Goal: Task Accomplishment & Management: Manage account settings

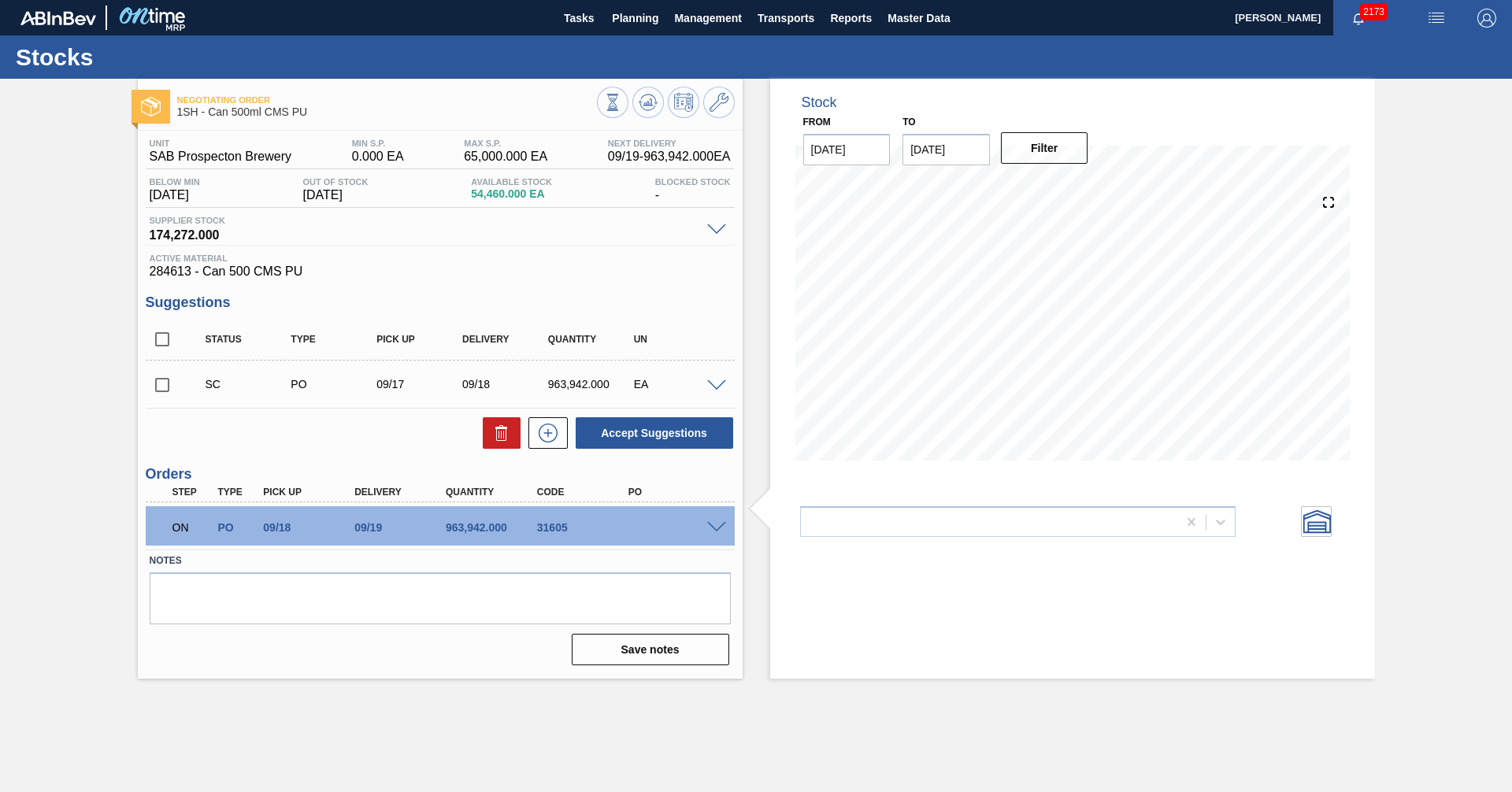
click at [712, 532] on span at bounding box center [716, 527] width 19 height 12
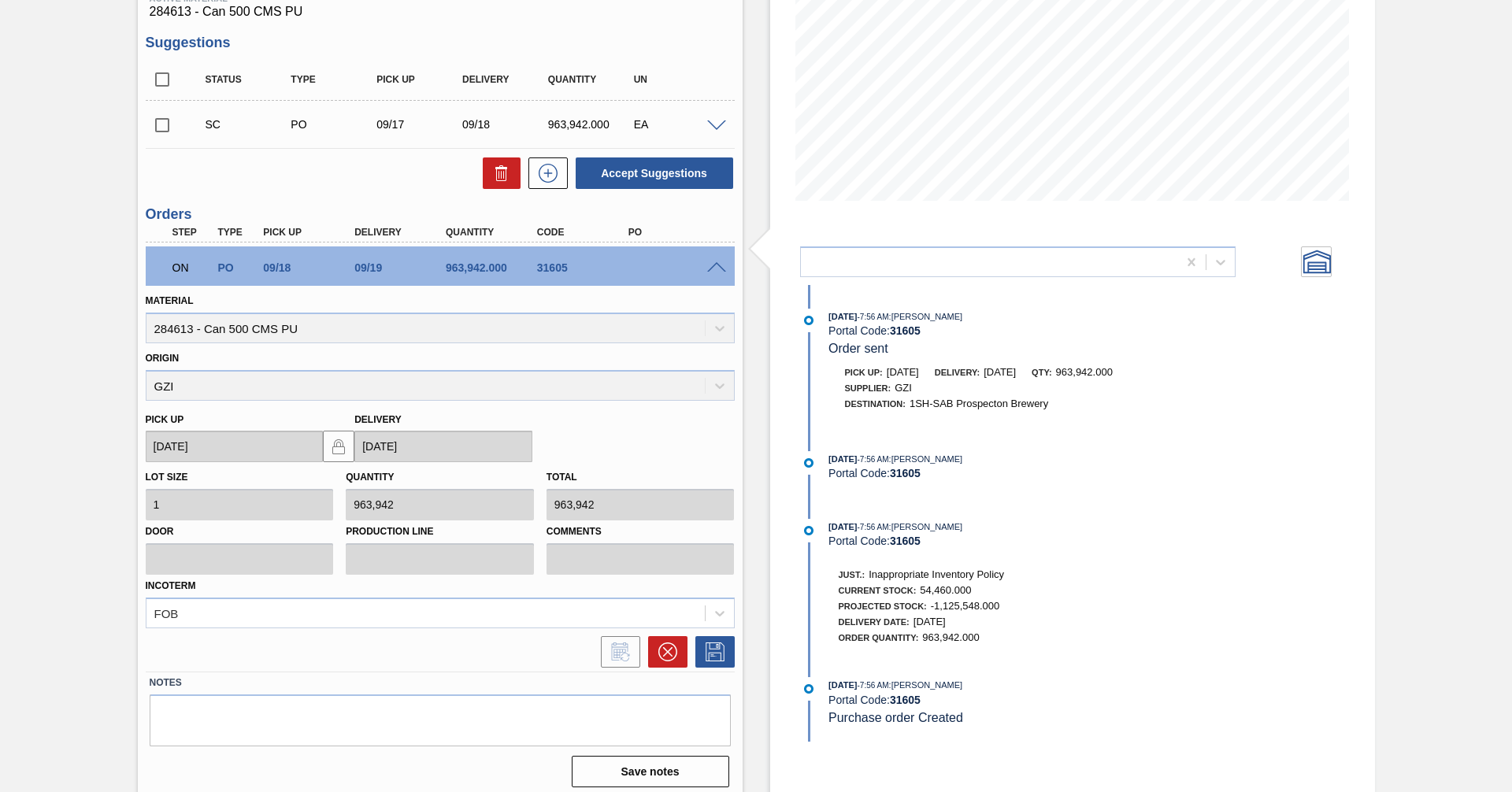
scroll to position [269, 0]
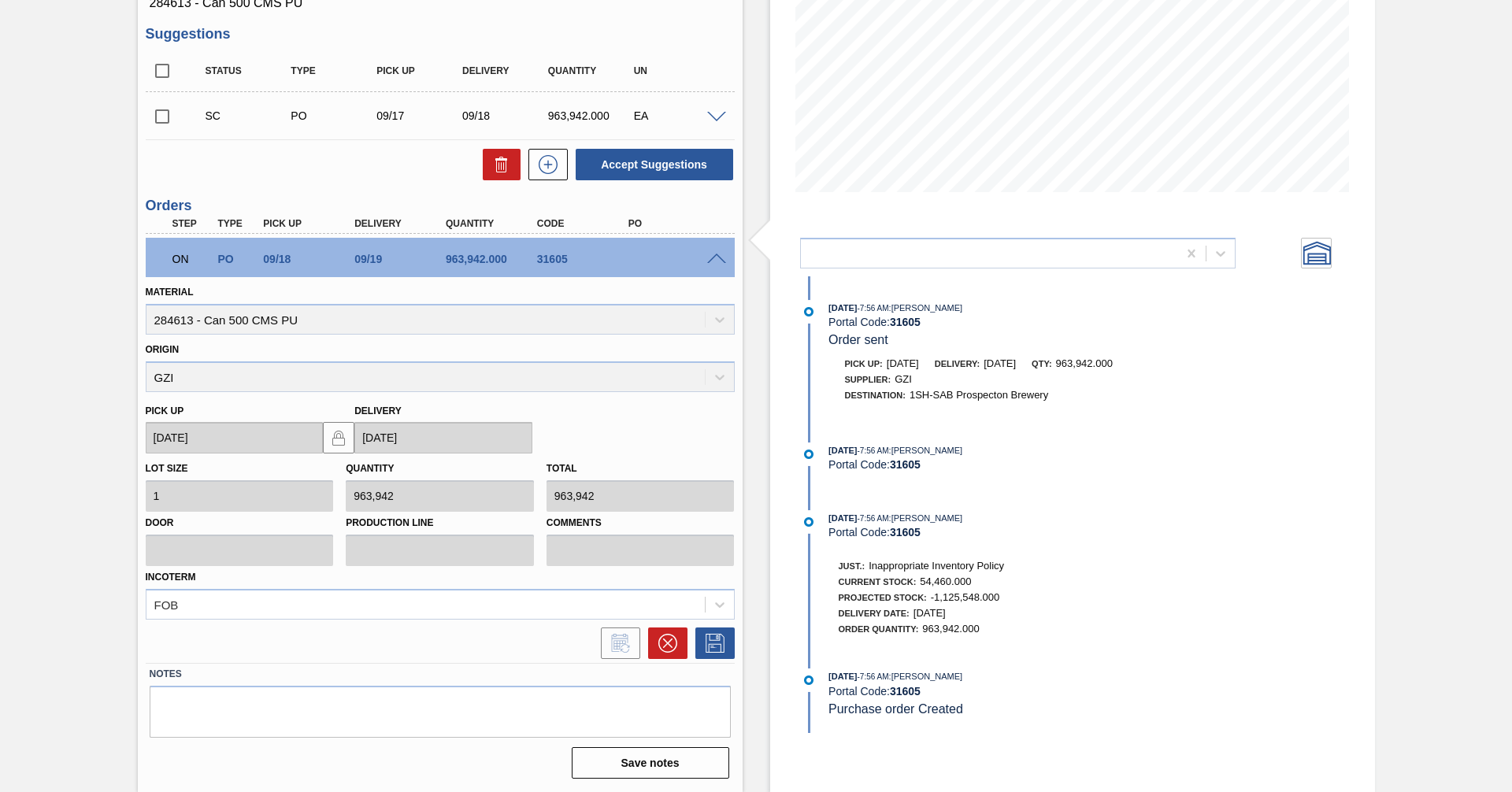
click at [667, 456] on div "Lot size 1 Quantity 963,942 Total 963,942 Door Production Line Comments Incoter…" at bounding box center [440, 536] width 602 height 165
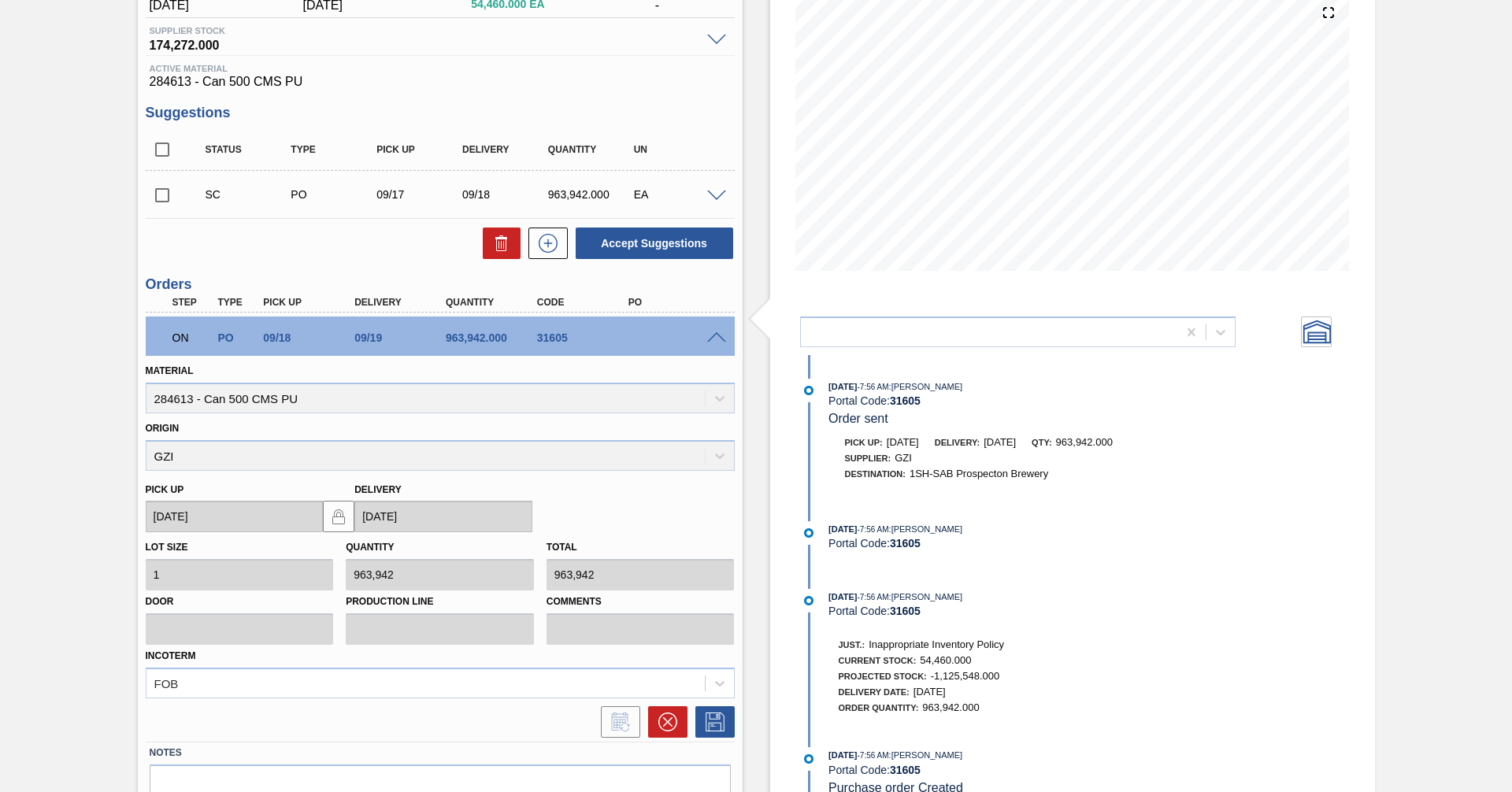
click at [325, 249] on div "Accept Suggestions" at bounding box center [440, 243] width 589 height 34
click at [715, 336] on span at bounding box center [716, 337] width 19 height 12
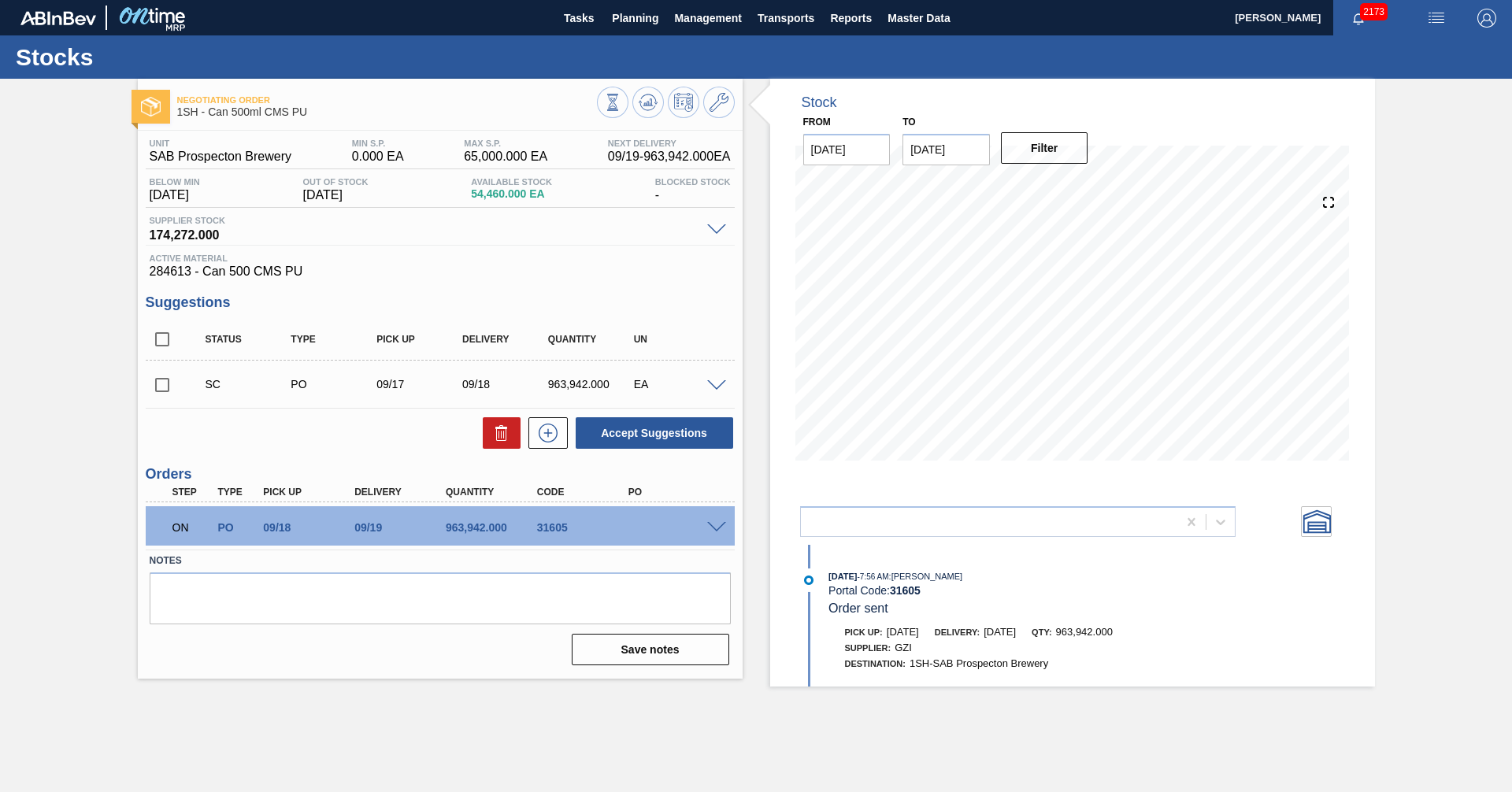
scroll to position [0, 0]
click at [640, 18] on span "Planning" at bounding box center [634, 18] width 46 height 19
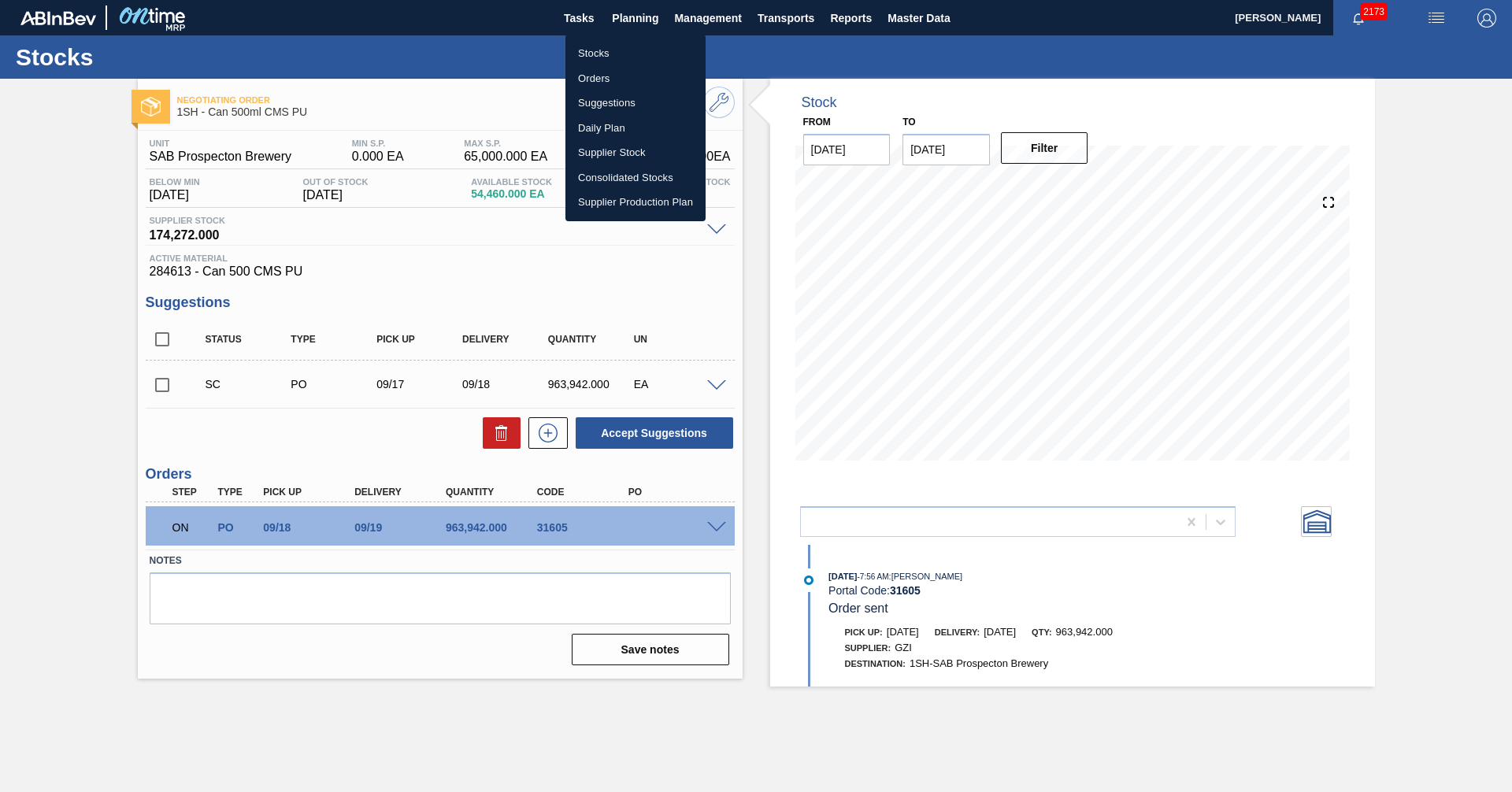
click at [598, 73] on li "Orders" at bounding box center [635, 79] width 140 height 25
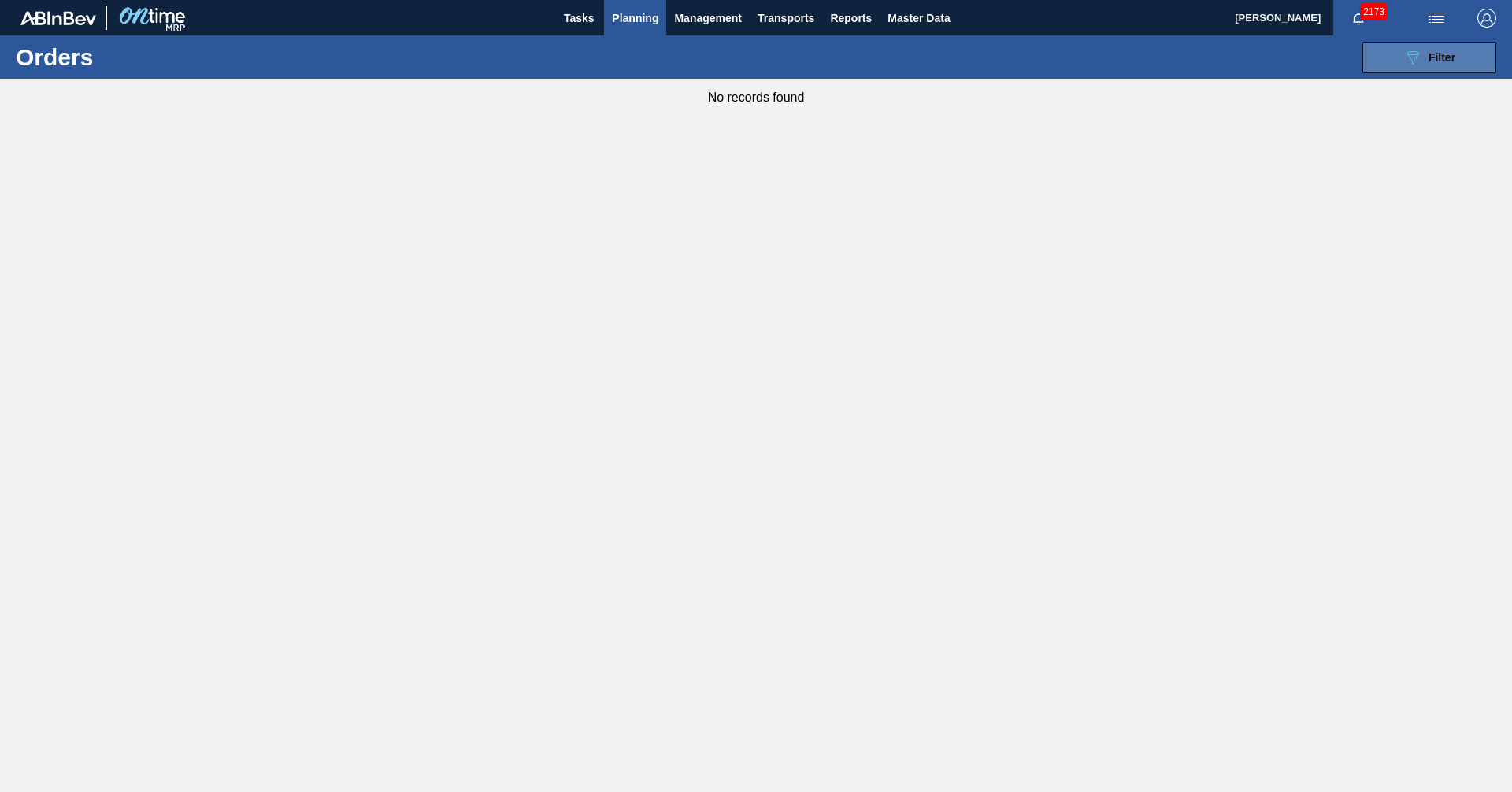
click at [1423, 63] on div "089F7B8B-B2A5-4AFE-B5C0-19BA573D28AC Filter" at bounding box center [1429, 57] width 52 height 19
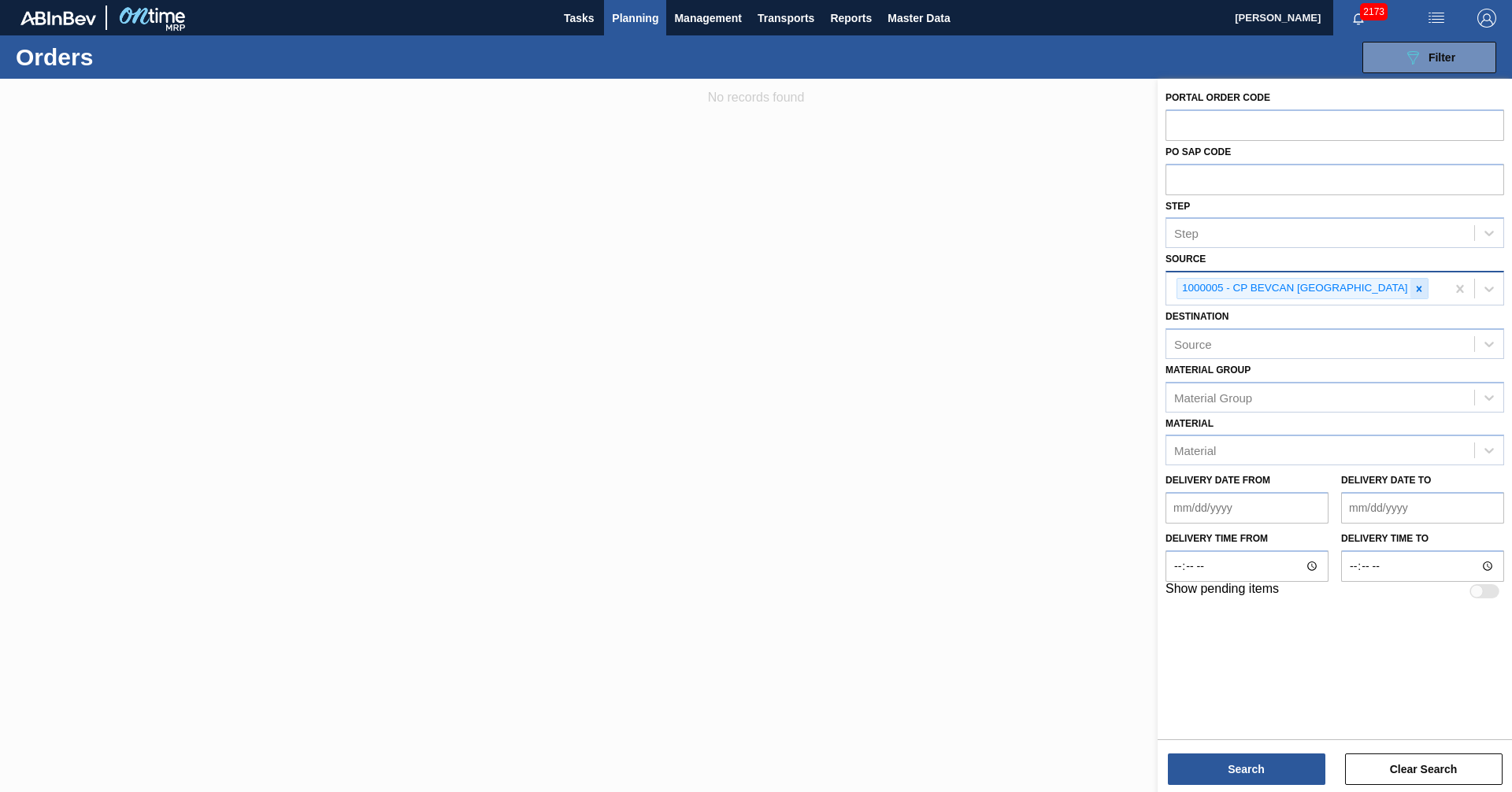
click at [1414, 290] on icon at bounding box center [1419, 288] width 11 height 11
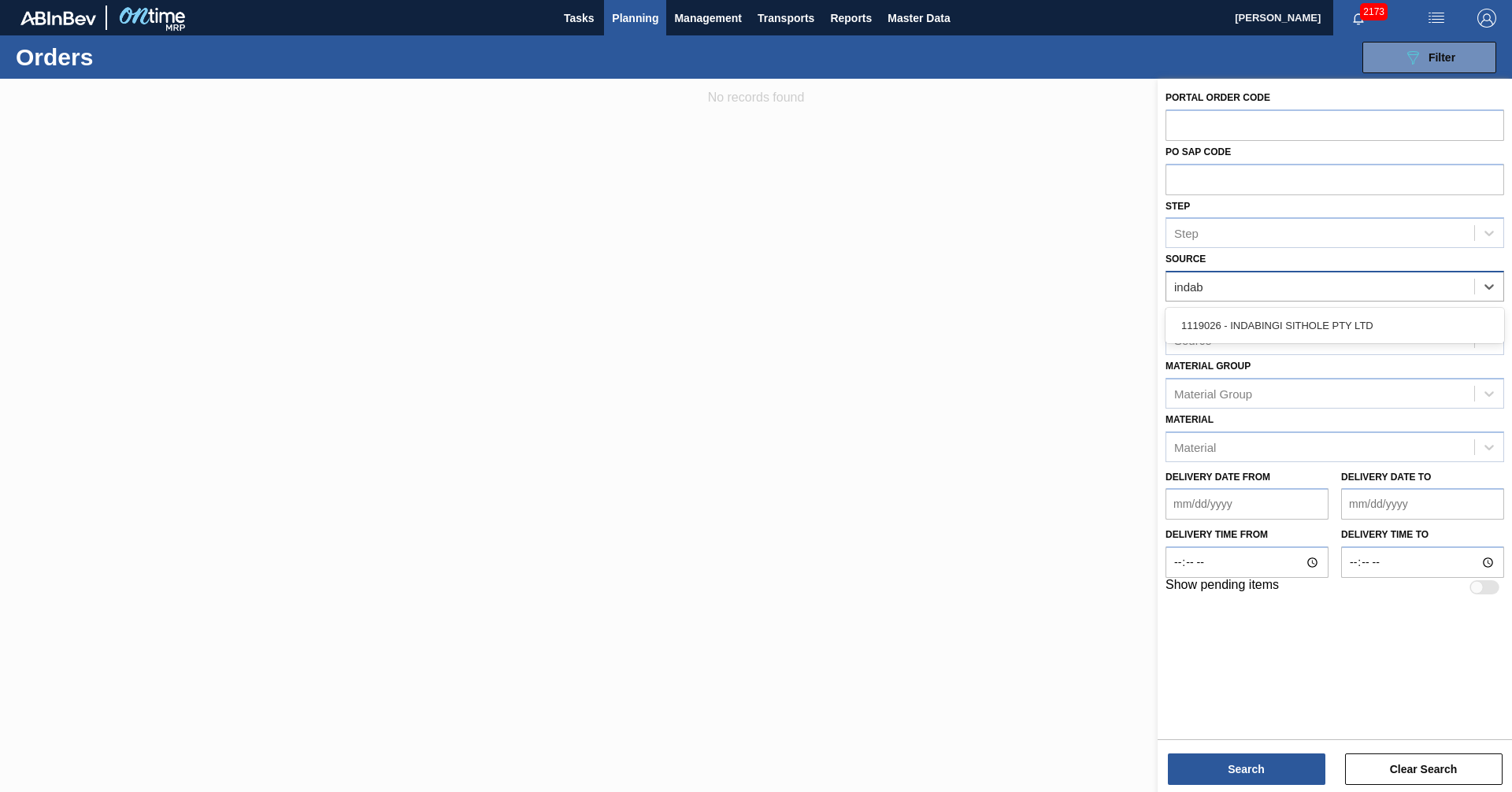
type input "indabi"
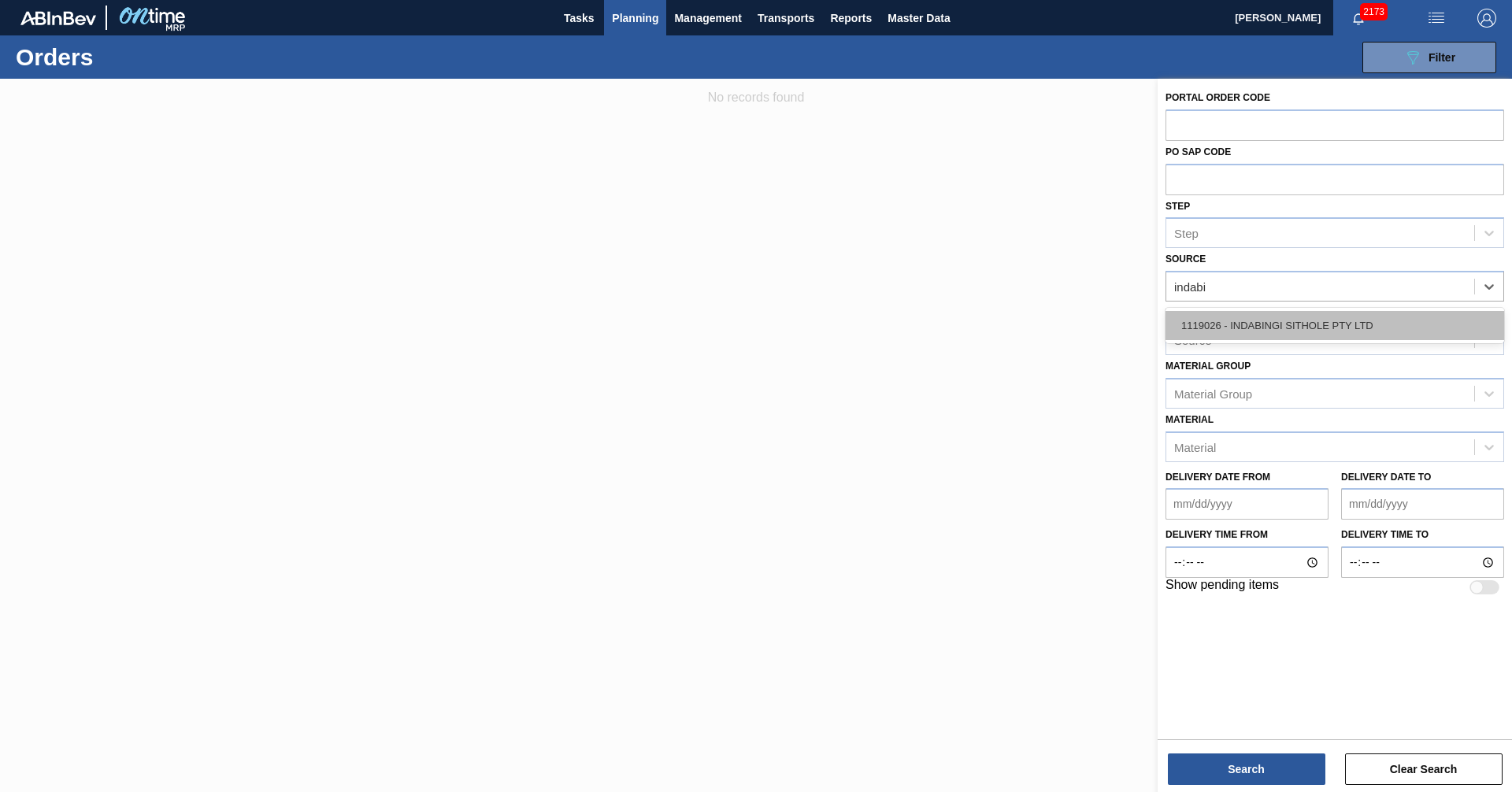
click at [1245, 321] on div "1119026 - INDABINGI SITHOLE PTY LTD" at bounding box center [1334, 326] width 339 height 29
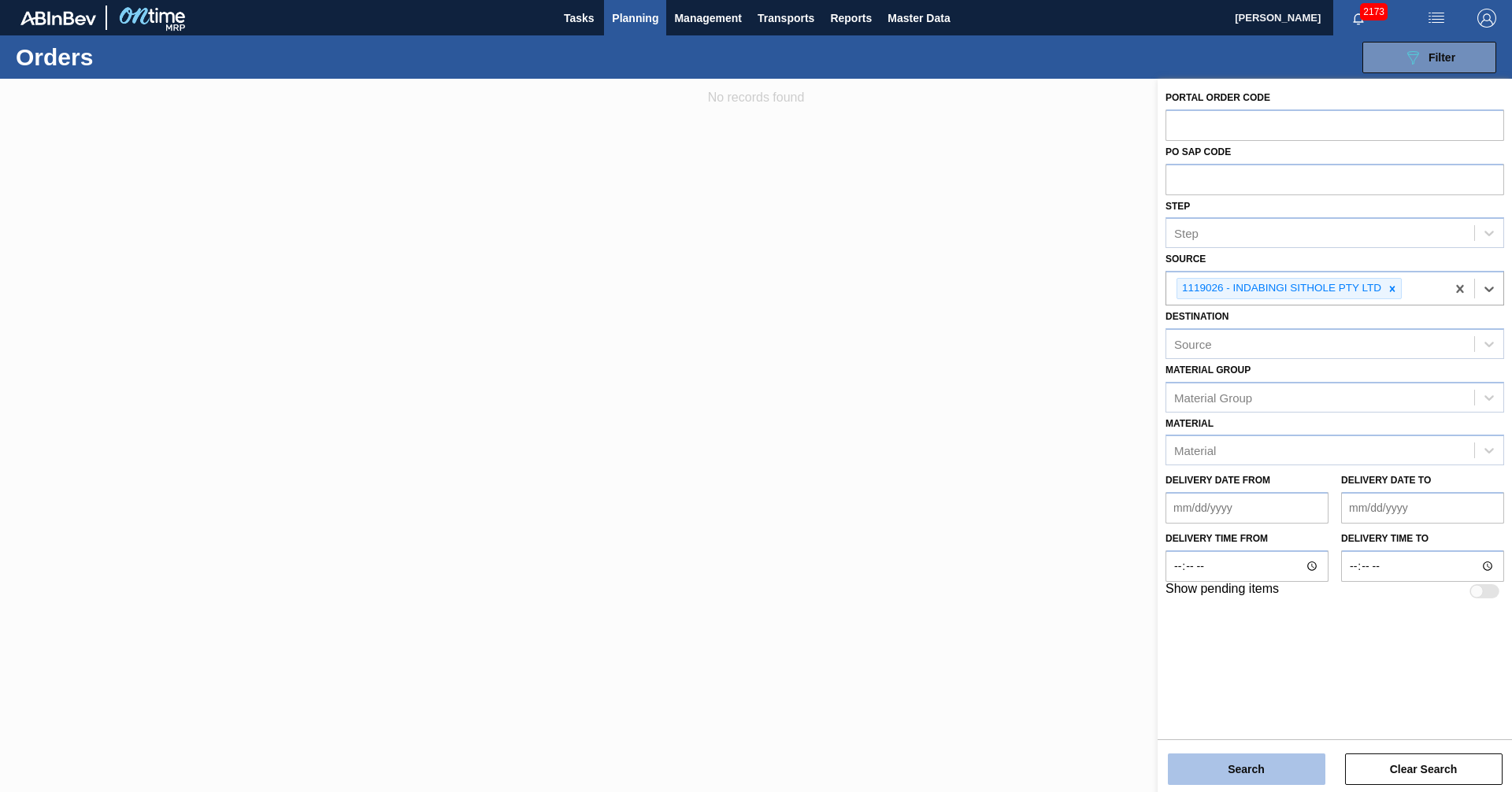
click at [1261, 764] on button "Search" at bounding box center [1247, 768] width 158 height 32
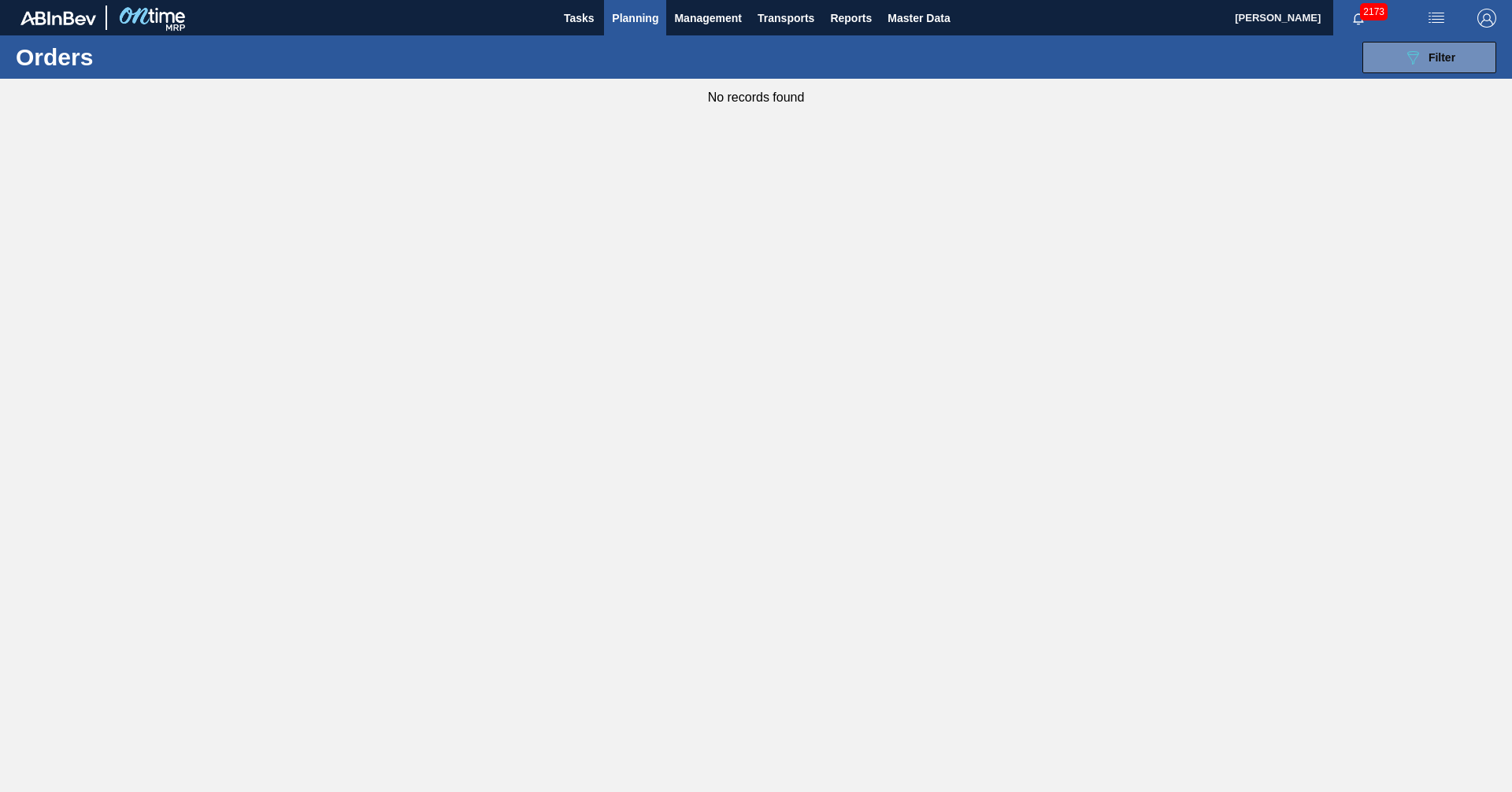
click at [636, 17] on span "Planning" at bounding box center [634, 18] width 46 height 19
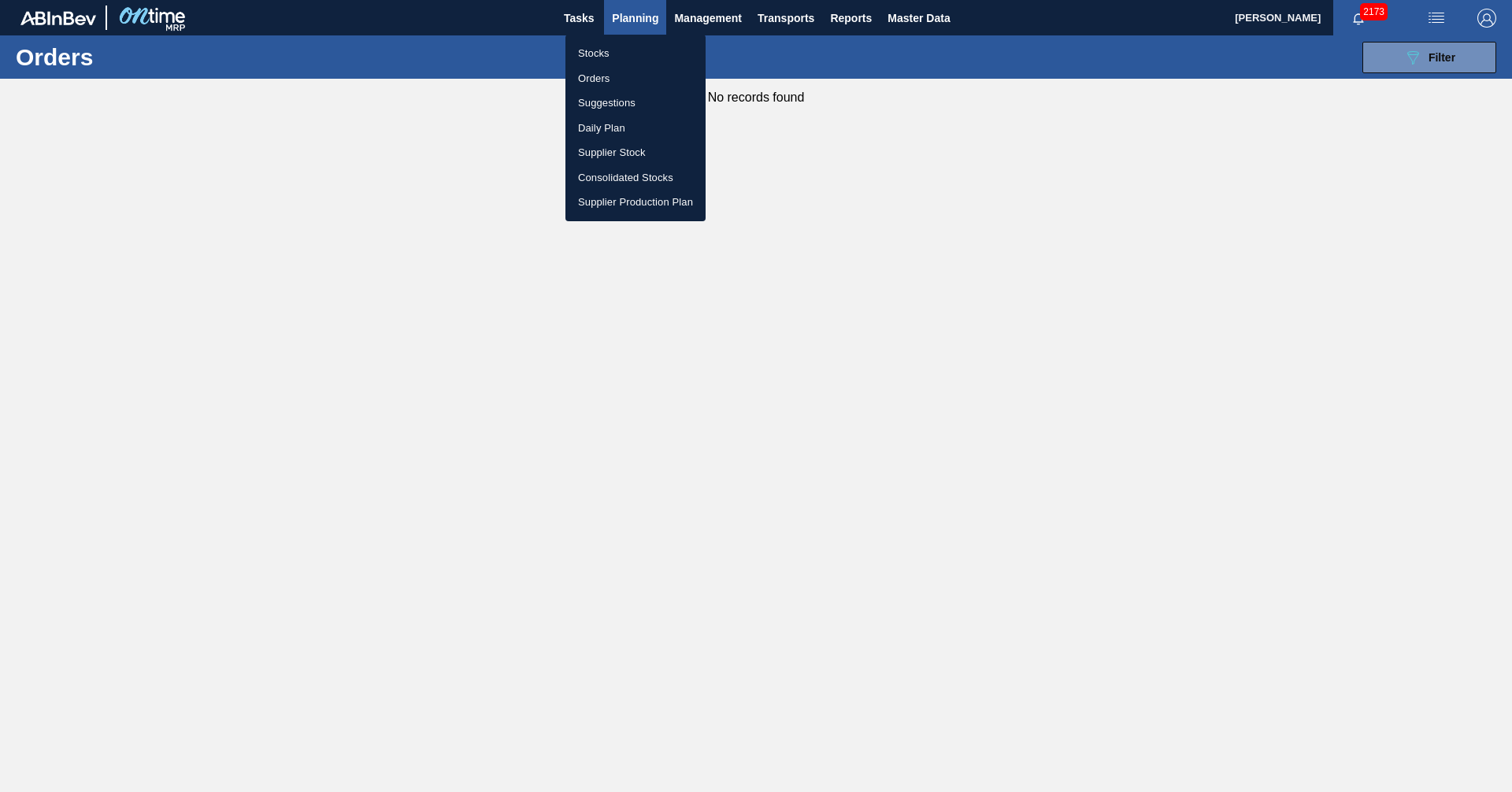
click at [603, 56] on li "Stocks" at bounding box center [635, 54] width 140 height 25
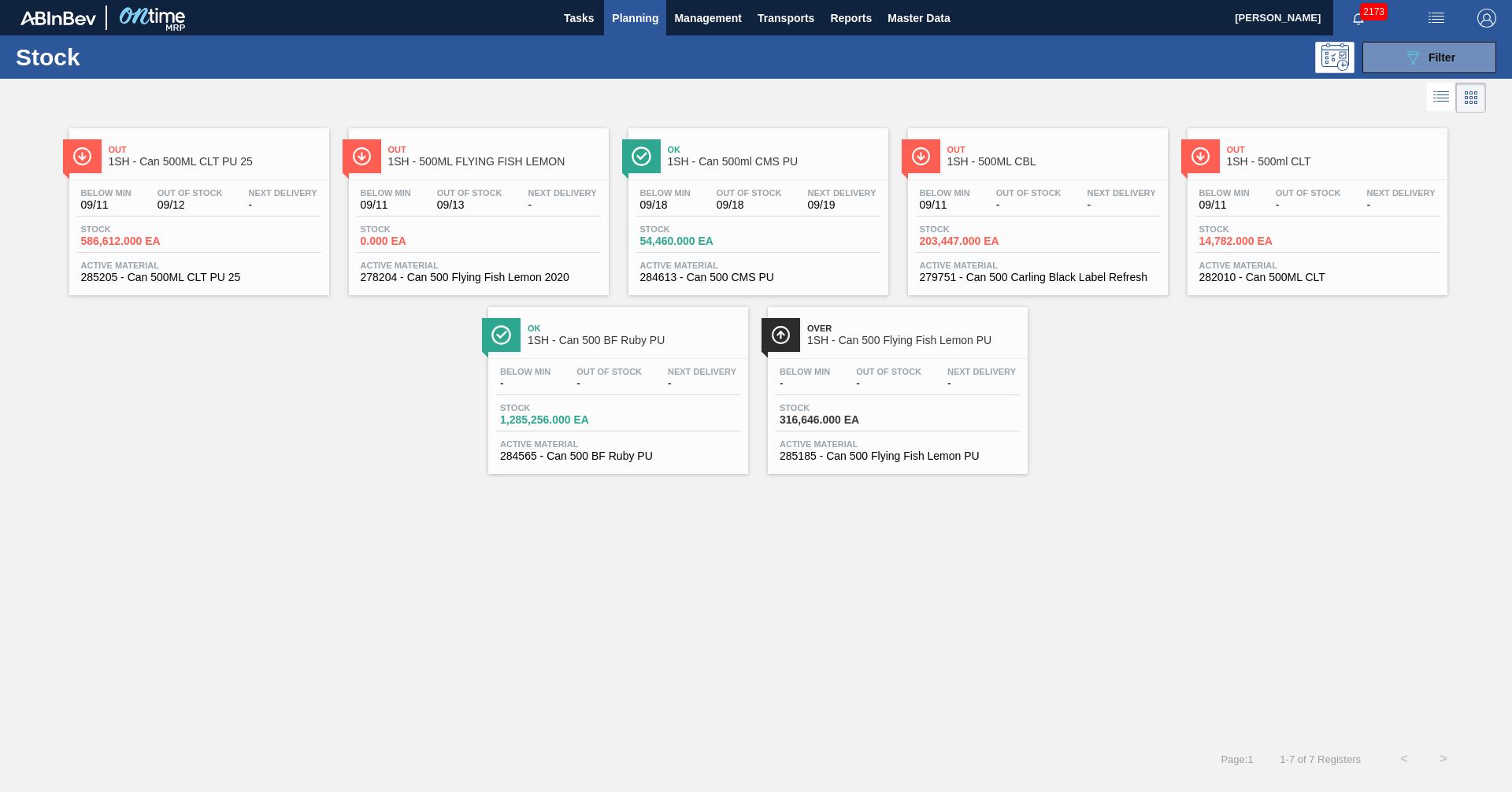
click at [766, 160] on span "1SH - Can 500ml CMS PU" at bounding box center [774, 161] width 212 height 12
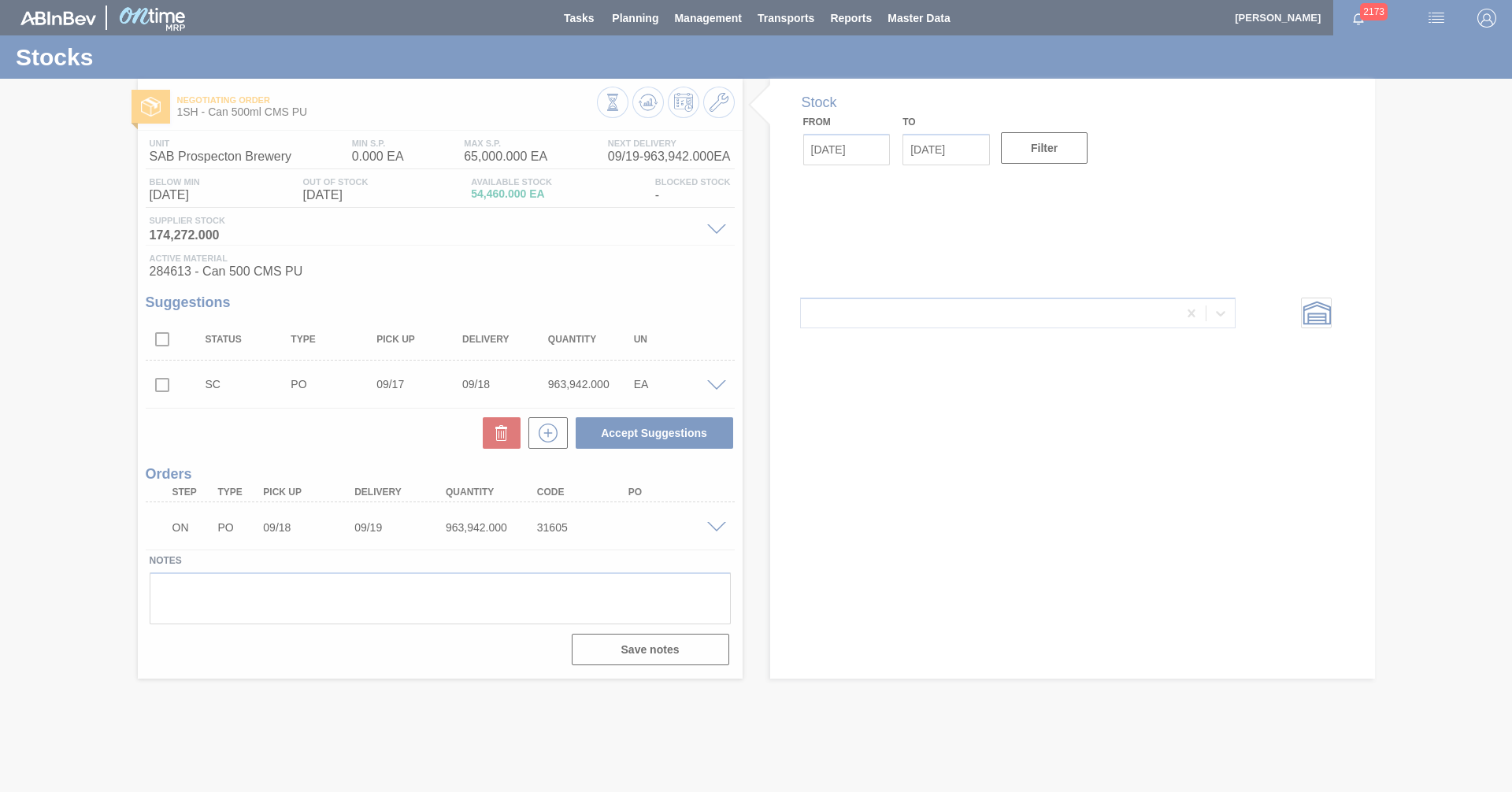
click at [713, 526] on div at bounding box center [756, 396] width 1512 height 792
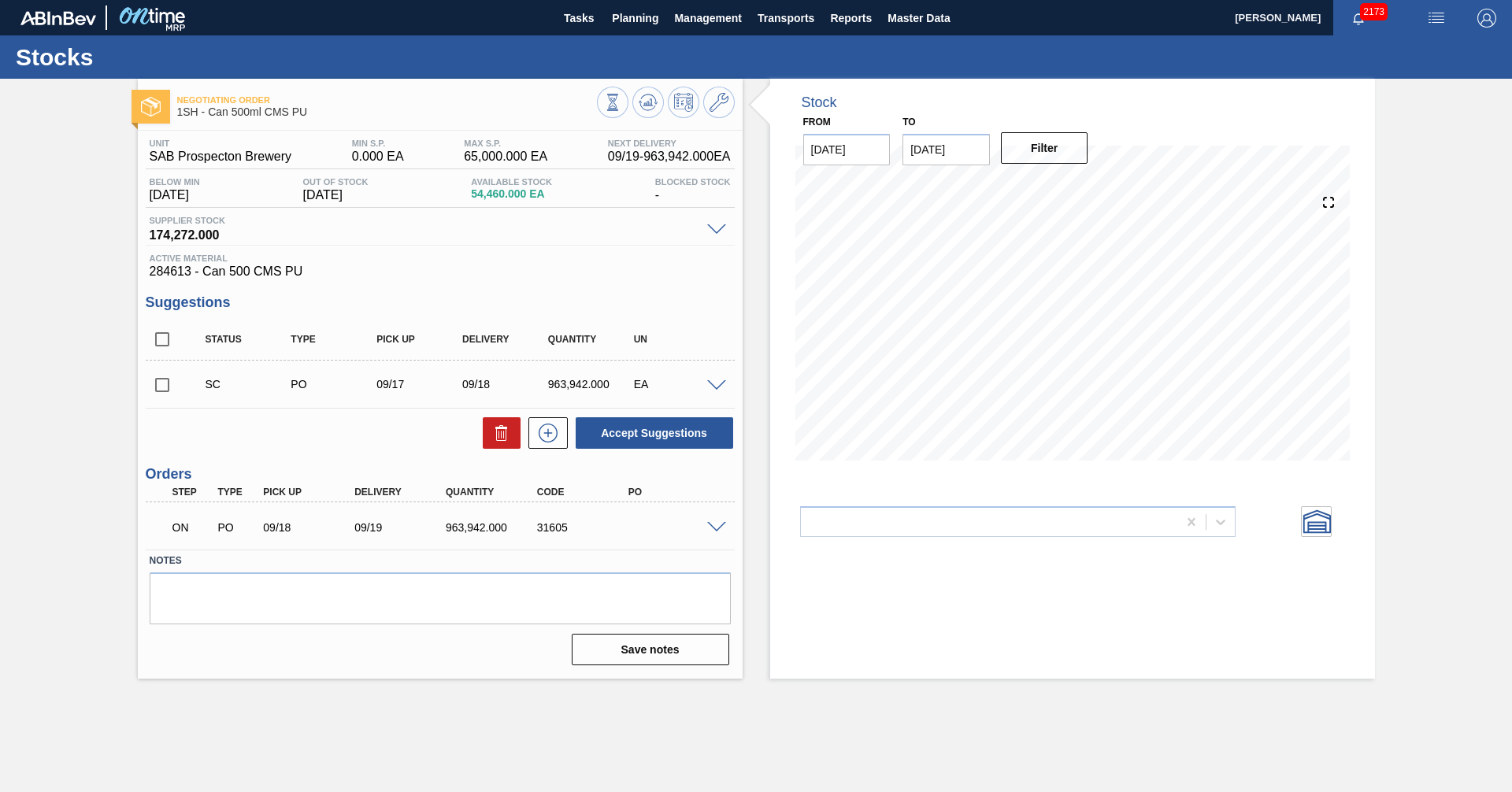
click at [713, 526] on span at bounding box center [716, 527] width 19 height 12
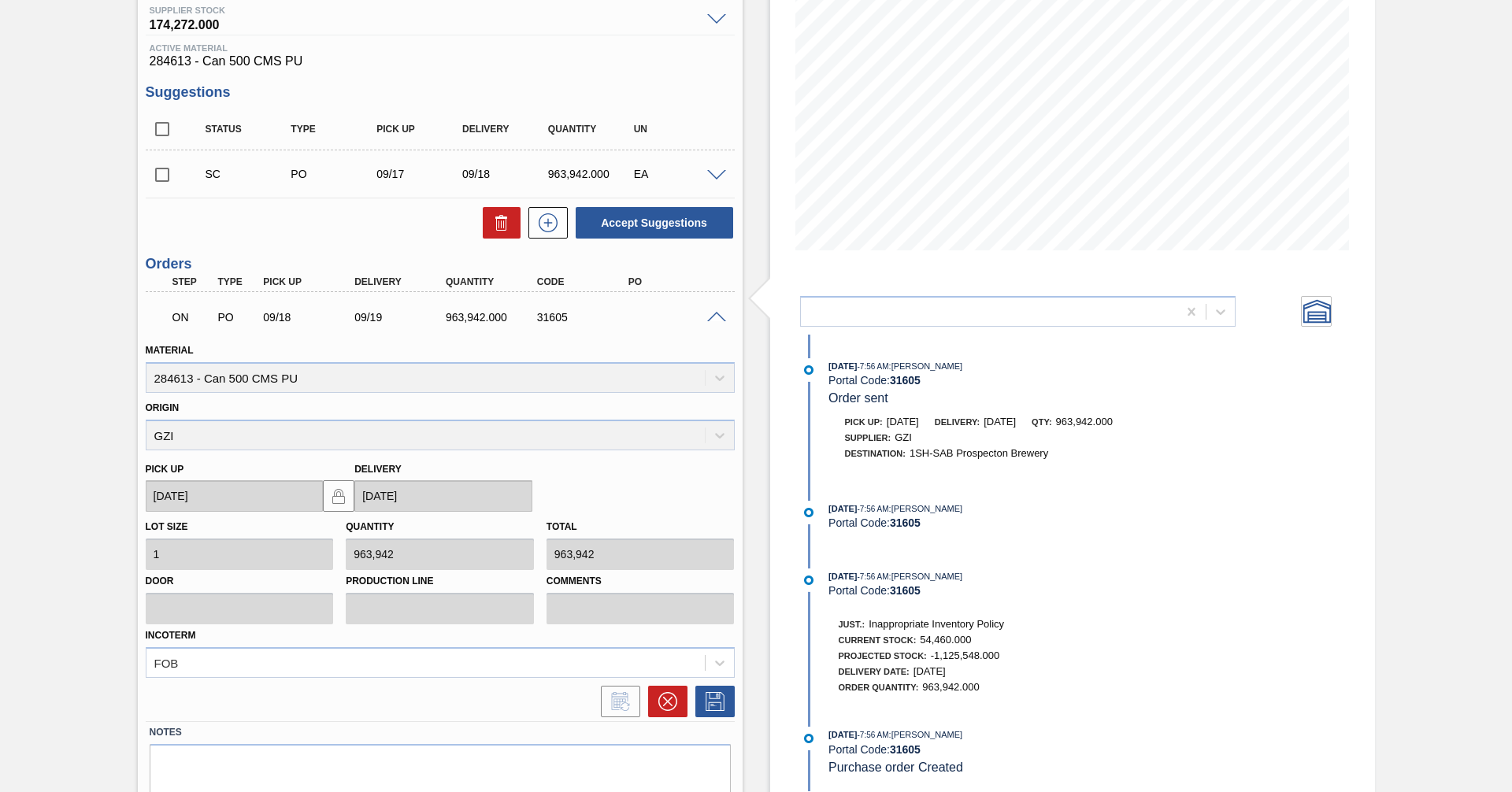
scroll to position [236, 0]
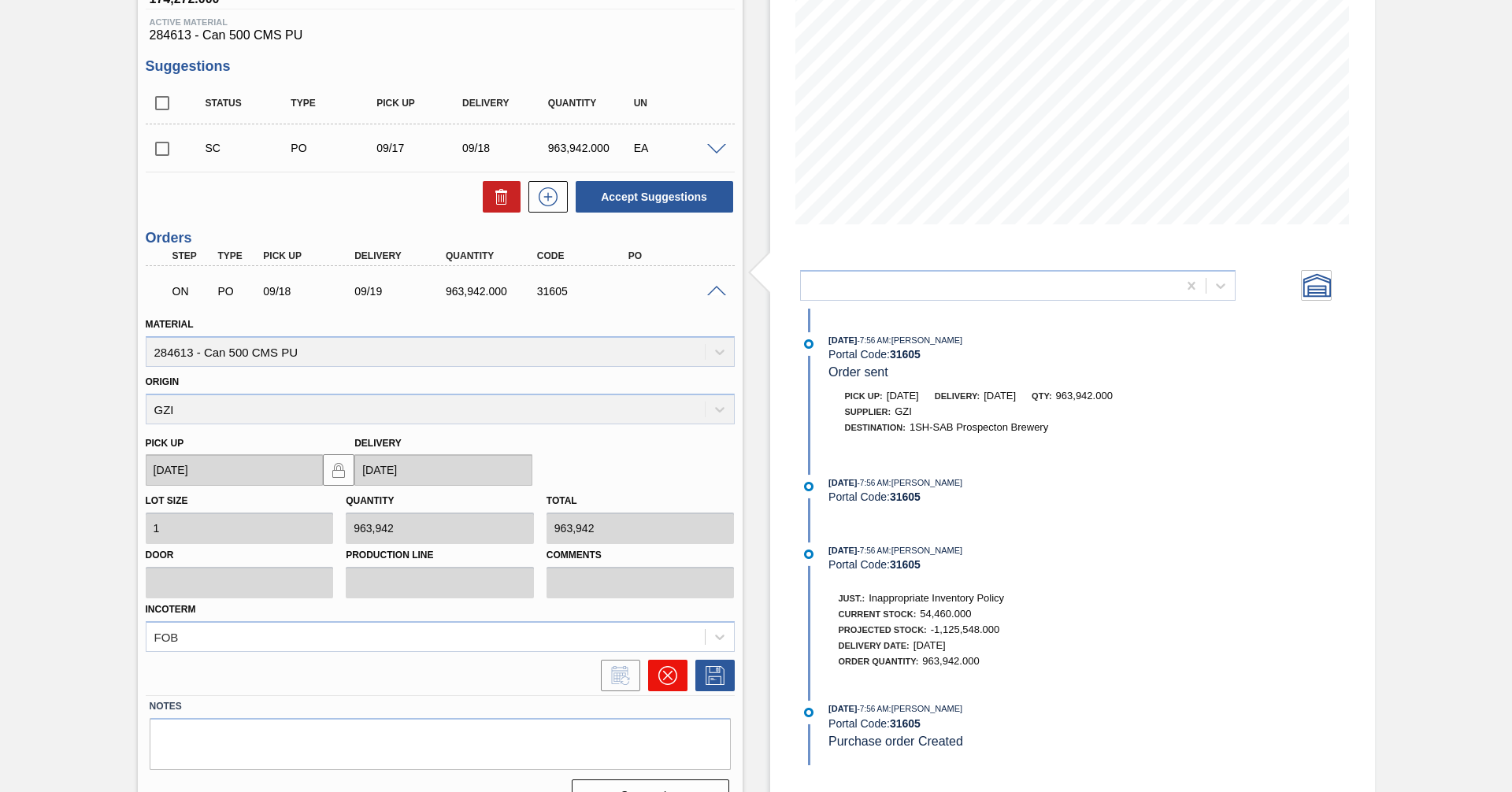
click at [664, 685] on button at bounding box center [667, 675] width 39 height 32
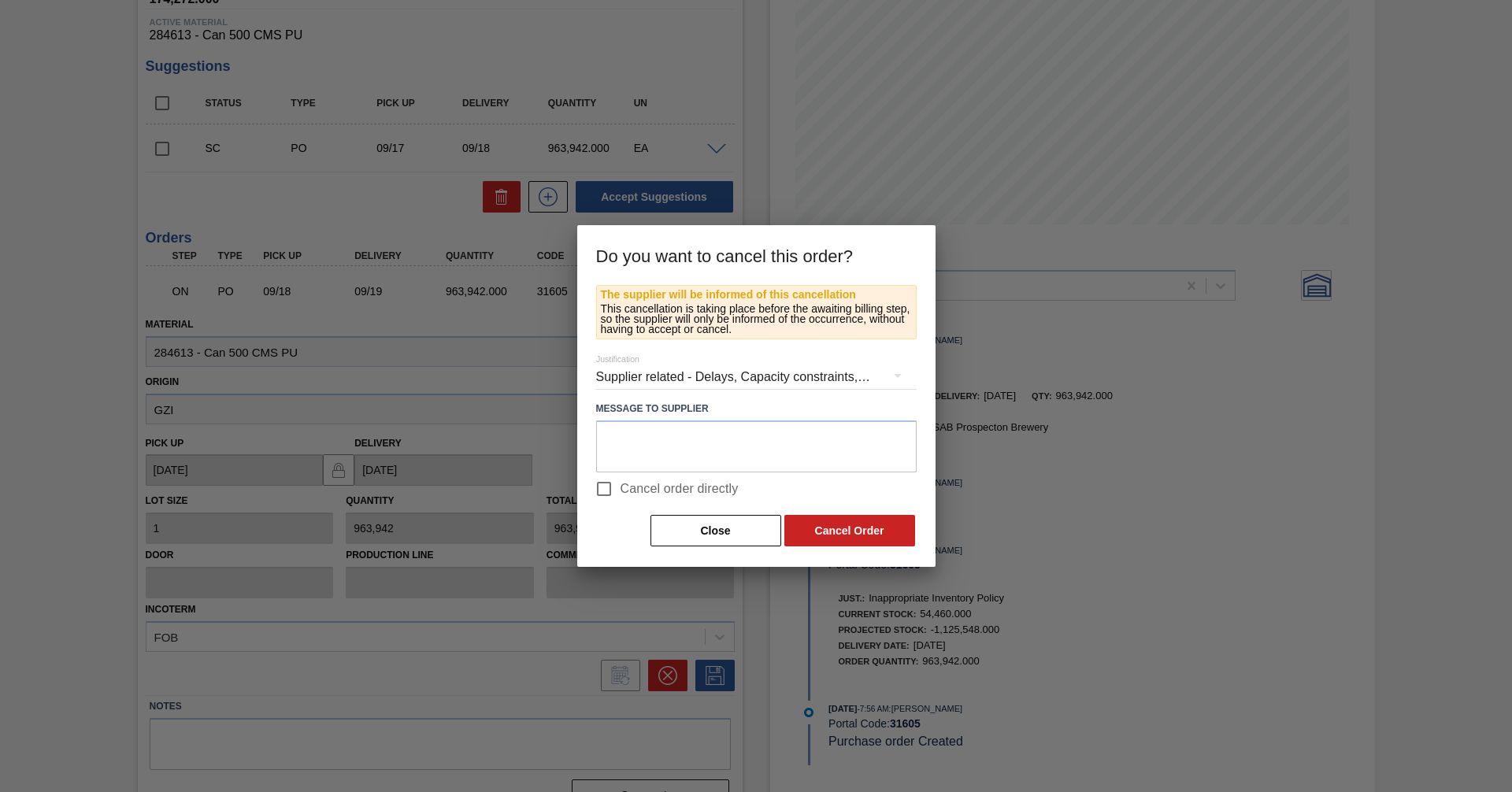
click at [664, 484] on span "Cancel order directly" at bounding box center [680, 488] width 118 height 19
click at [621, 484] on input "Cancel order directly" at bounding box center [604, 489] width 33 height 33
checkbox input "true"
click at [837, 530] on button "Cancel Order" at bounding box center [849, 530] width 131 height 32
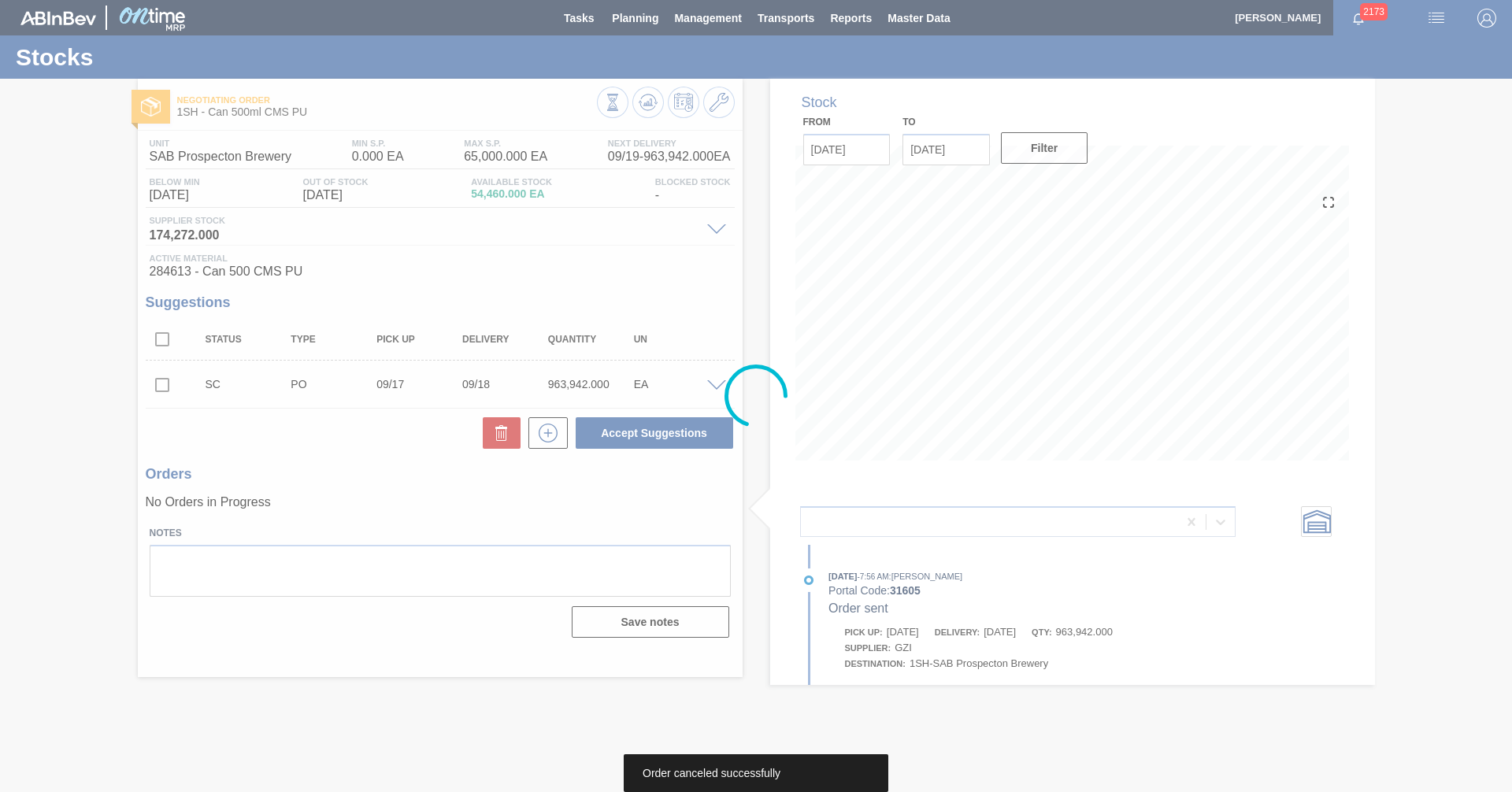
scroll to position [0, 0]
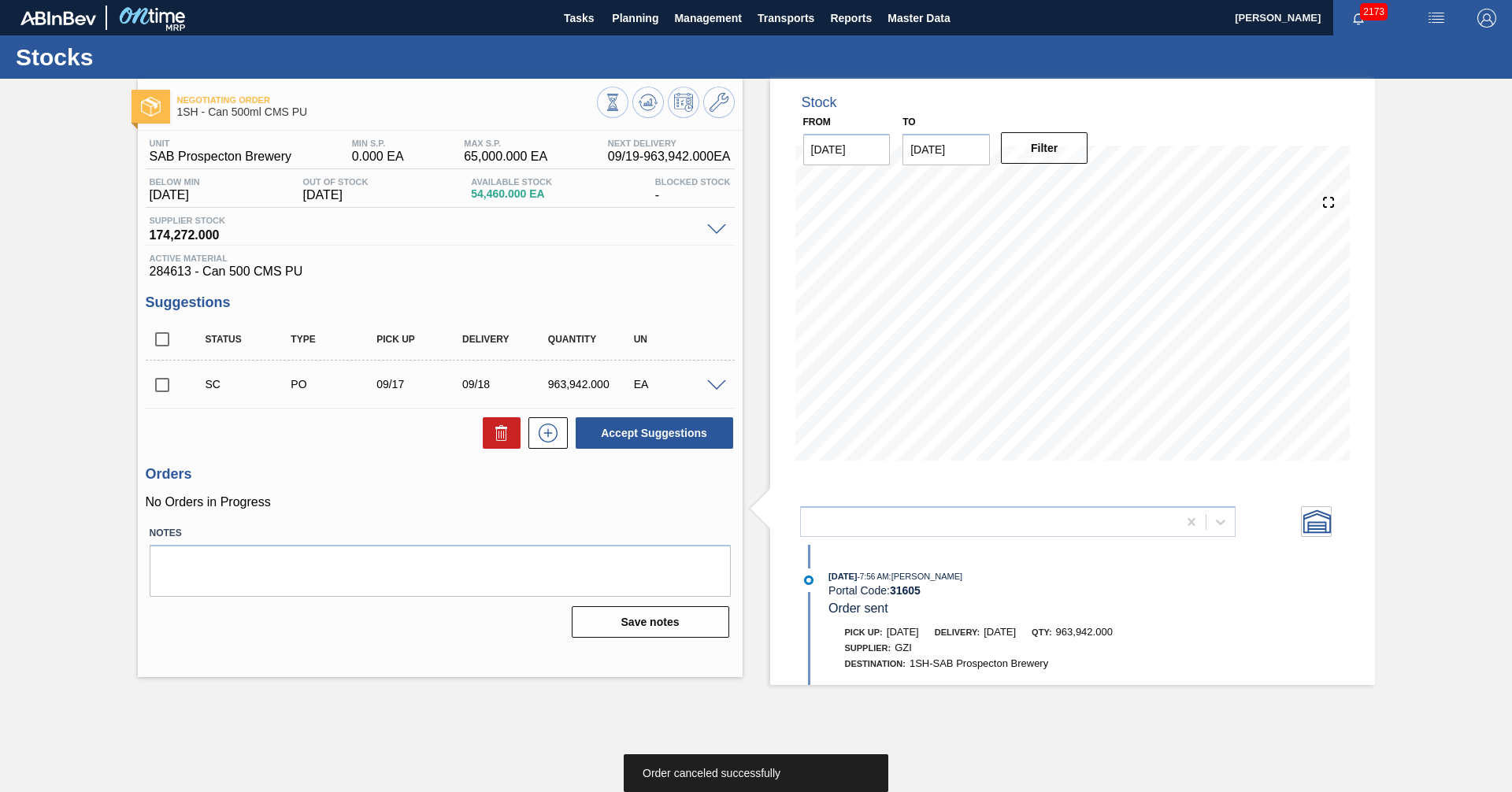
click at [713, 387] on span at bounding box center [716, 386] width 19 height 12
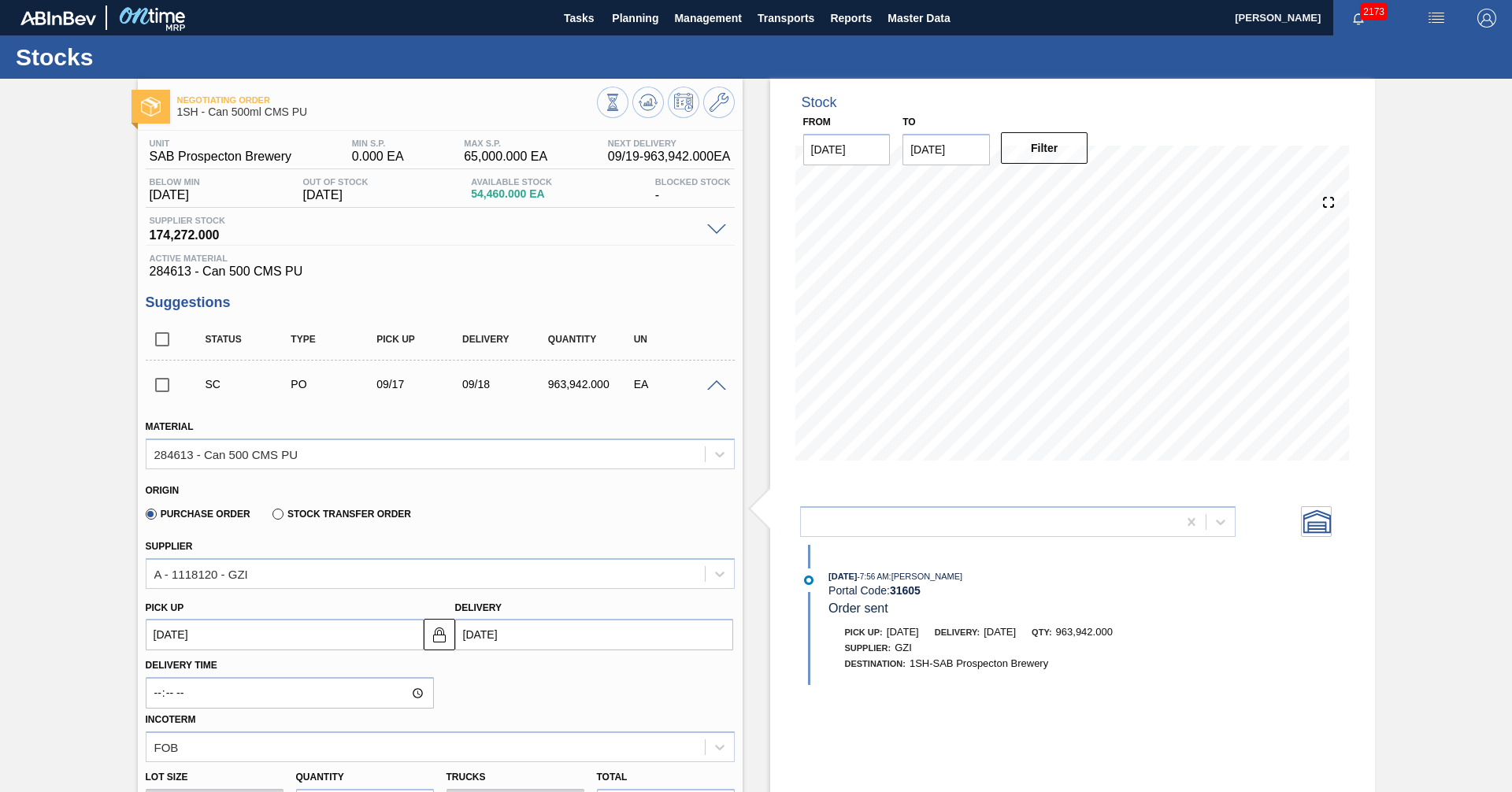
click at [713, 387] on span at bounding box center [716, 386] width 19 height 12
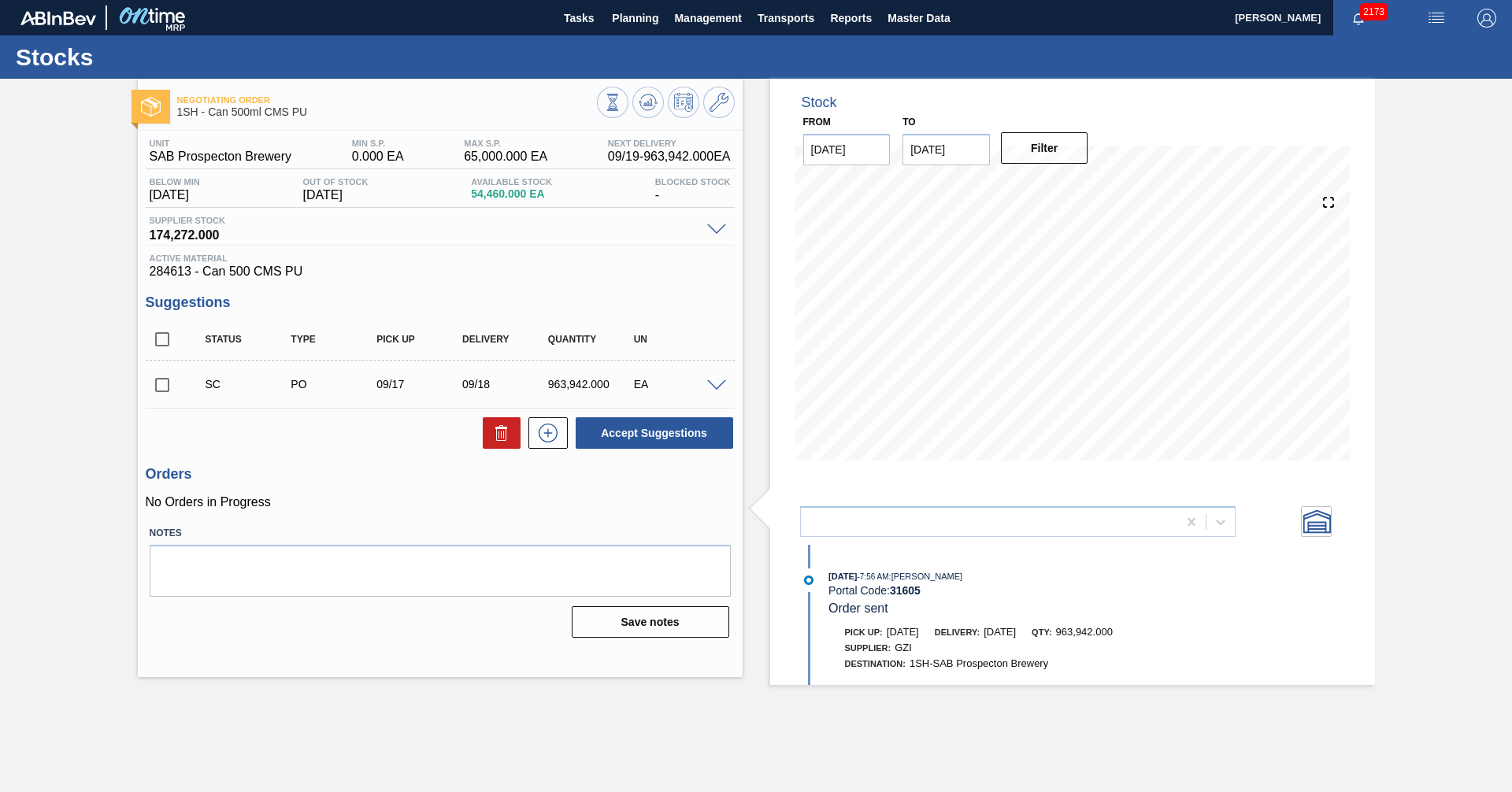
click at [713, 387] on span at bounding box center [716, 386] width 19 height 12
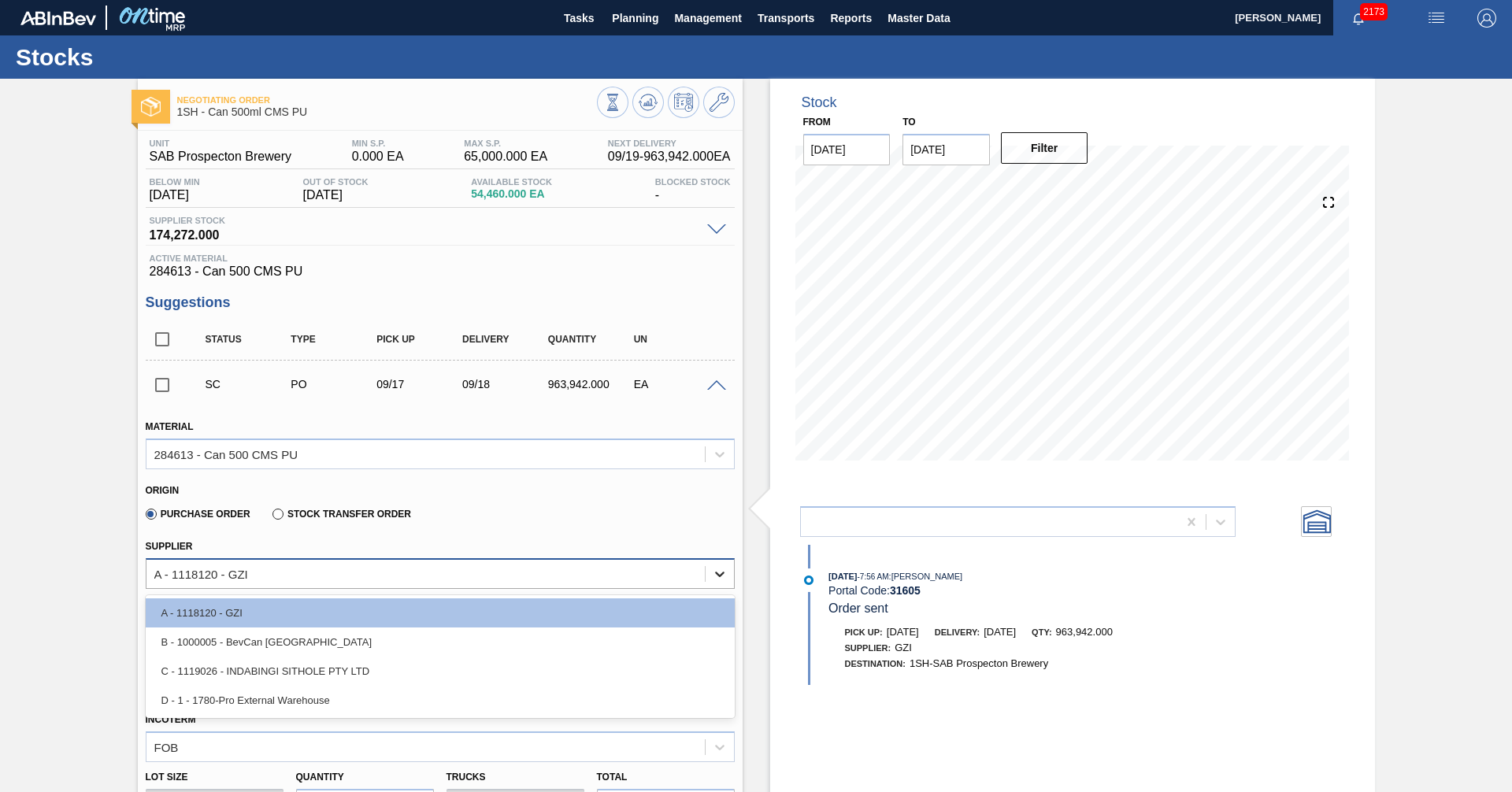
click at [723, 577] on icon at bounding box center [719, 573] width 15 height 15
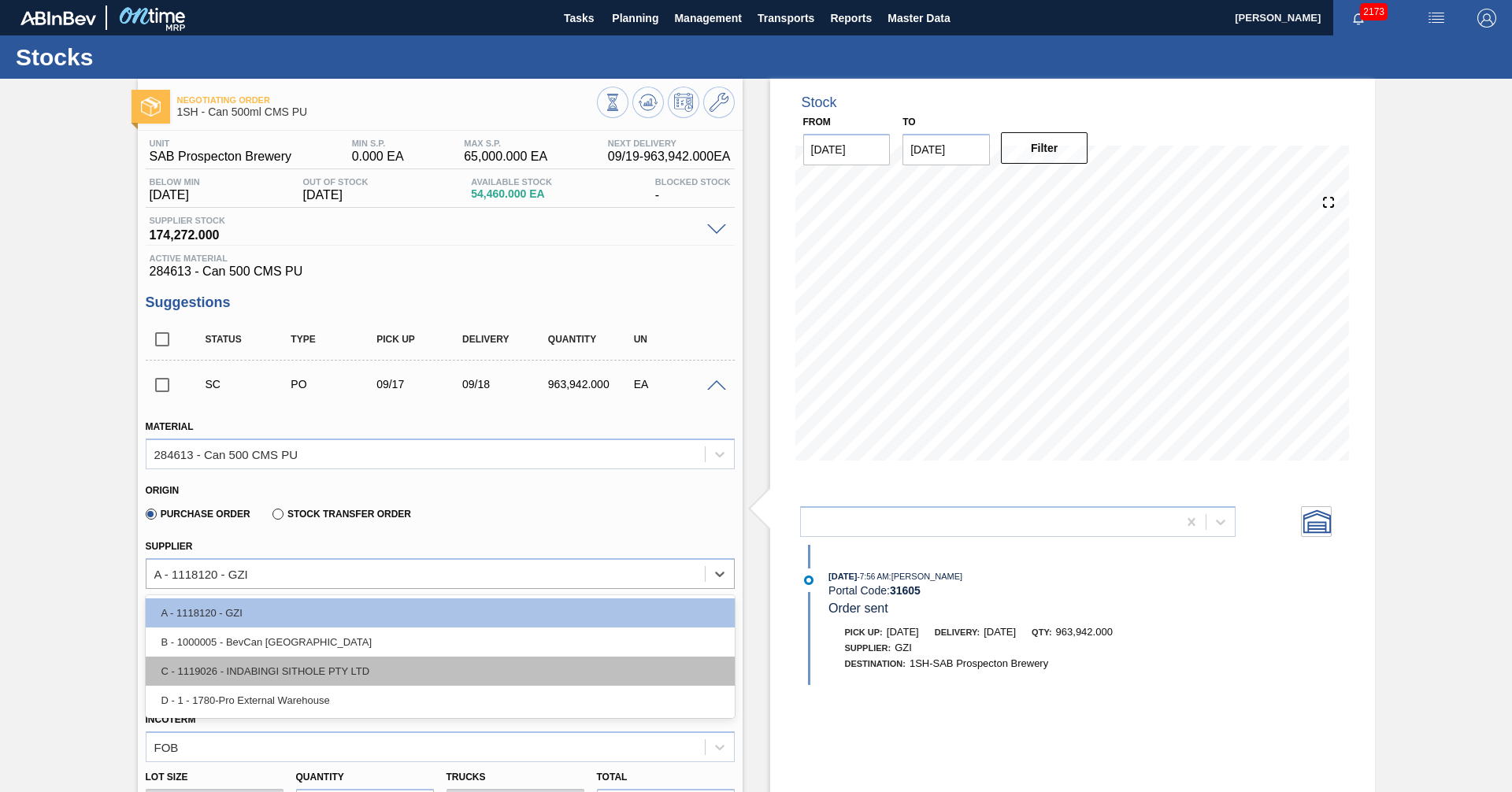
click at [261, 666] on div "C - 1119026 - INDABINGI SITHOLE PTY LTD" at bounding box center [440, 671] width 589 height 29
type input "250,516.000"
type input "3.848"
type input "1.285"
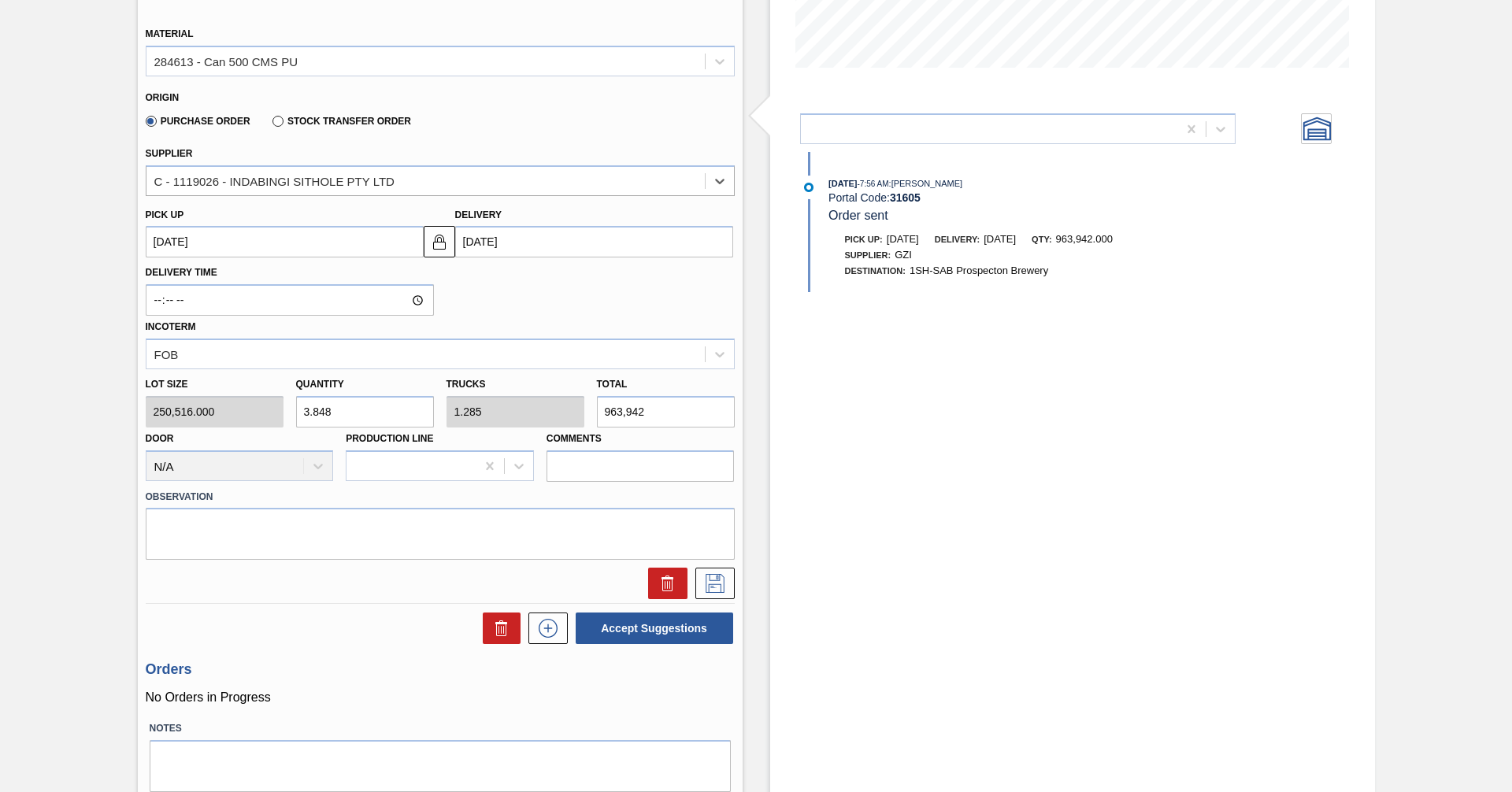
scroll to position [394, 0]
click at [708, 584] on icon at bounding box center [714, 582] width 19 height 19
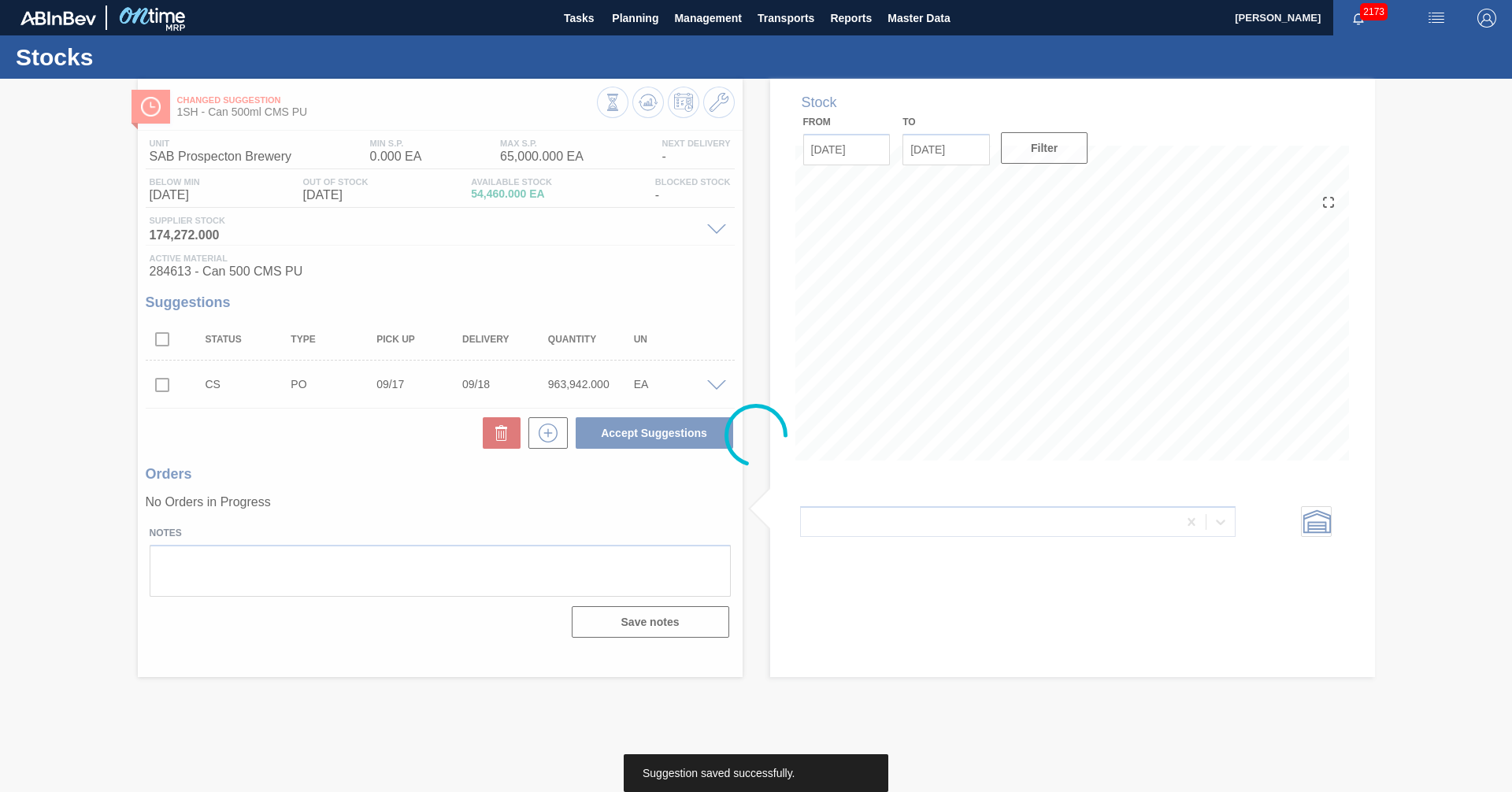
scroll to position [0, 0]
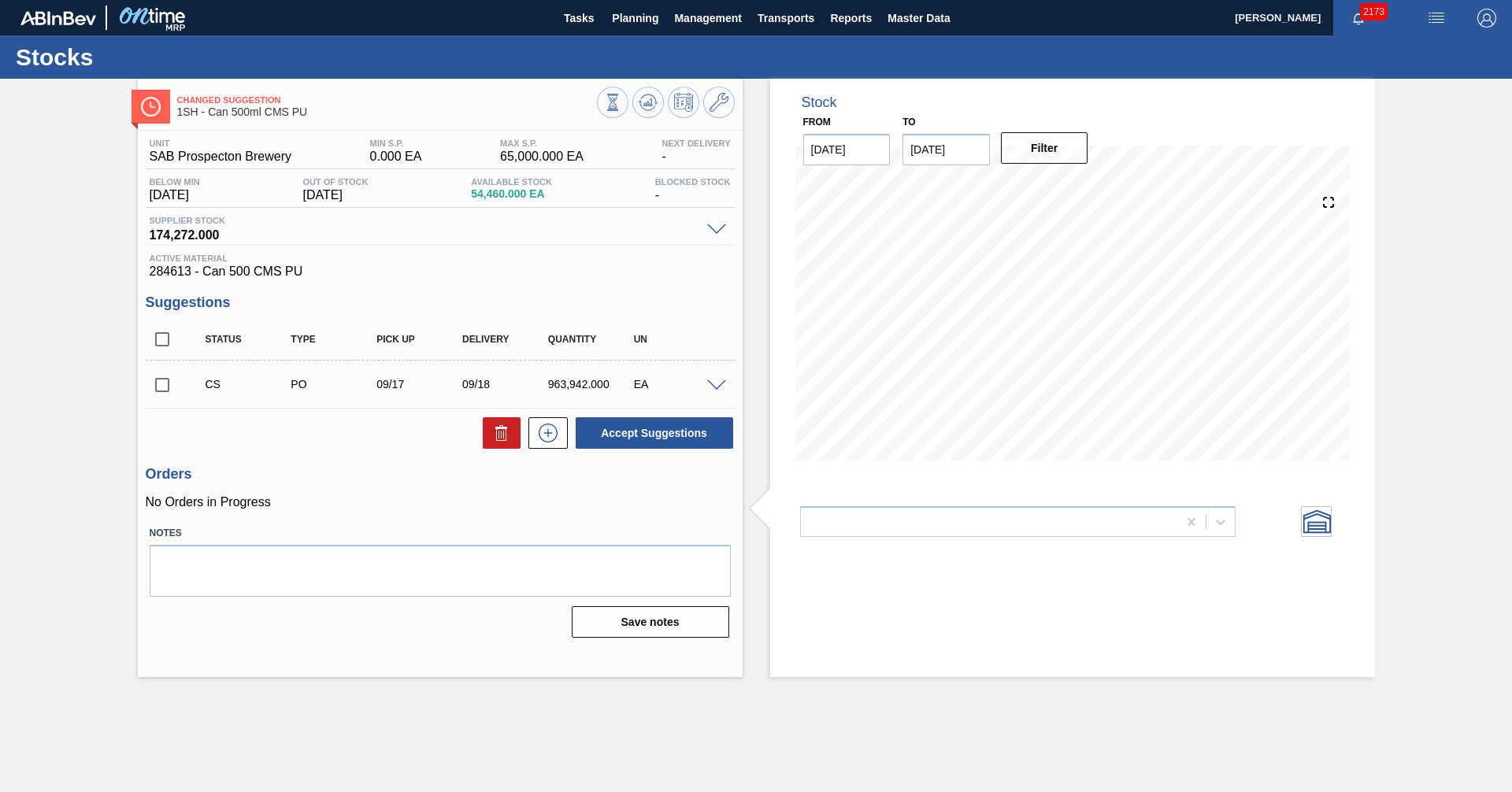
click at [719, 386] on span at bounding box center [716, 386] width 19 height 12
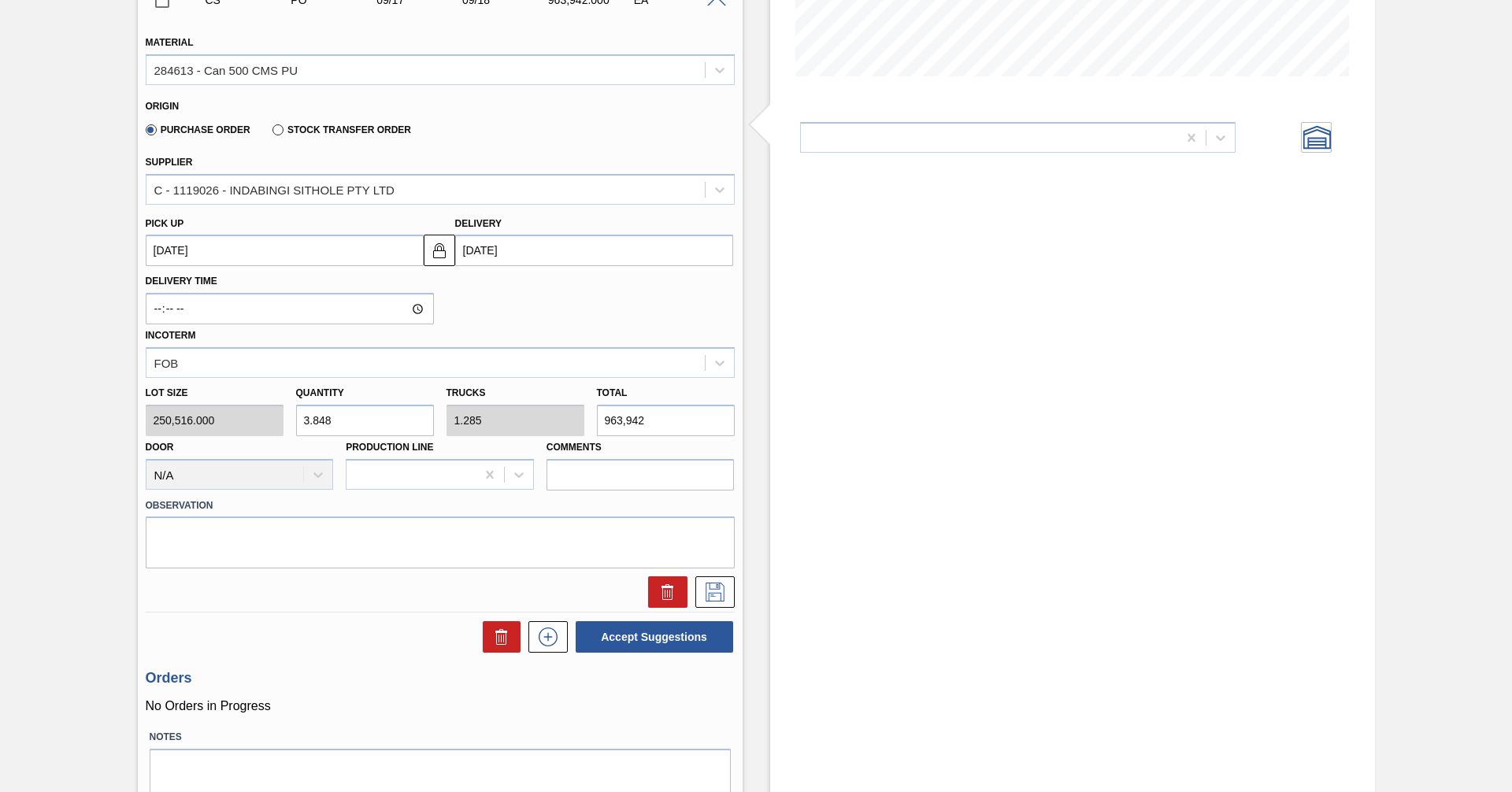
scroll to position [394, 0]
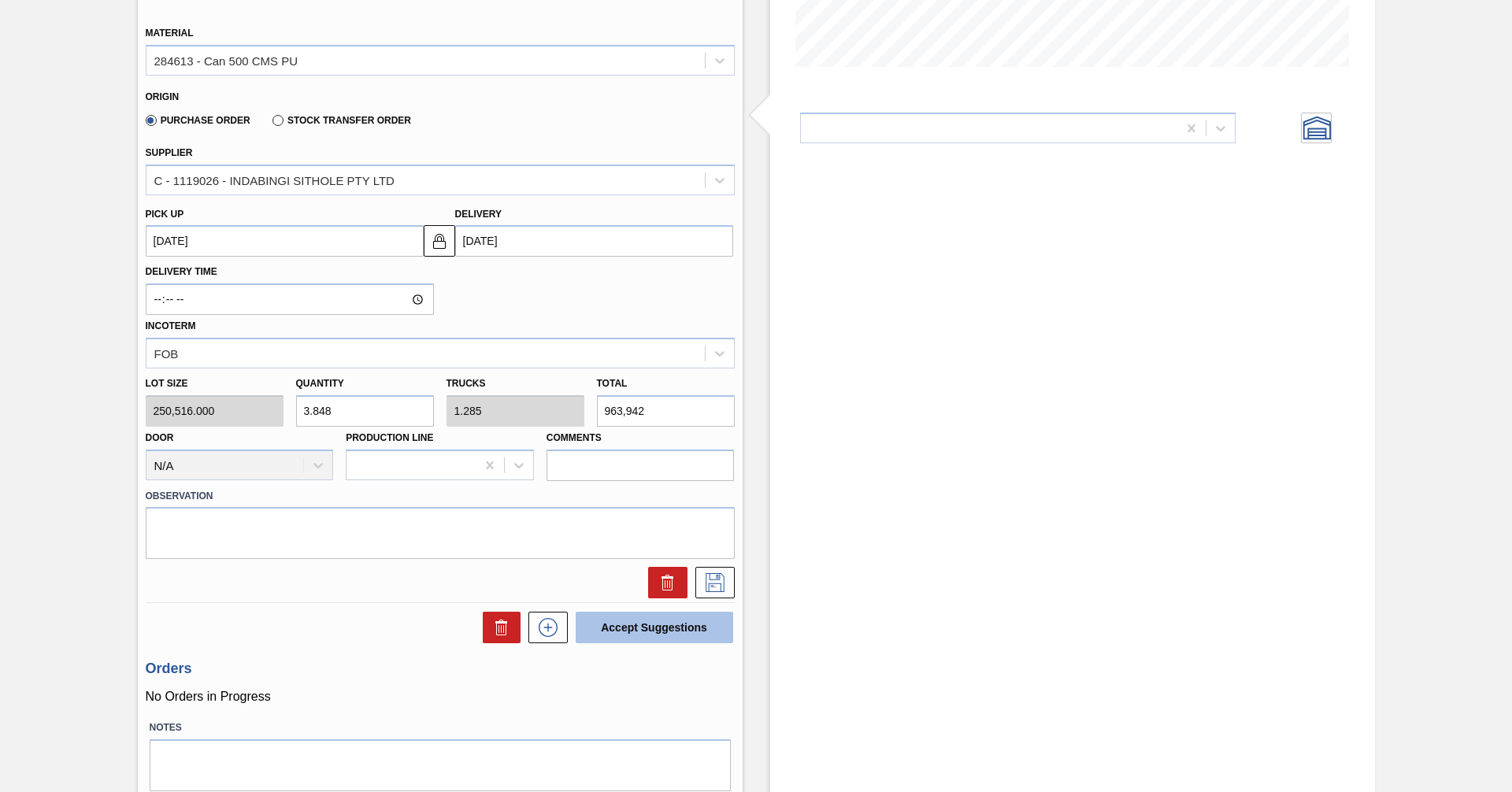
click at [679, 625] on button "Accept Suggestions" at bounding box center [654, 627] width 158 height 32
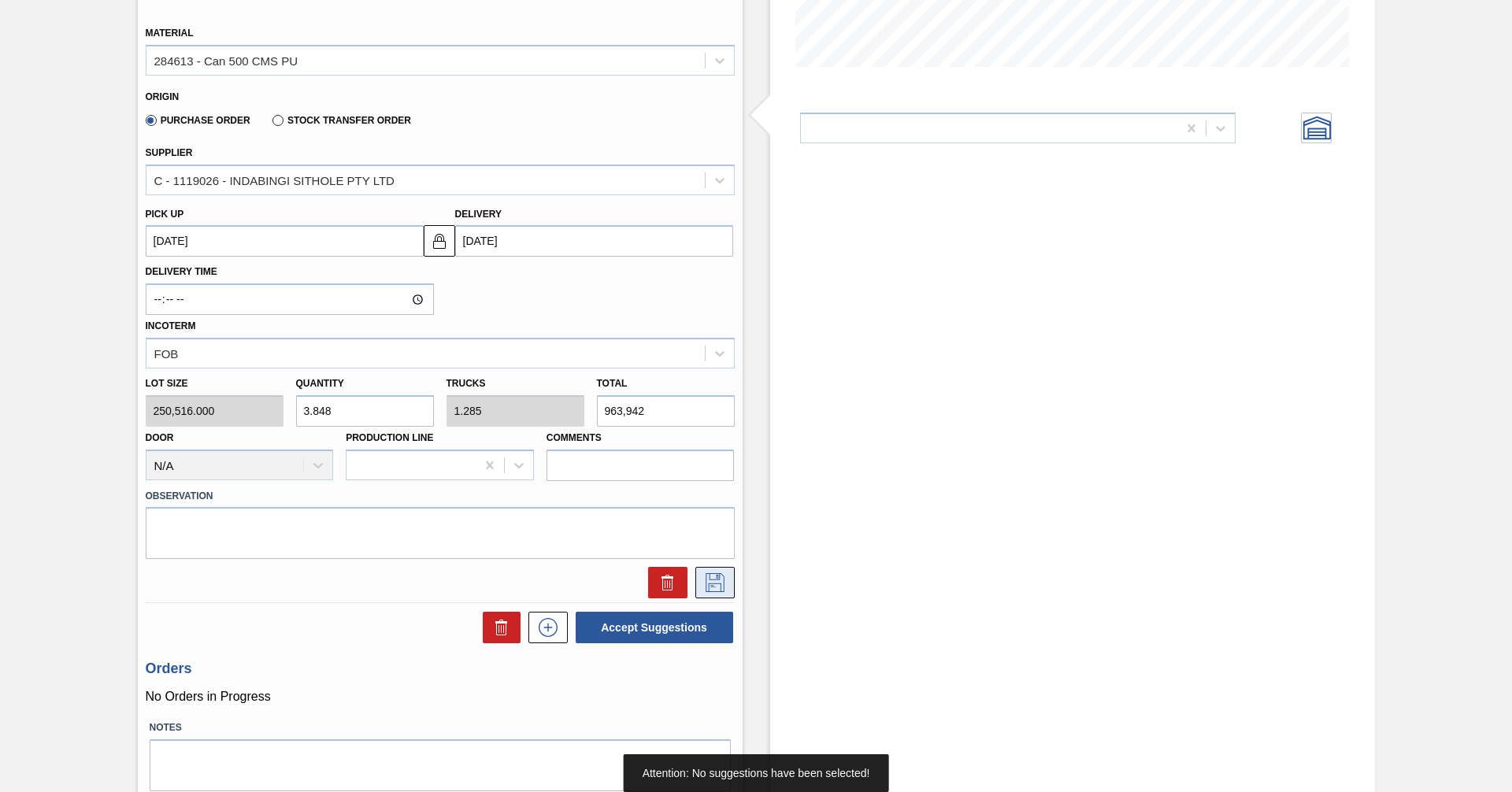
click at [714, 577] on icon at bounding box center [715, 582] width 25 height 19
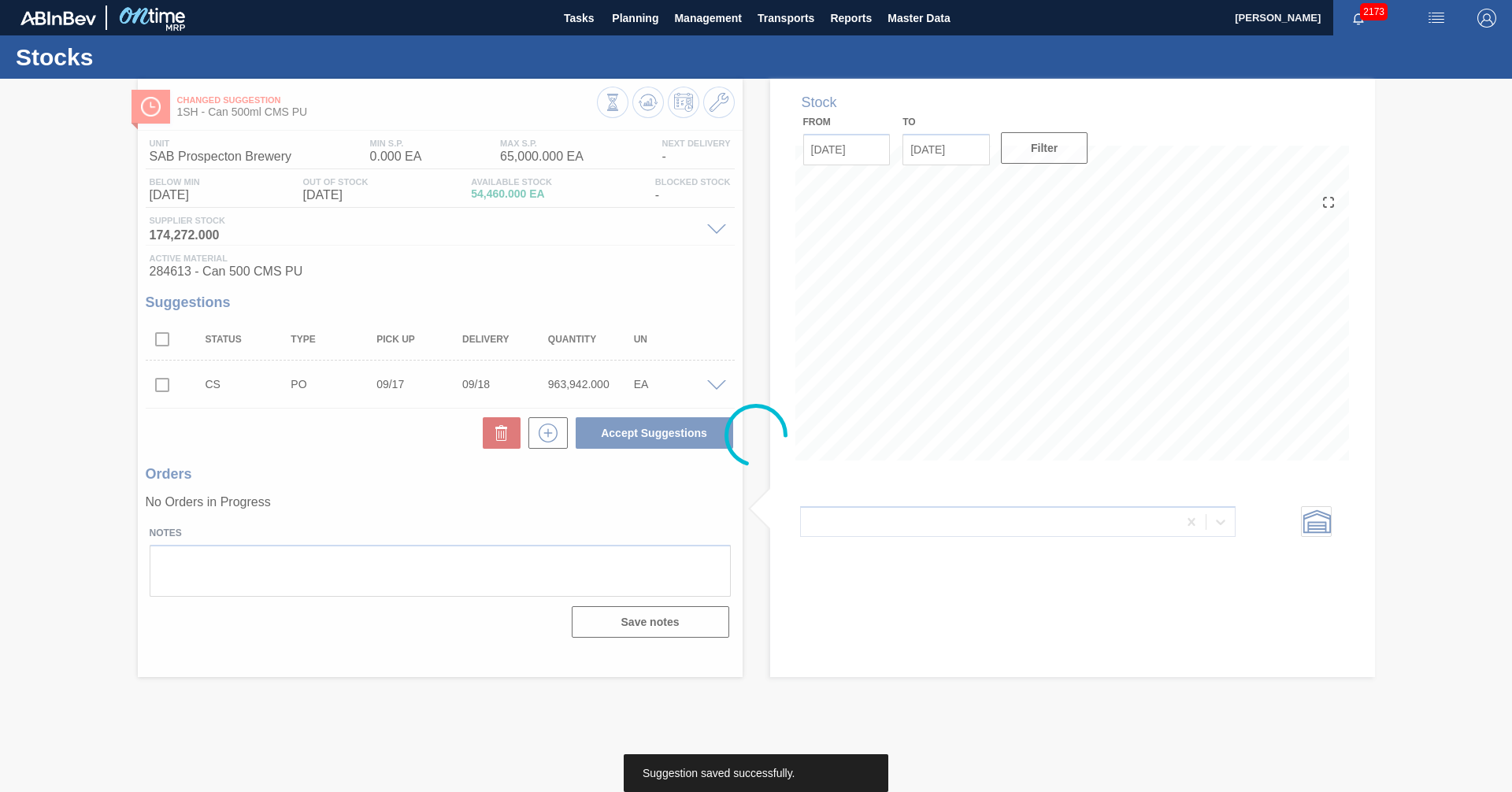
scroll to position [0, 0]
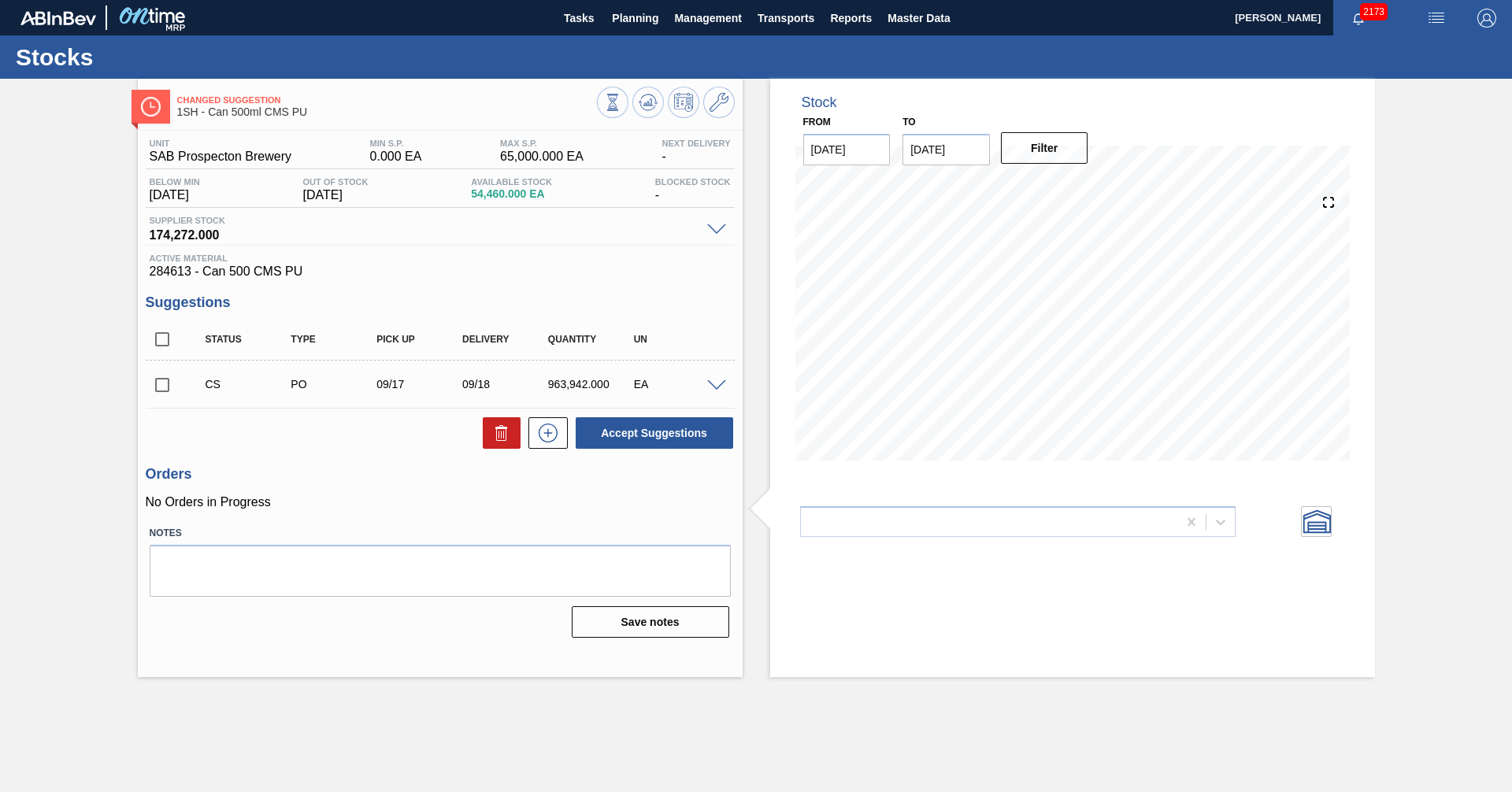
click at [712, 386] on span at bounding box center [716, 386] width 19 height 12
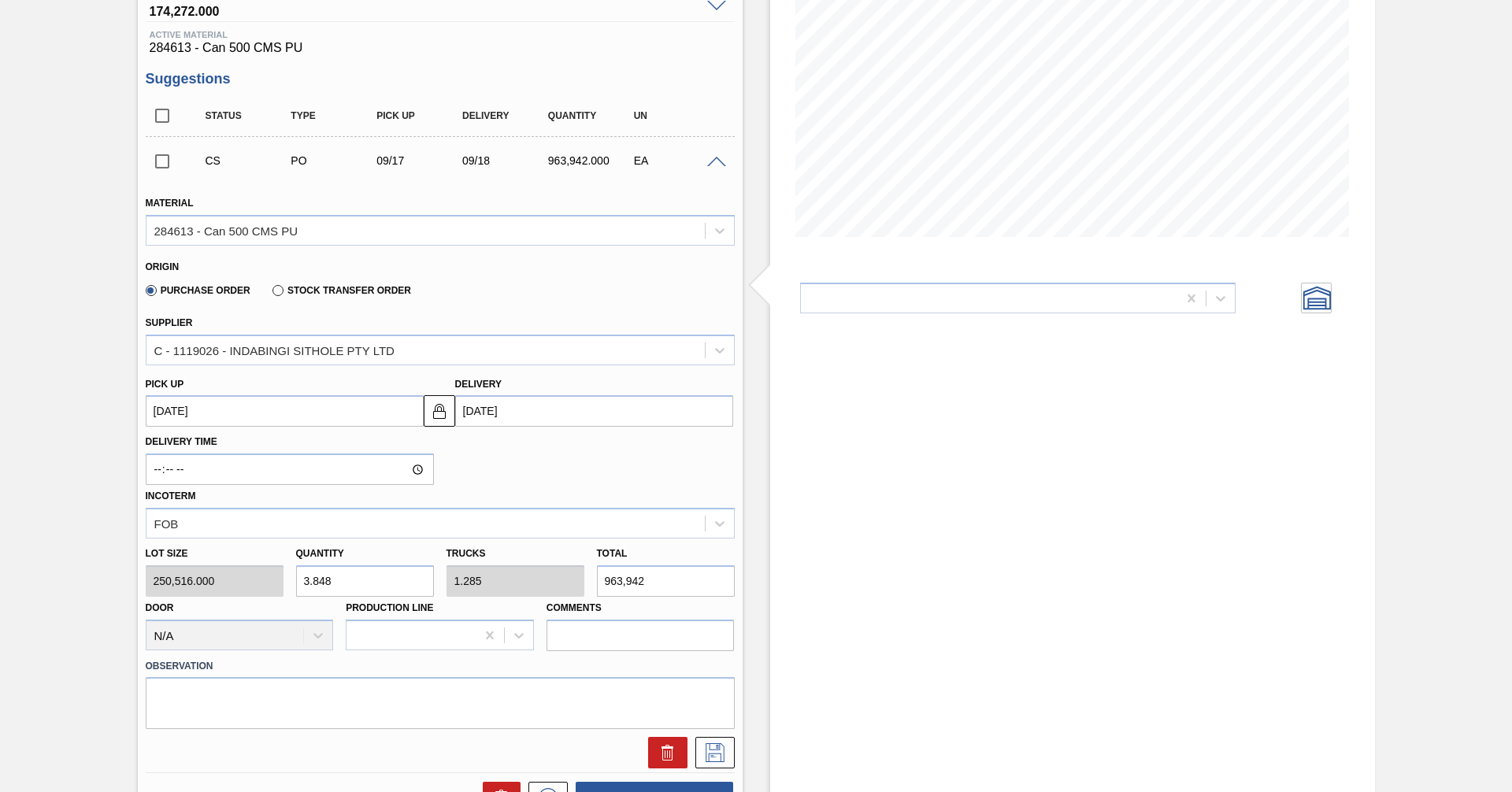
scroll to position [236, 0]
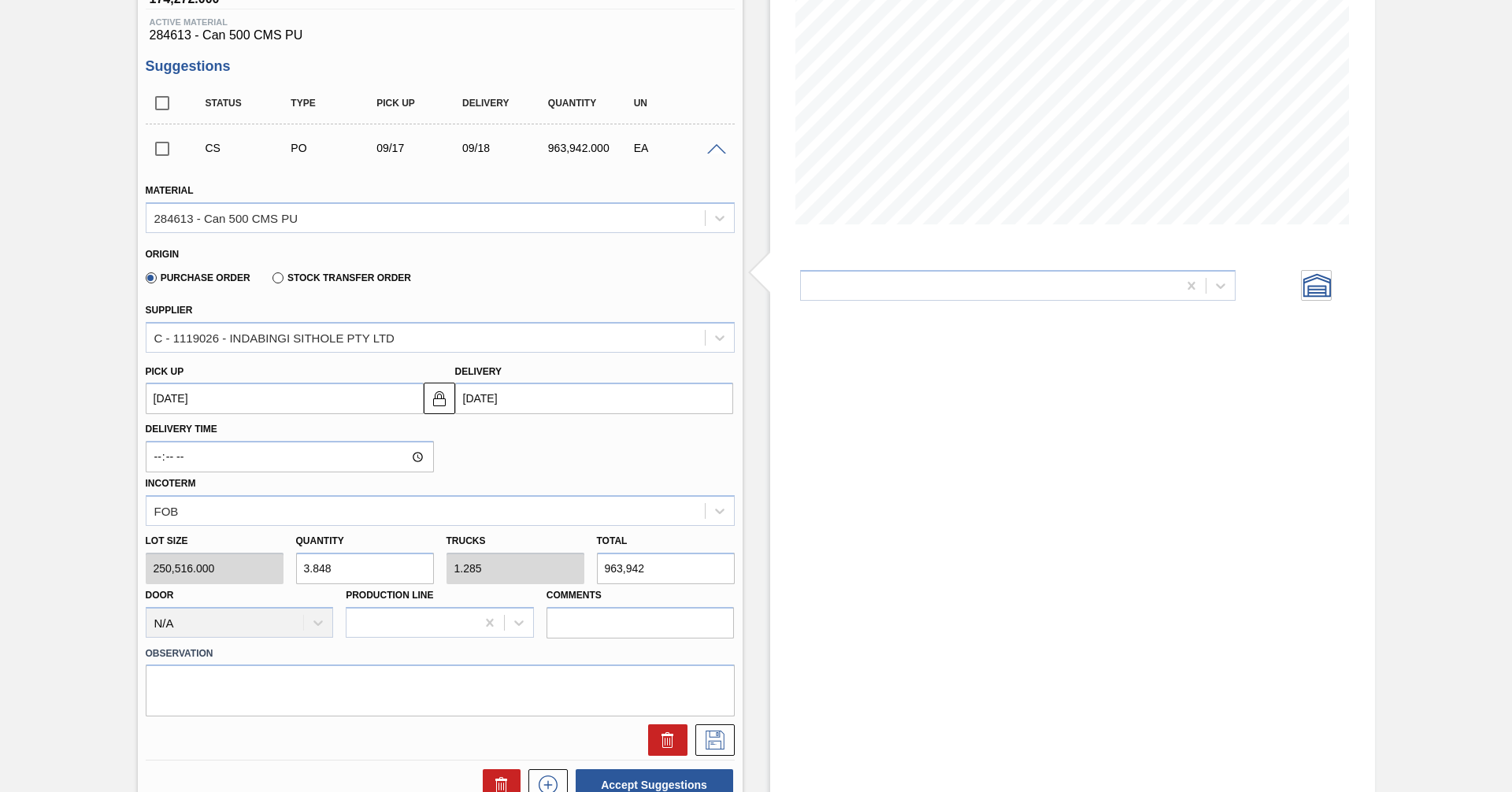
click at [712, 146] on span at bounding box center [716, 150] width 19 height 12
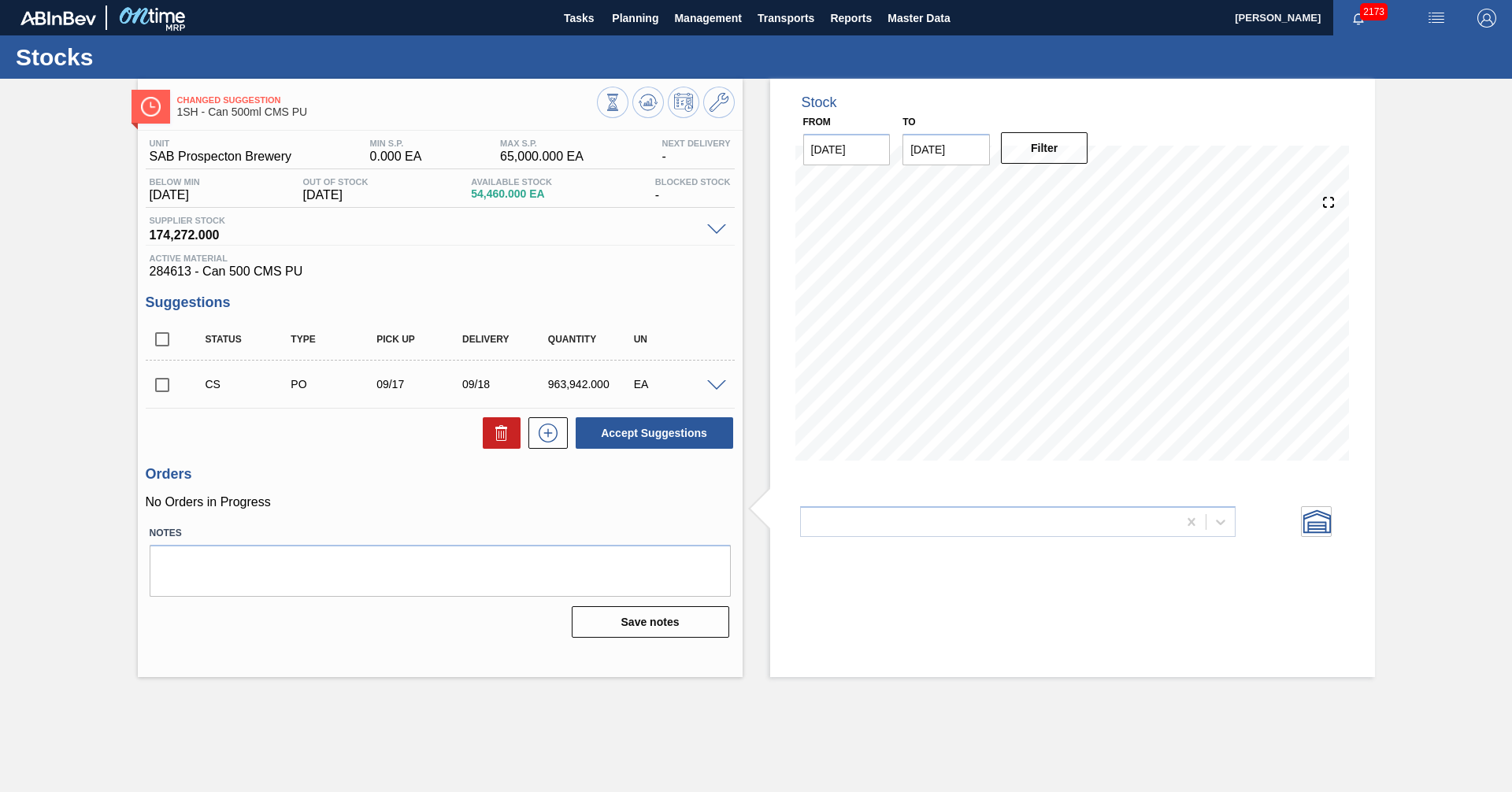
scroll to position [0, 0]
click at [166, 375] on input "checkbox" at bounding box center [162, 385] width 33 height 33
click at [651, 434] on button "Accept Suggestions" at bounding box center [654, 433] width 158 height 32
checkbox input "false"
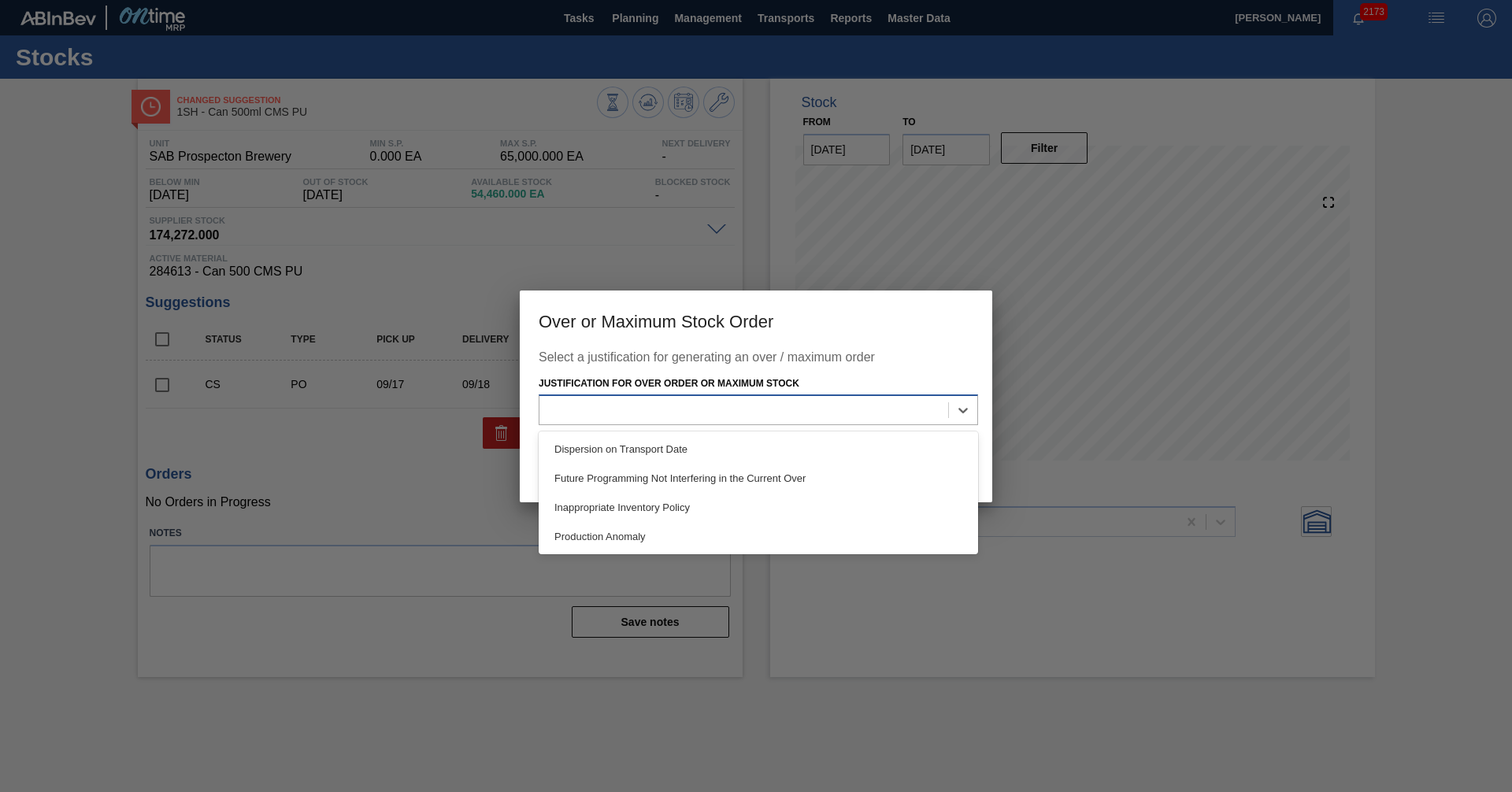
click at [658, 411] on div at bounding box center [743, 410] width 408 height 23
click at [623, 514] on div "Inappropriate Inventory Policy" at bounding box center [759, 507] width 439 height 29
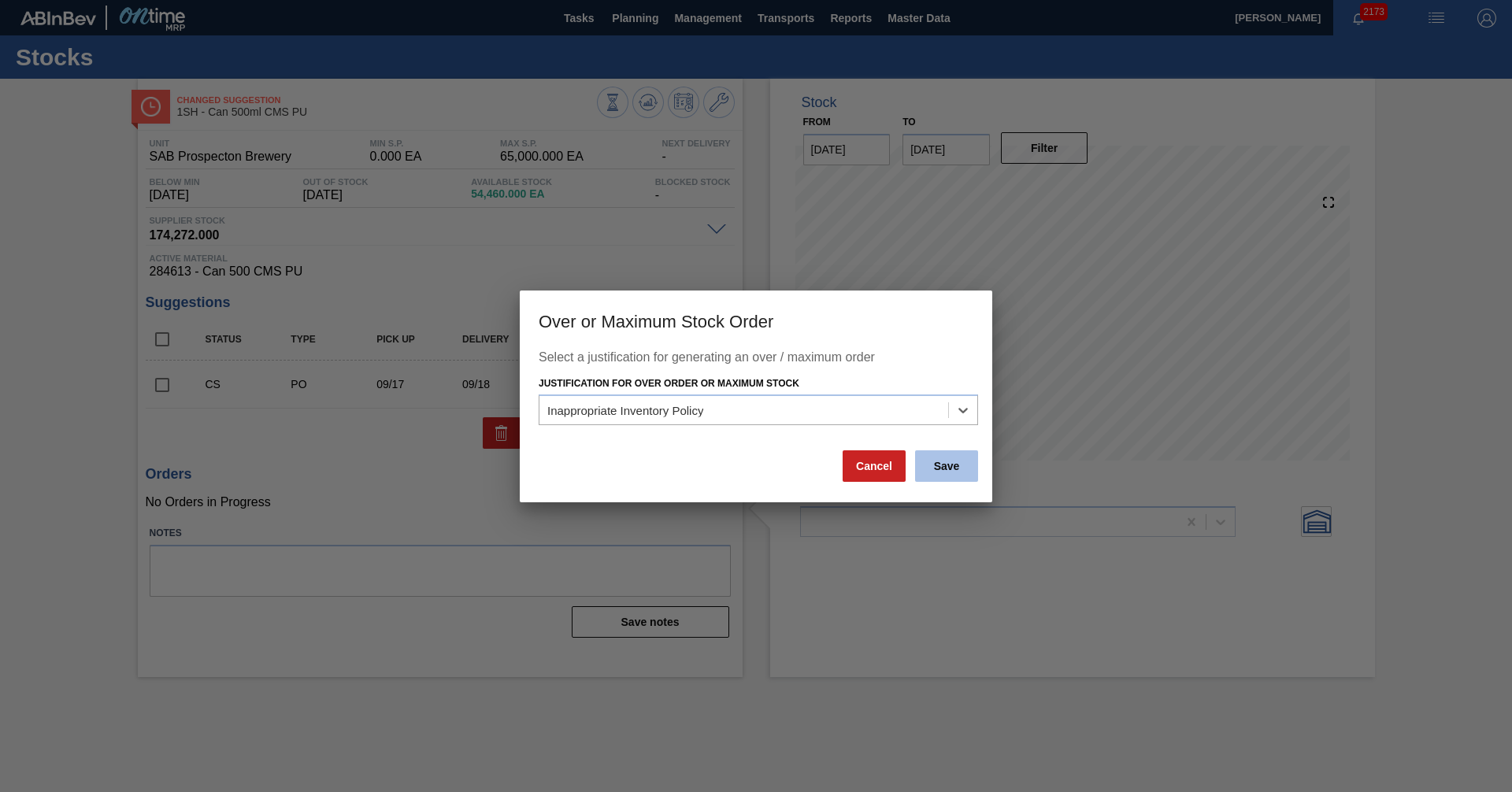
click at [952, 466] on button "Save" at bounding box center [946, 465] width 63 height 32
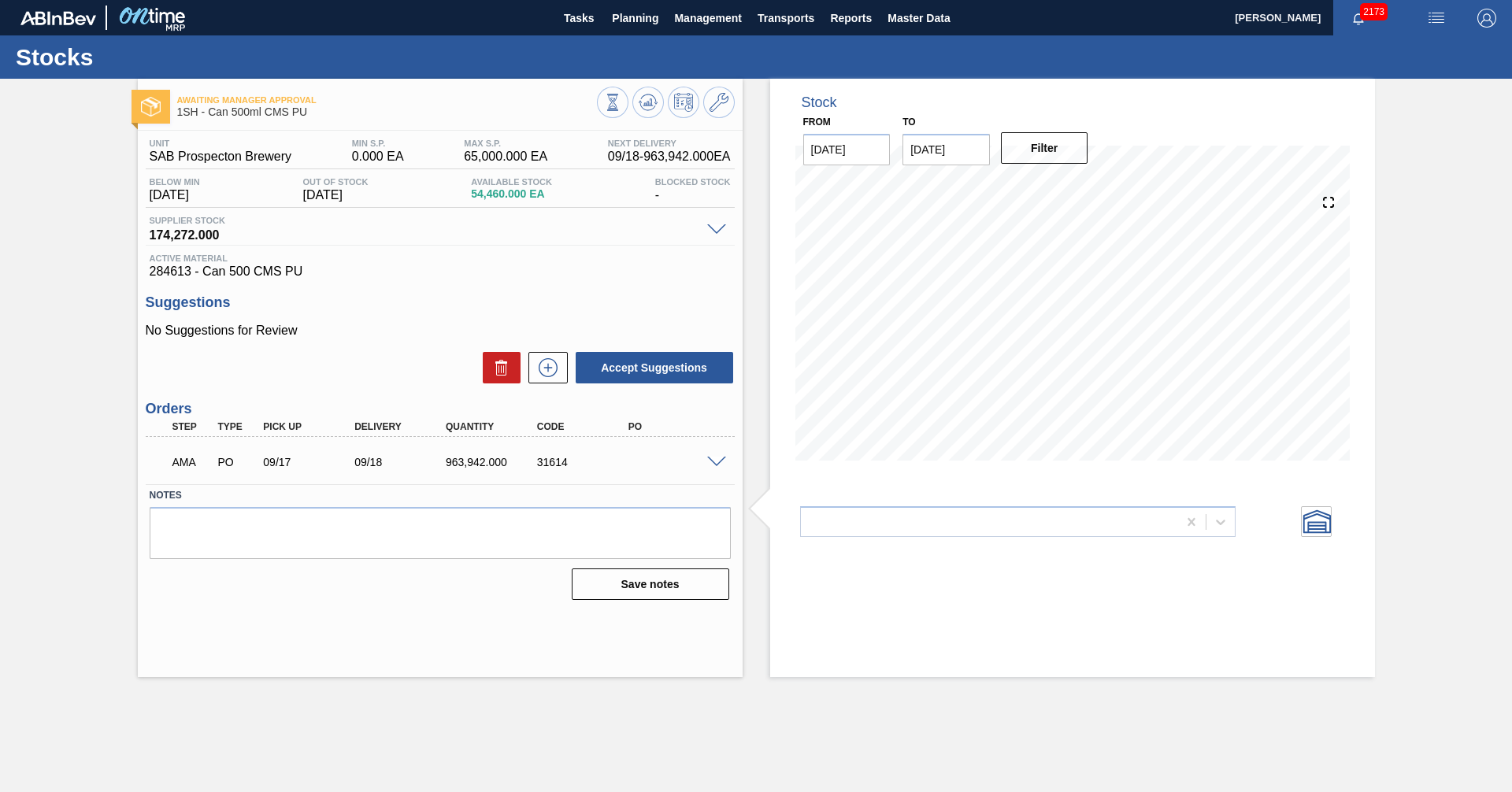
click at [717, 460] on span at bounding box center [716, 462] width 19 height 12
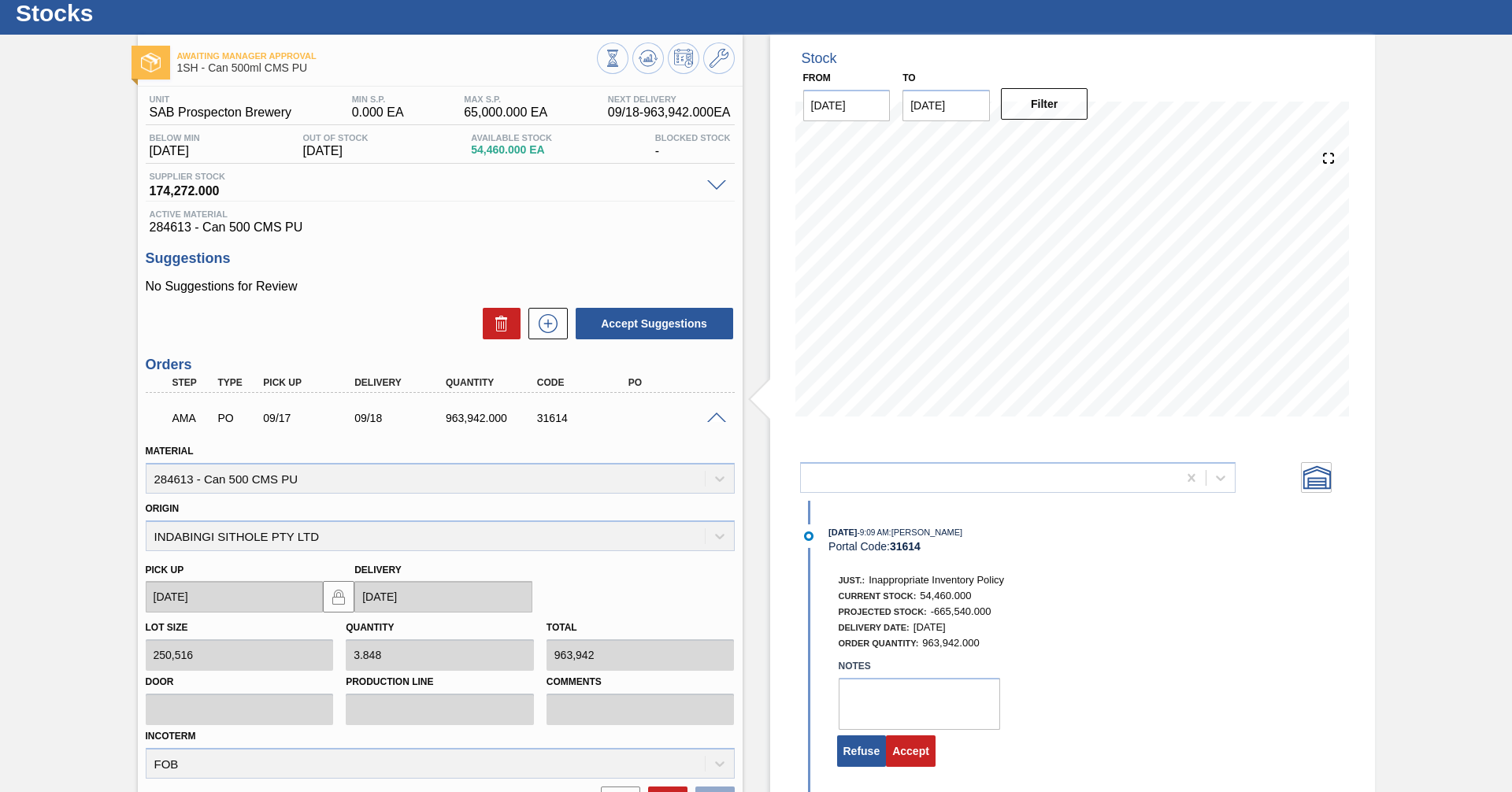
scroll to position [79, 0]
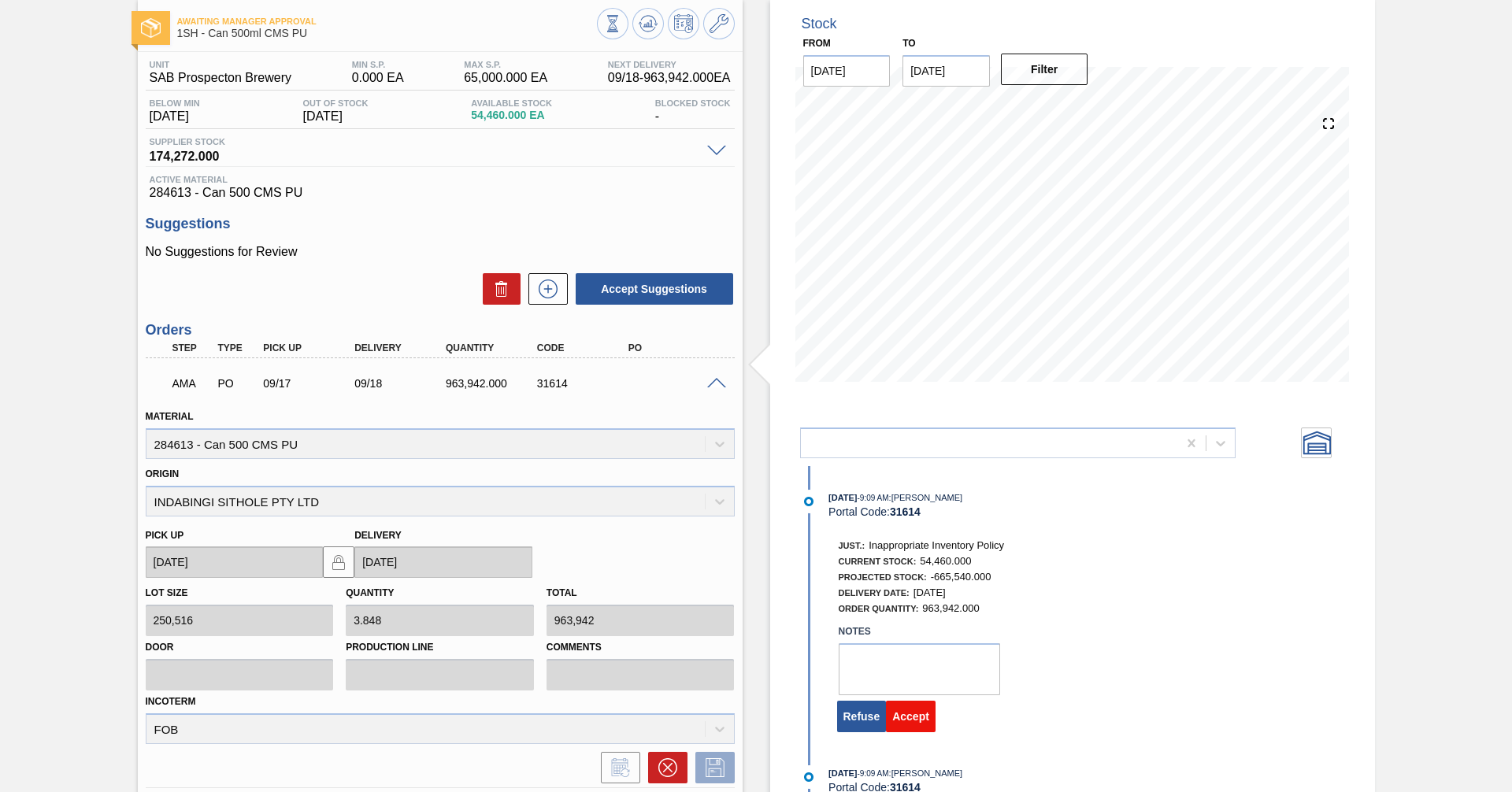
click at [908, 721] on button "Accept" at bounding box center [910, 716] width 50 height 32
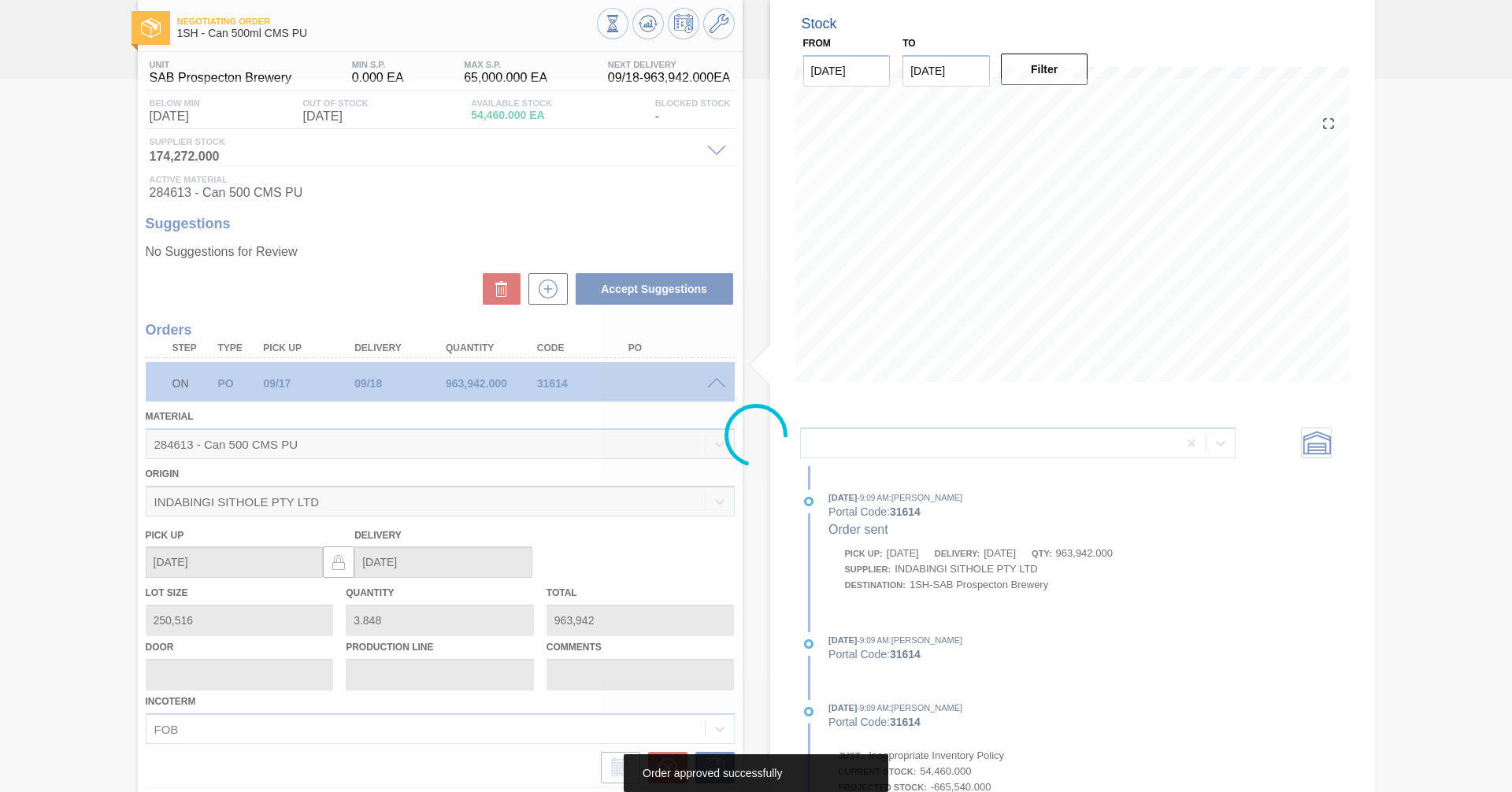
scroll to position [0, 0]
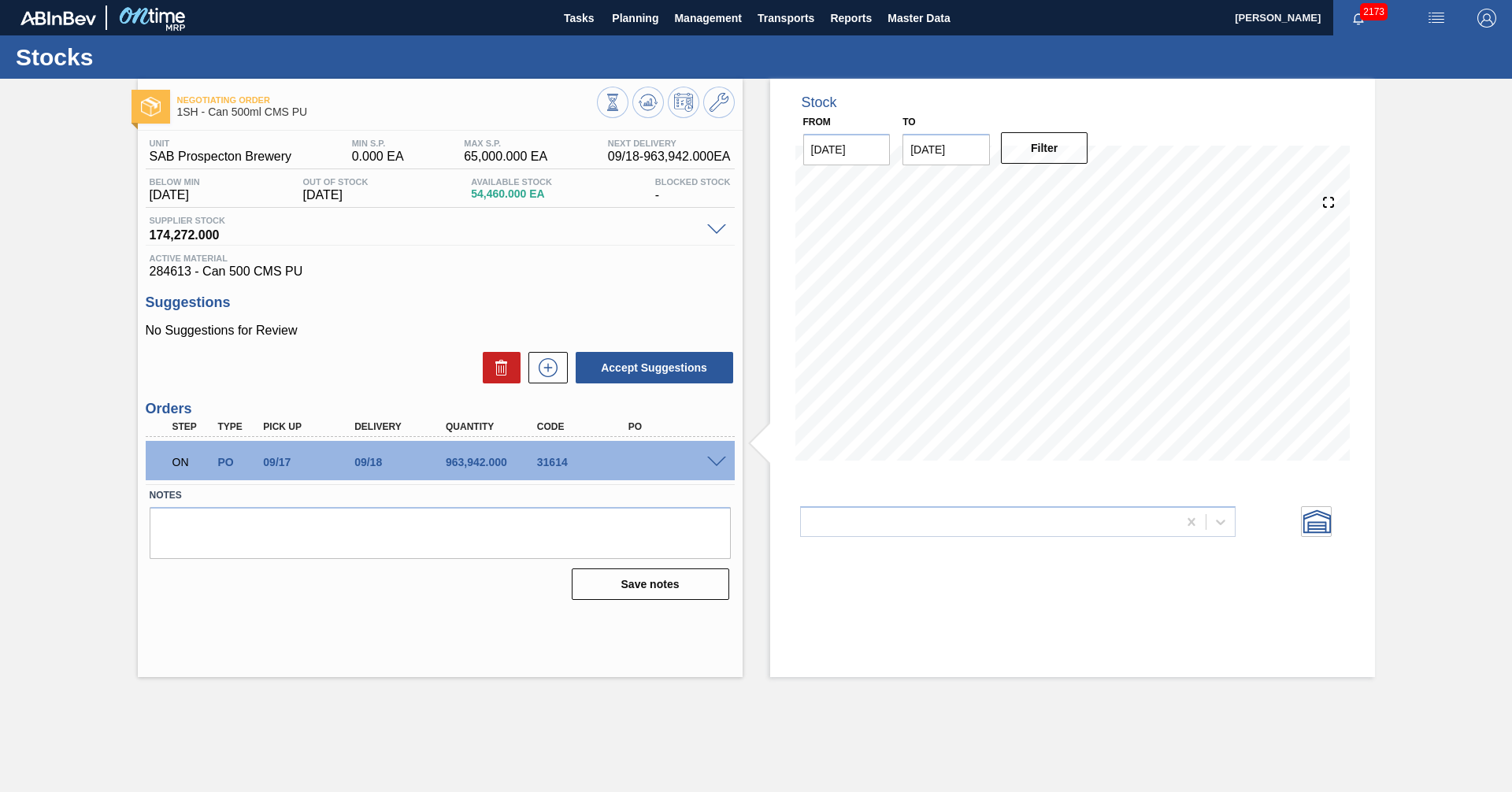
click at [721, 464] on span at bounding box center [716, 462] width 19 height 12
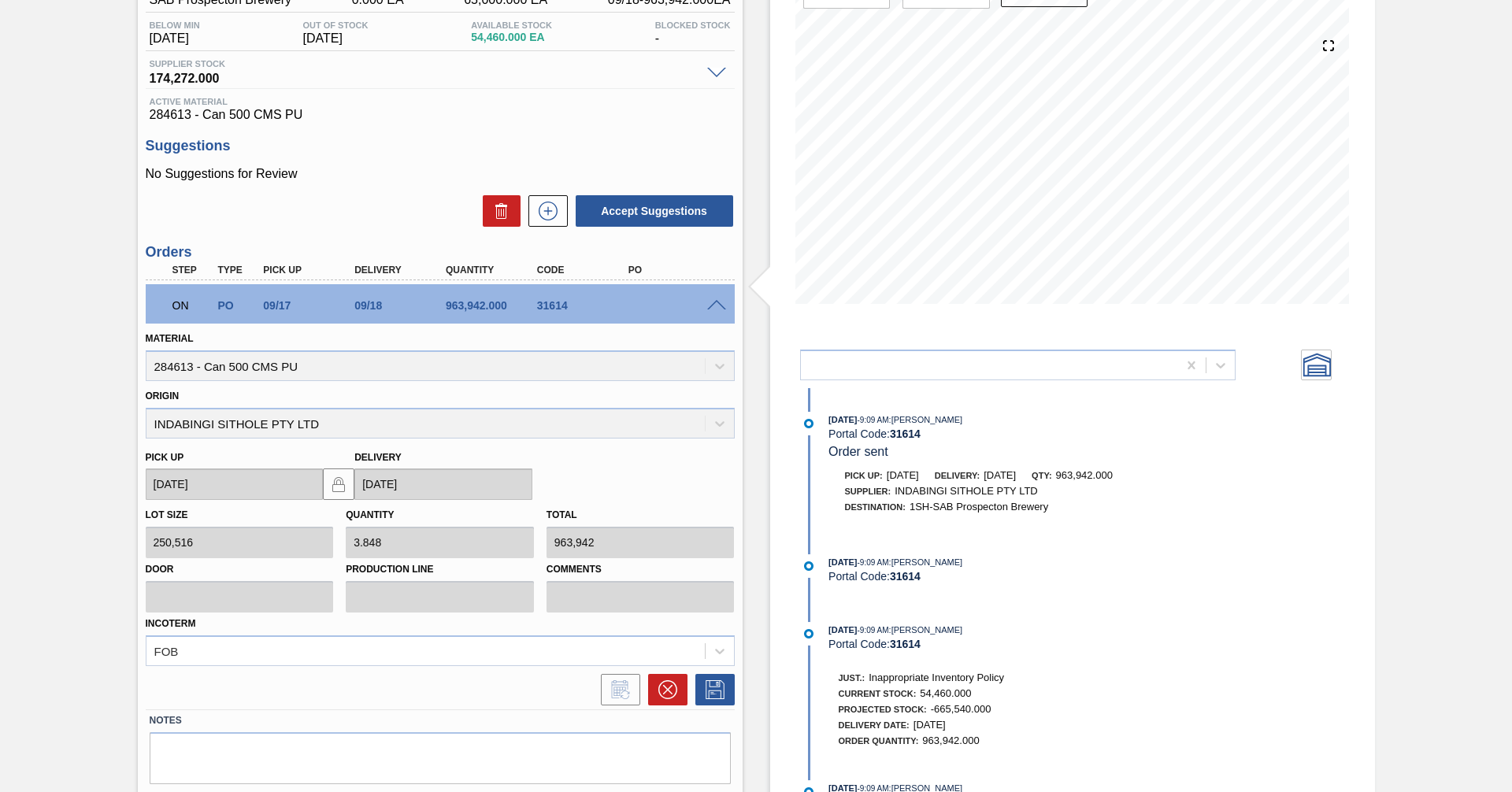
scroll to position [158, 0]
click at [713, 299] on span at bounding box center [716, 305] width 19 height 12
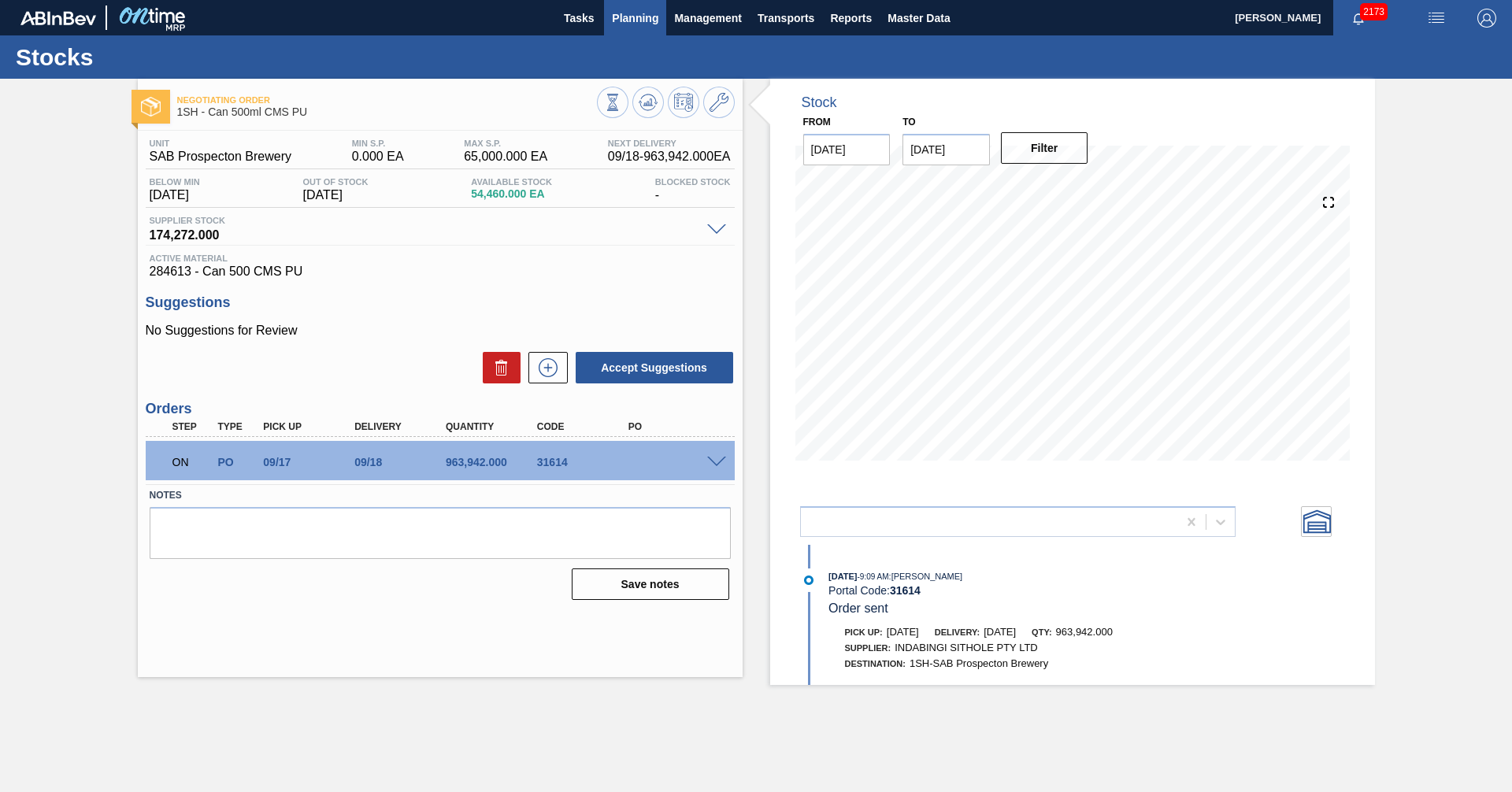
click at [632, 16] on span "Planning" at bounding box center [634, 18] width 46 height 19
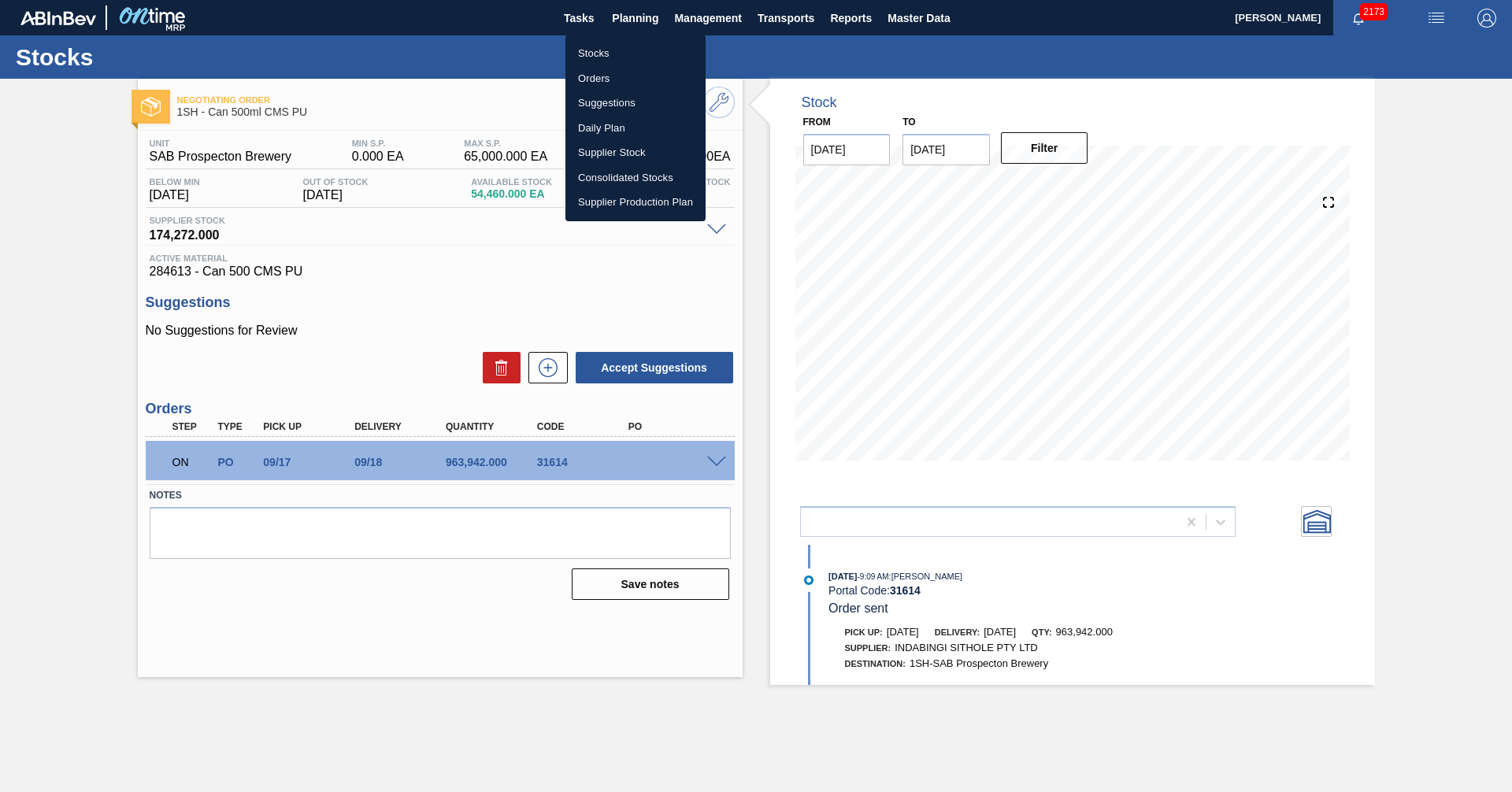
click at [599, 78] on li "Orders" at bounding box center [635, 79] width 140 height 25
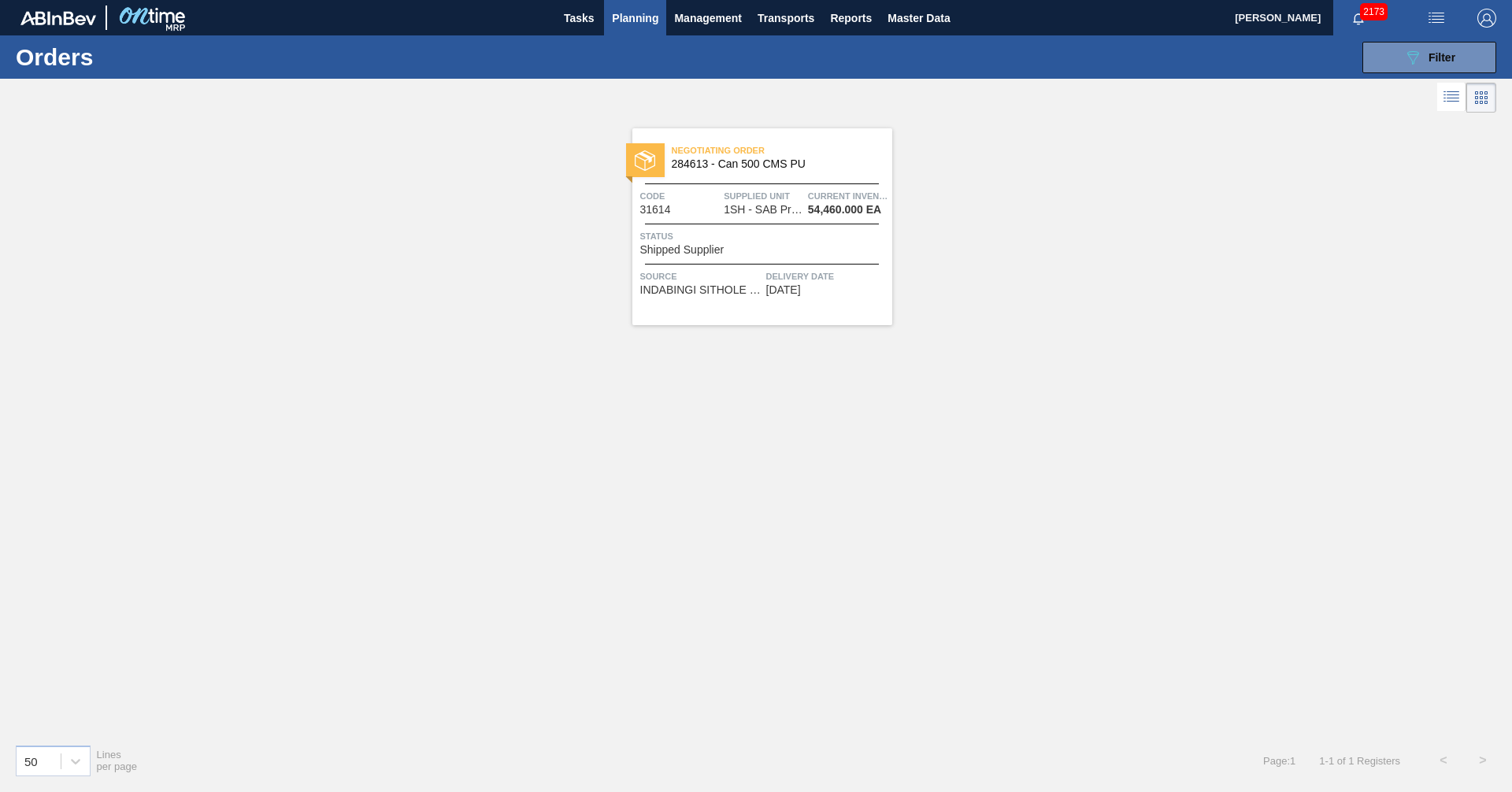
click at [1005, 334] on div "Negotiating Order 284613 - Can 500 CMS PU Code 31614 Supplied Unit 1SH - SAB Pr…" at bounding box center [756, 424] width 1512 height 615
click at [962, 432] on div "Negotiating Order 284613 - Can 500 CMS PU Code 31614 Supplied Unit 1SH - SAB Pr…" at bounding box center [756, 424] width 1512 height 615
click at [1013, 359] on div "Negotiating Order 284613 - Can 500 CMS PU Code 31614 Supplied Unit 1SH - SAB Pr…" at bounding box center [756, 424] width 1512 height 615
click at [1006, 479] on div "Negotiating Order 284613 - Can 500 CMS PU Code 31614 Supplied Unit 1SH - SAB Pr…" at bounding box center [756, 424] width 1512 height 615
click at [1115, 428] on div "Negotiating Order 284613 - Can 500 CMS PU Code 31614 Supplied Unit 1SH - SAB Pr…" at bounding box center [756, 424] width 1512 height 615
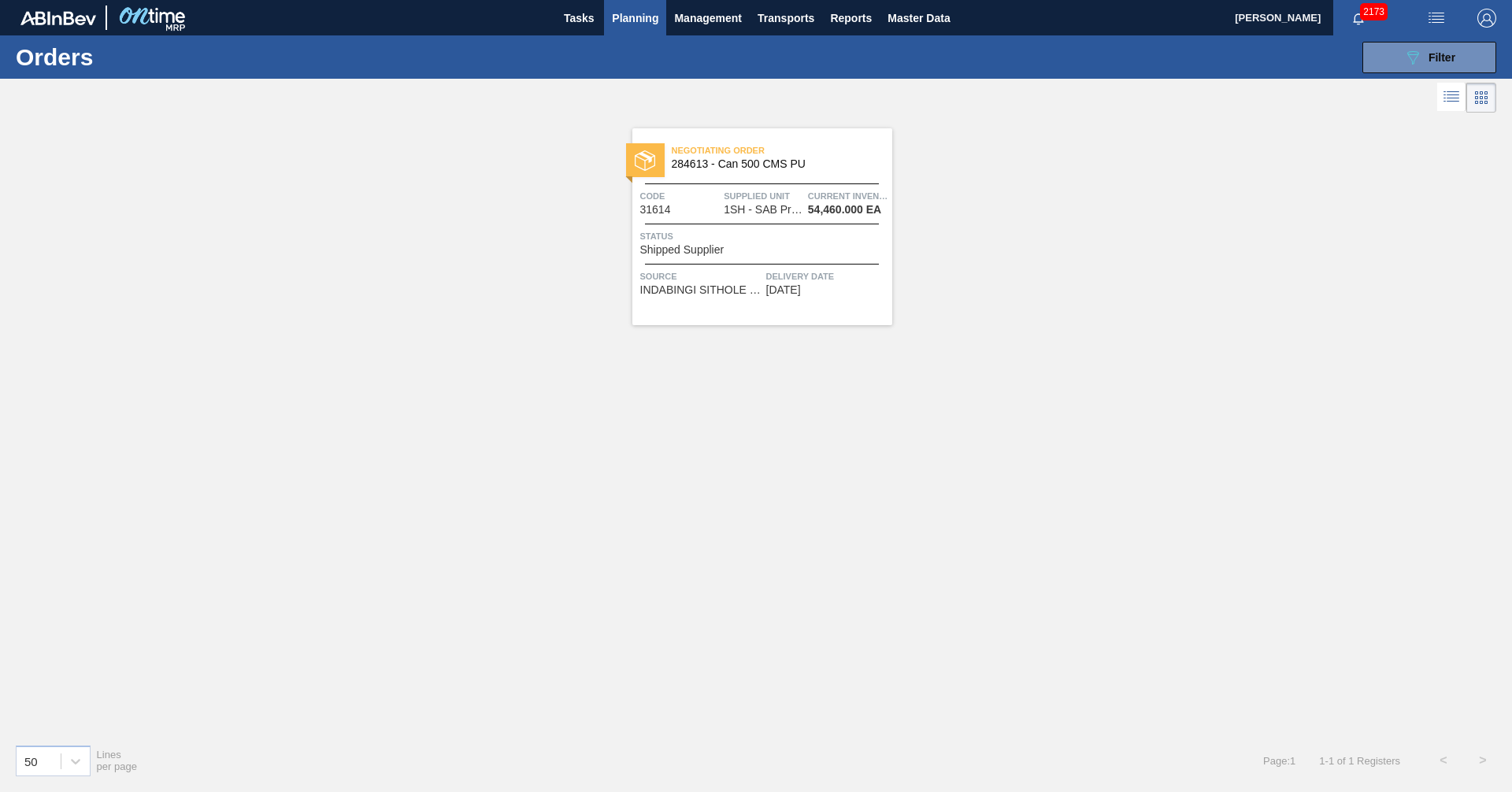
drag, startPoint x: 1069, startPoint y: 313, endPoint x: 1061, endPoint y: 347, distance: 34.9
click at [1066, 313] on div "Negotiating Order 284613 - Can 500 CMS PU Code 31614 Supplied Unit 1SH - SAB Pr…" at bounding box center [756, 424] width 1512 height 615
click at [1058, 444] on div "Negotiating Order 284613 - Can 500 CMS PU Code 31614 Supplied Unit 1SH - SAB Pr…" at bounding box center [756, 424] width 1512 height 615
click at [635, 16] on span "Planning" at bounding box center [634, 18] width 46 height 19
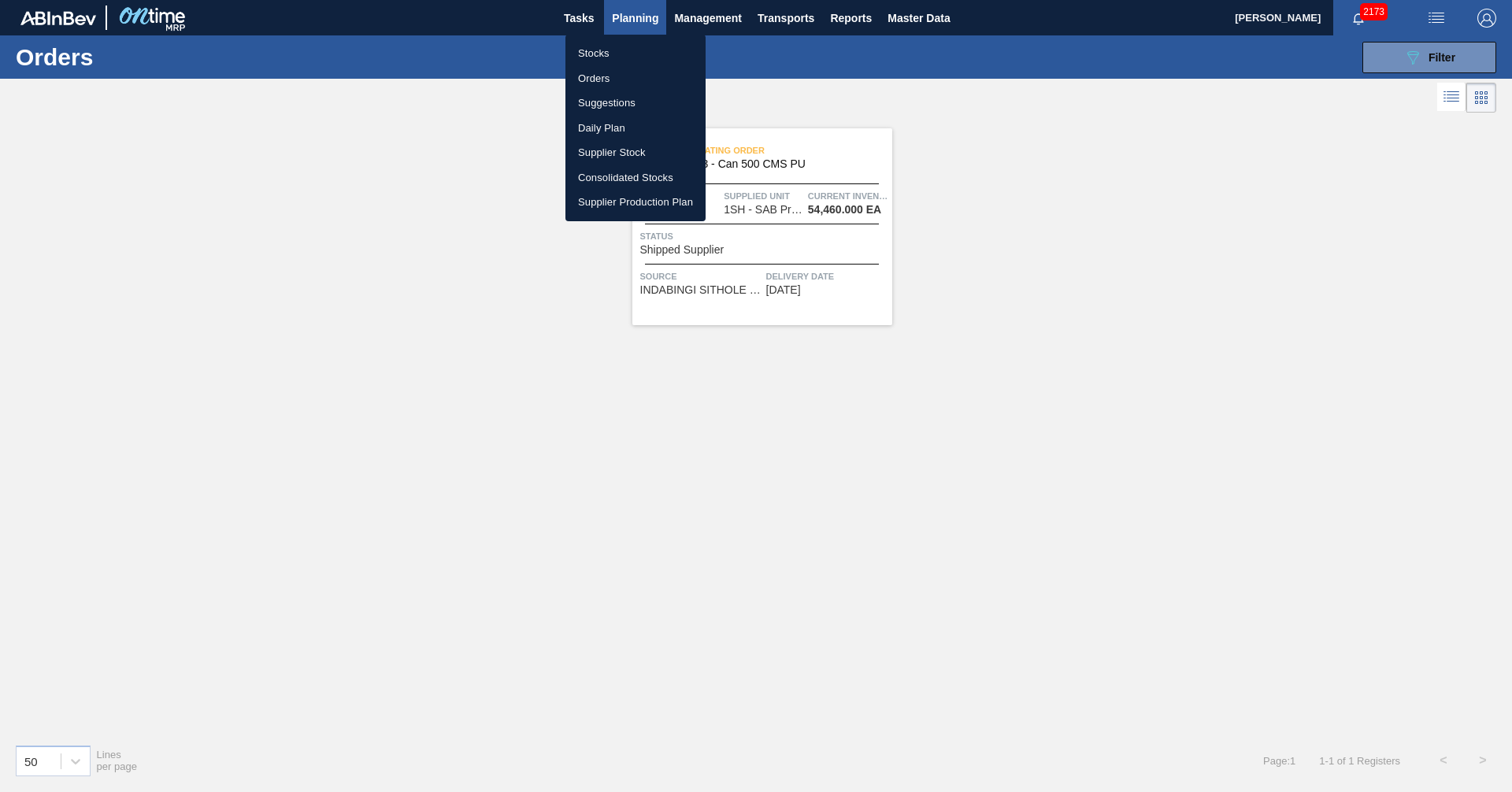
click at [595, 54] on li "Stocks" at bounding box center [635, 54] width 140 height 25
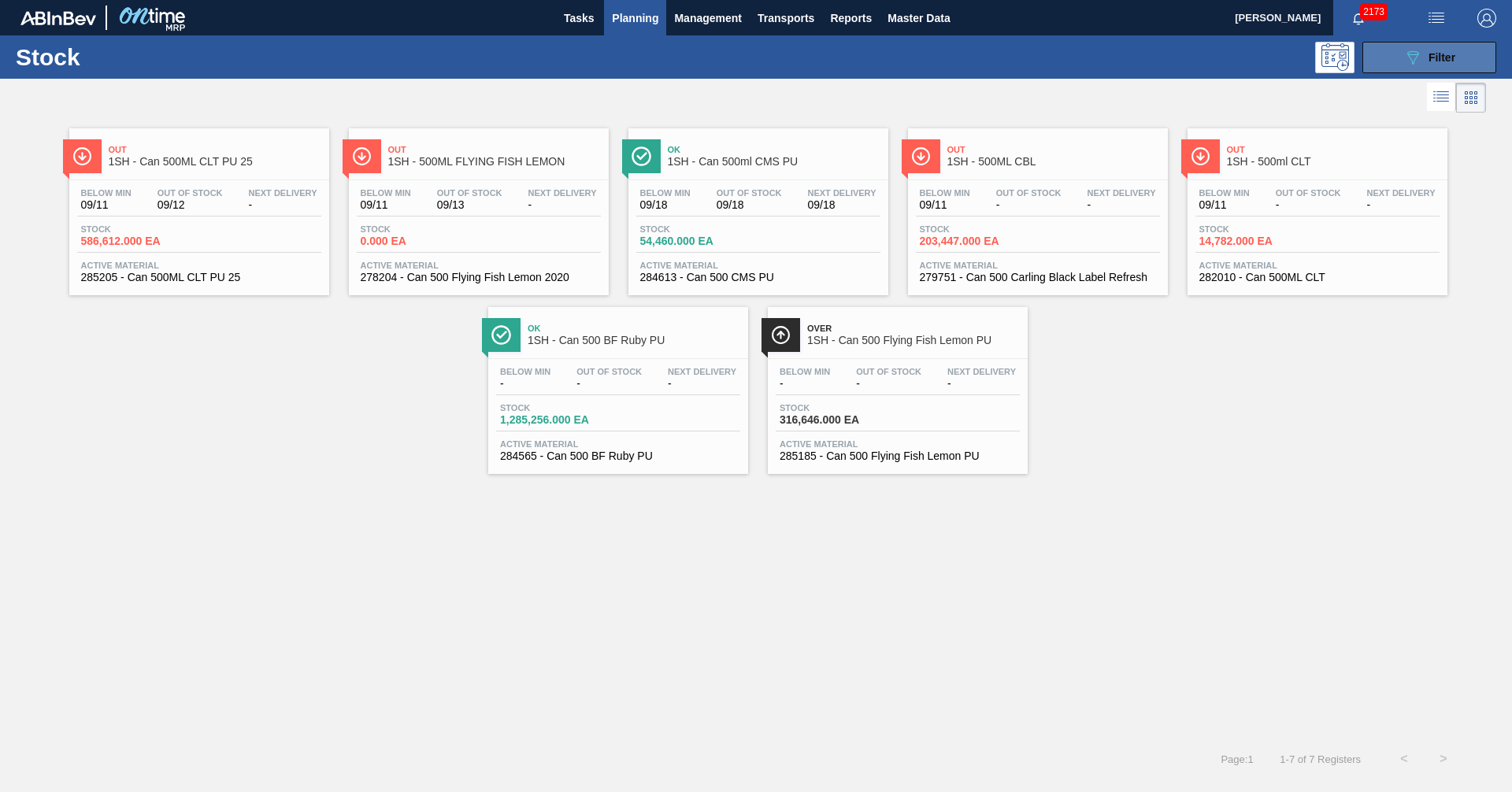
click at [1478, 56] on button "089F7B8B-B2A5-4AFE-B5C0-19BA573D28AC Filter" at bounding box center [1429, 57] width 134 height 32
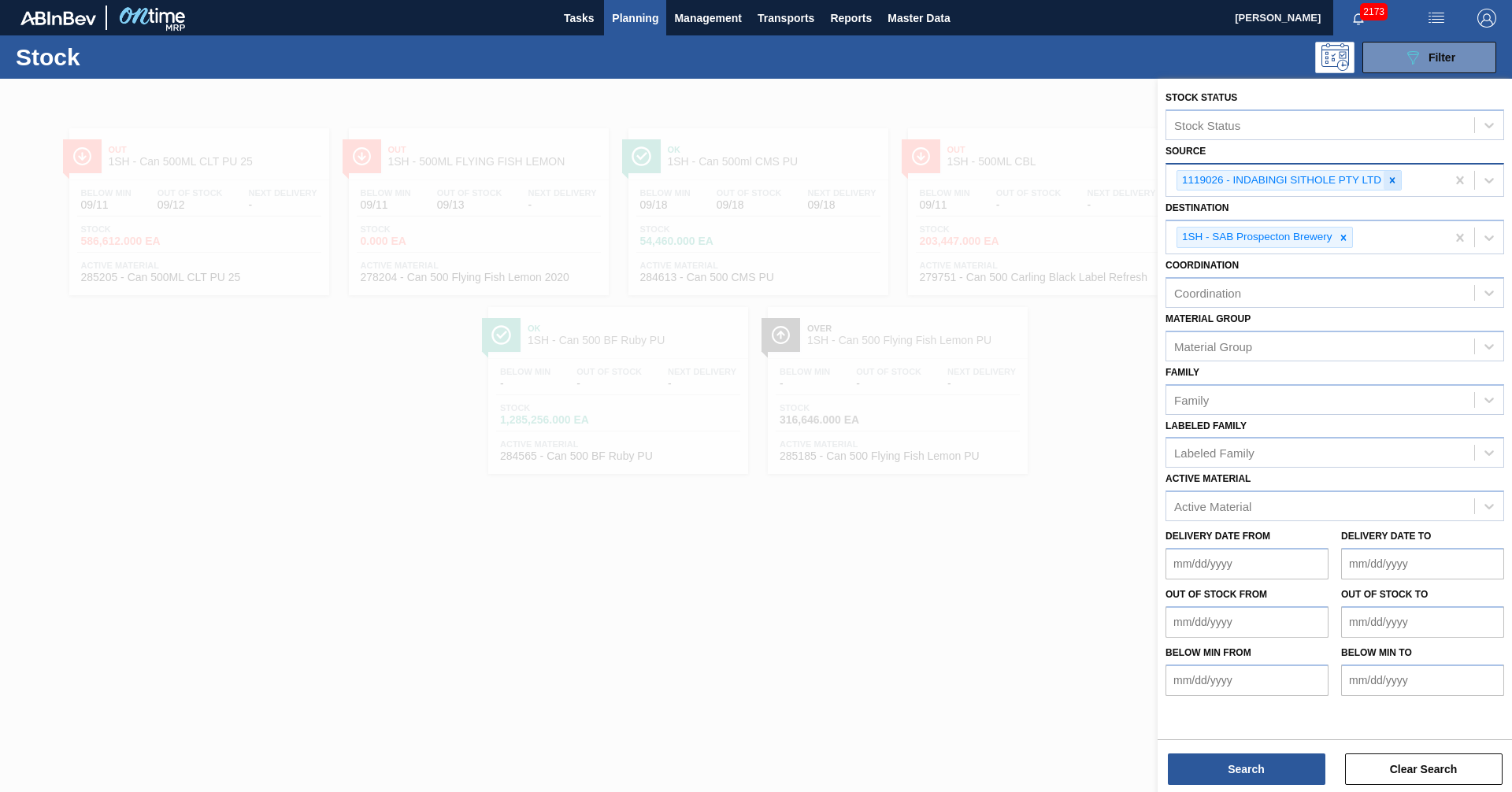
click at [1387, 181] on icon at bounding box center [1392, 181] width 11 height 11
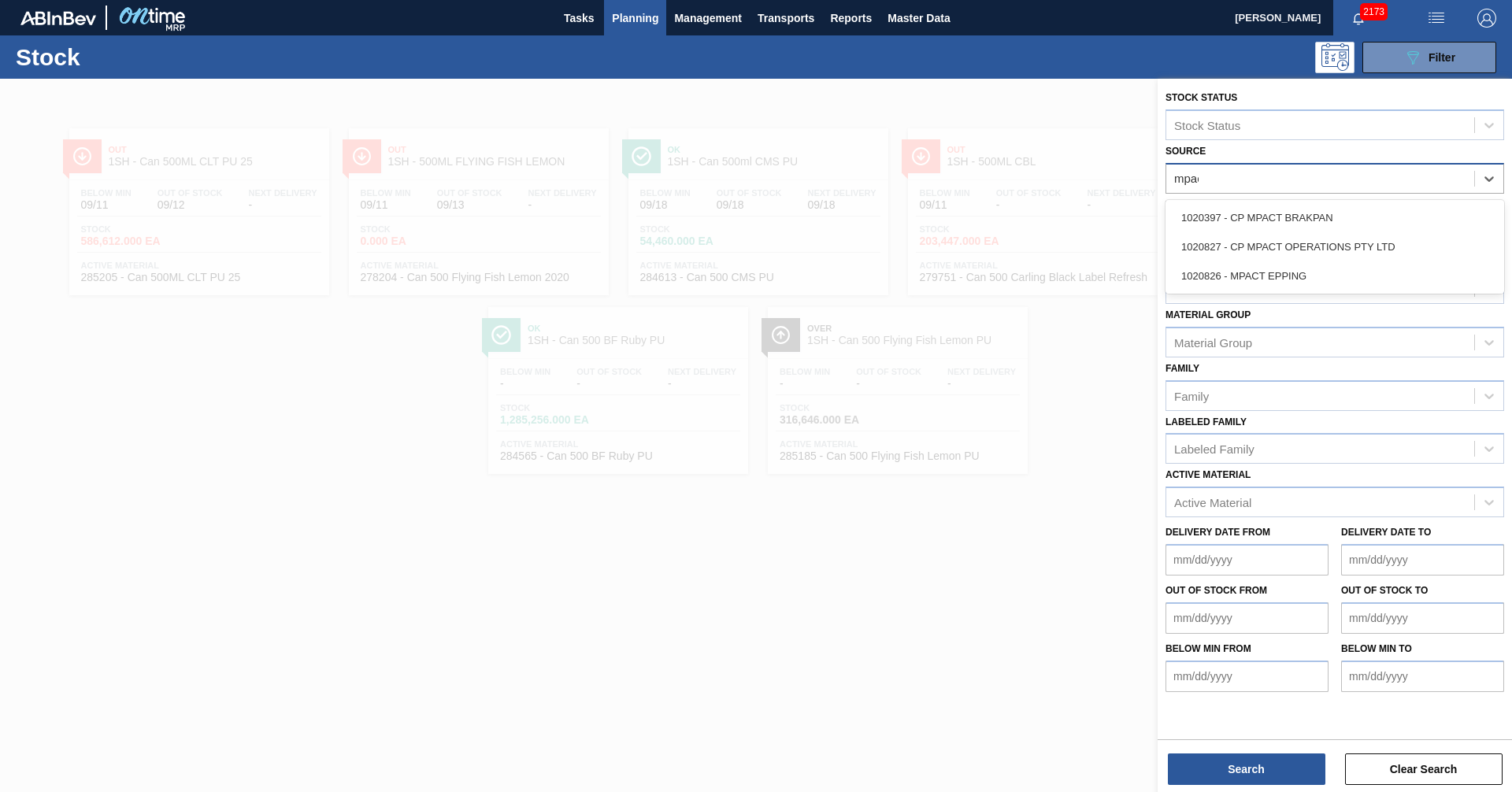
type input "mpact"
click at [1284, 245] on div "1020827 - CP MPACT OPERATIONS PTY LTD" at bounding box center [1334, 247] width 339 height 29
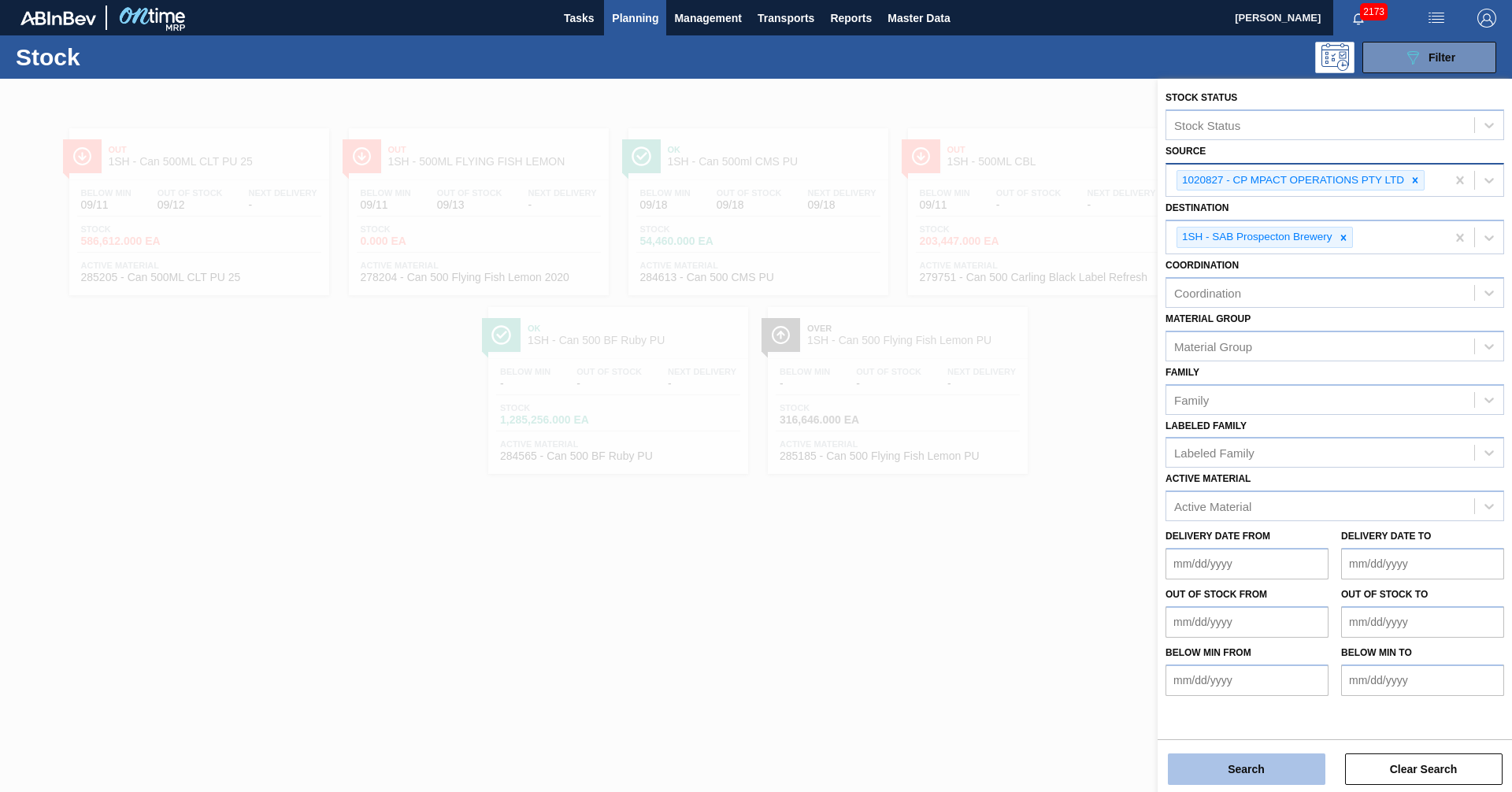
click at [1265, 769] on button "Search" at bounding box center [1247, 768] width 158 height 32
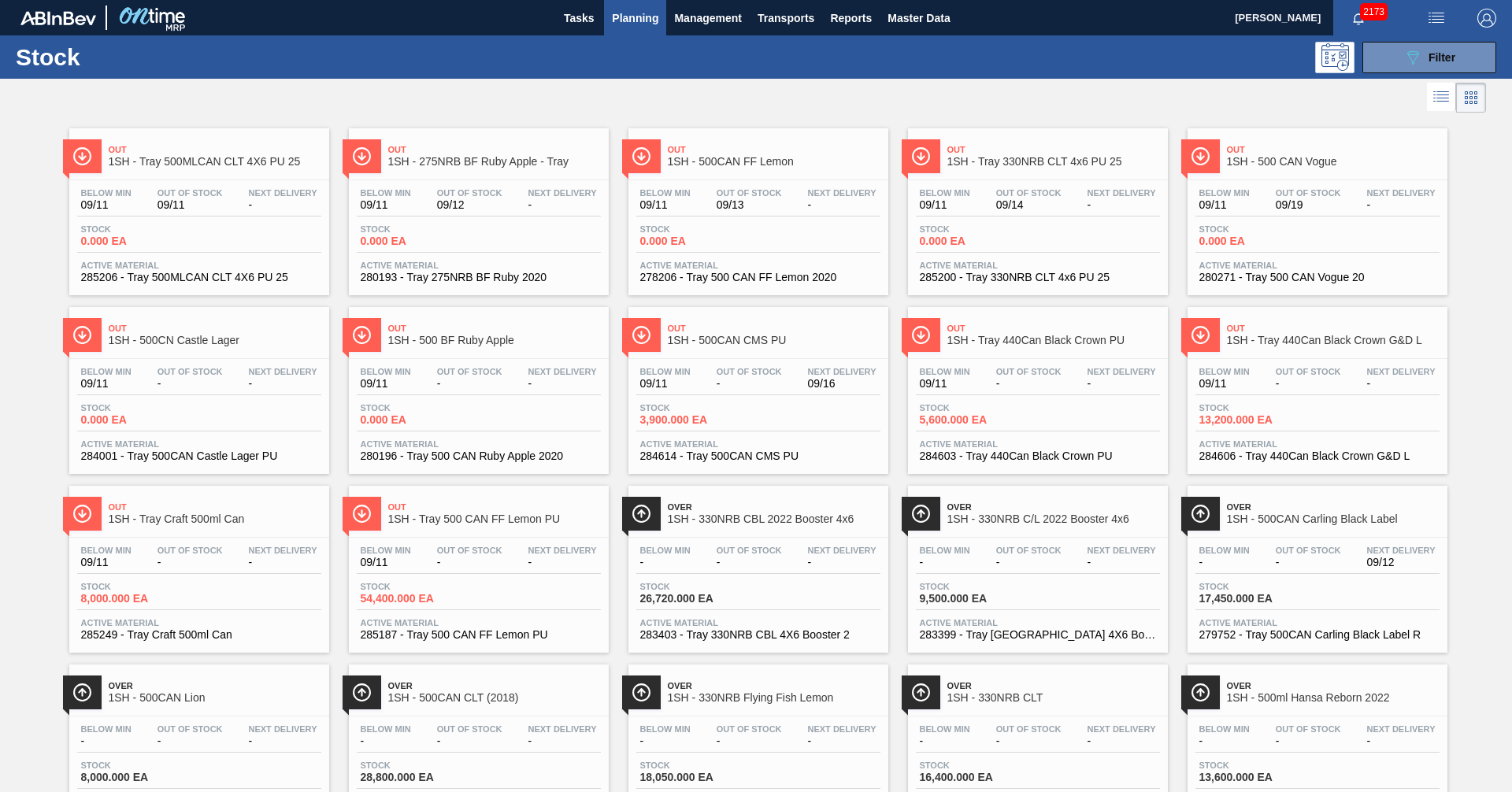
click at [637, 16] on span "Planning" at bounding box center [634, 18] width 46 height 19
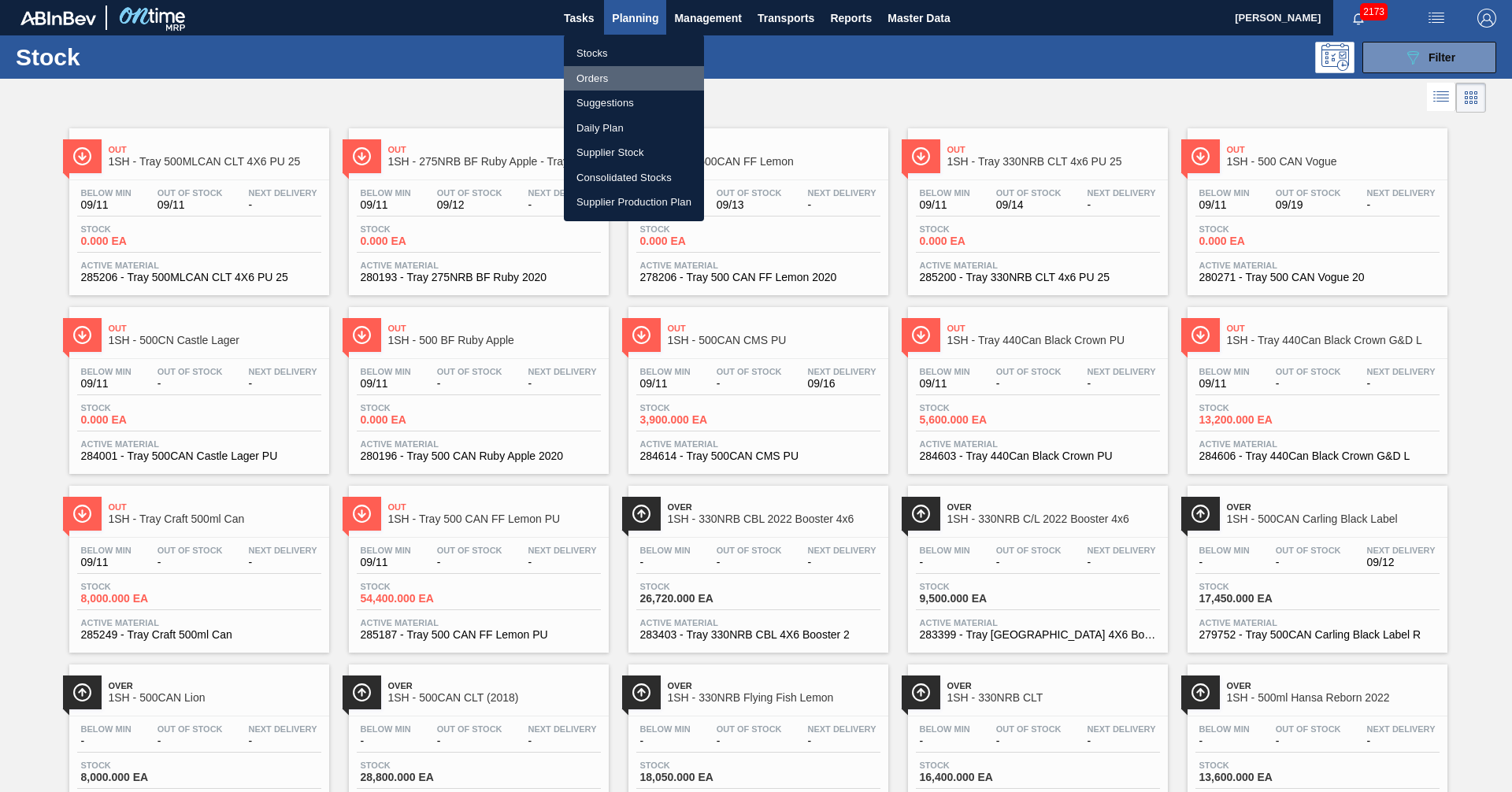
click at [598, 74] on li "Orders" at bounding box center [633, 79] width 140 height 25
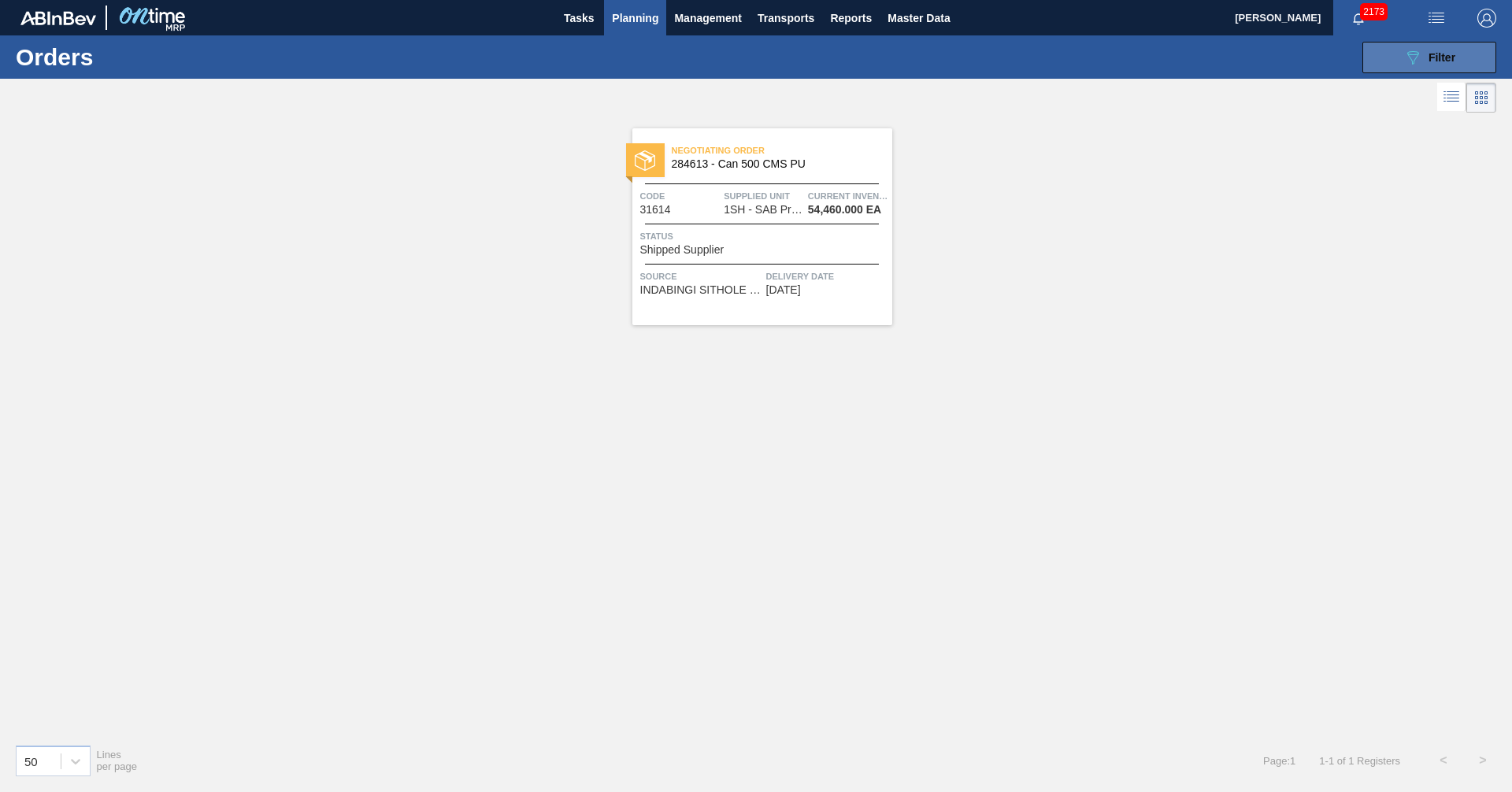
click at [1424, 63] on div "089F7B8B-B2A5-4AFE-B5C0-19BA573D28AC Filter" at bounding box center [1429, 57] width 52 height 19
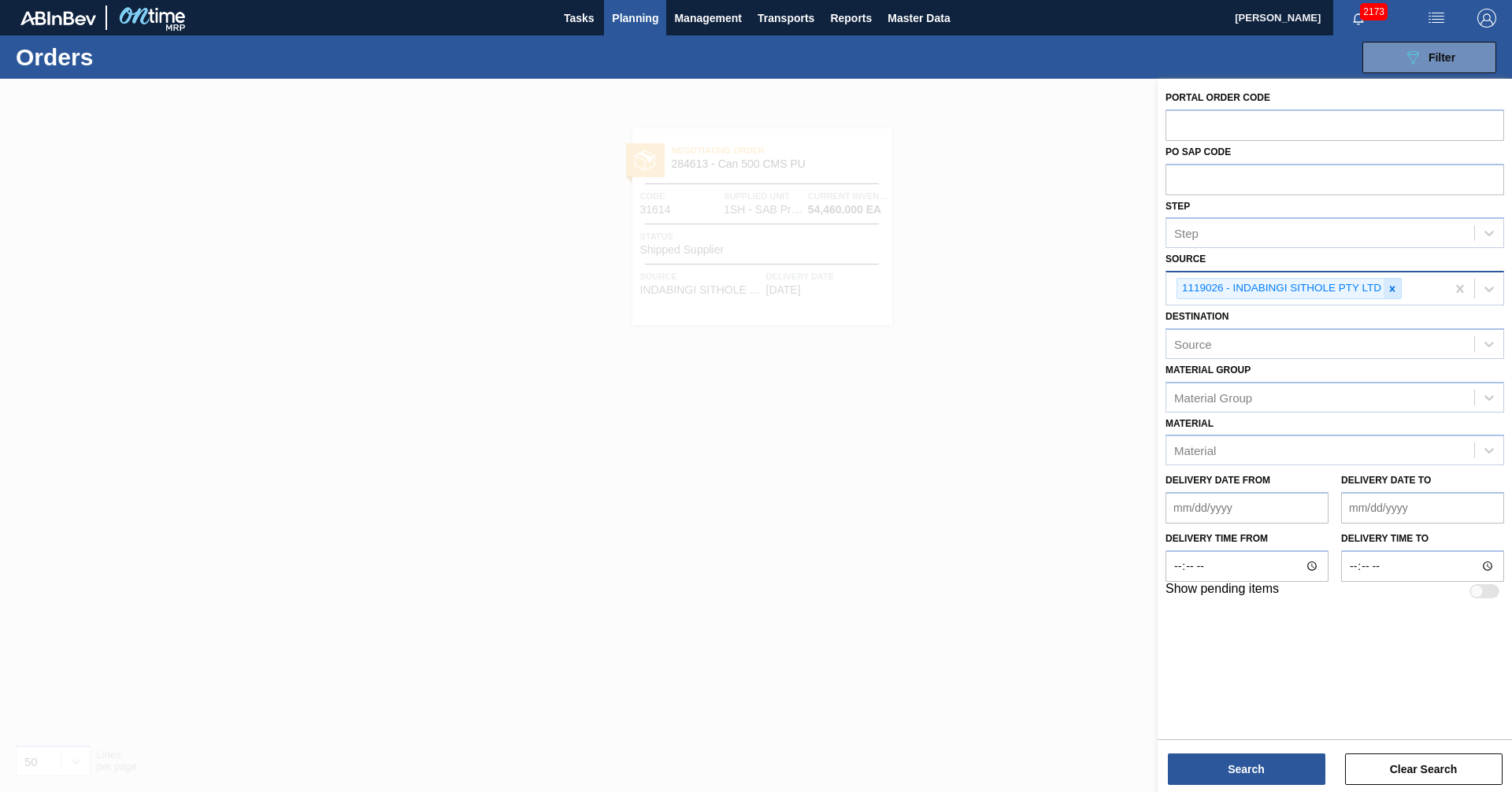
click at [1390, 288] on icon at bounding box center [1393, 288] width 5 height 5
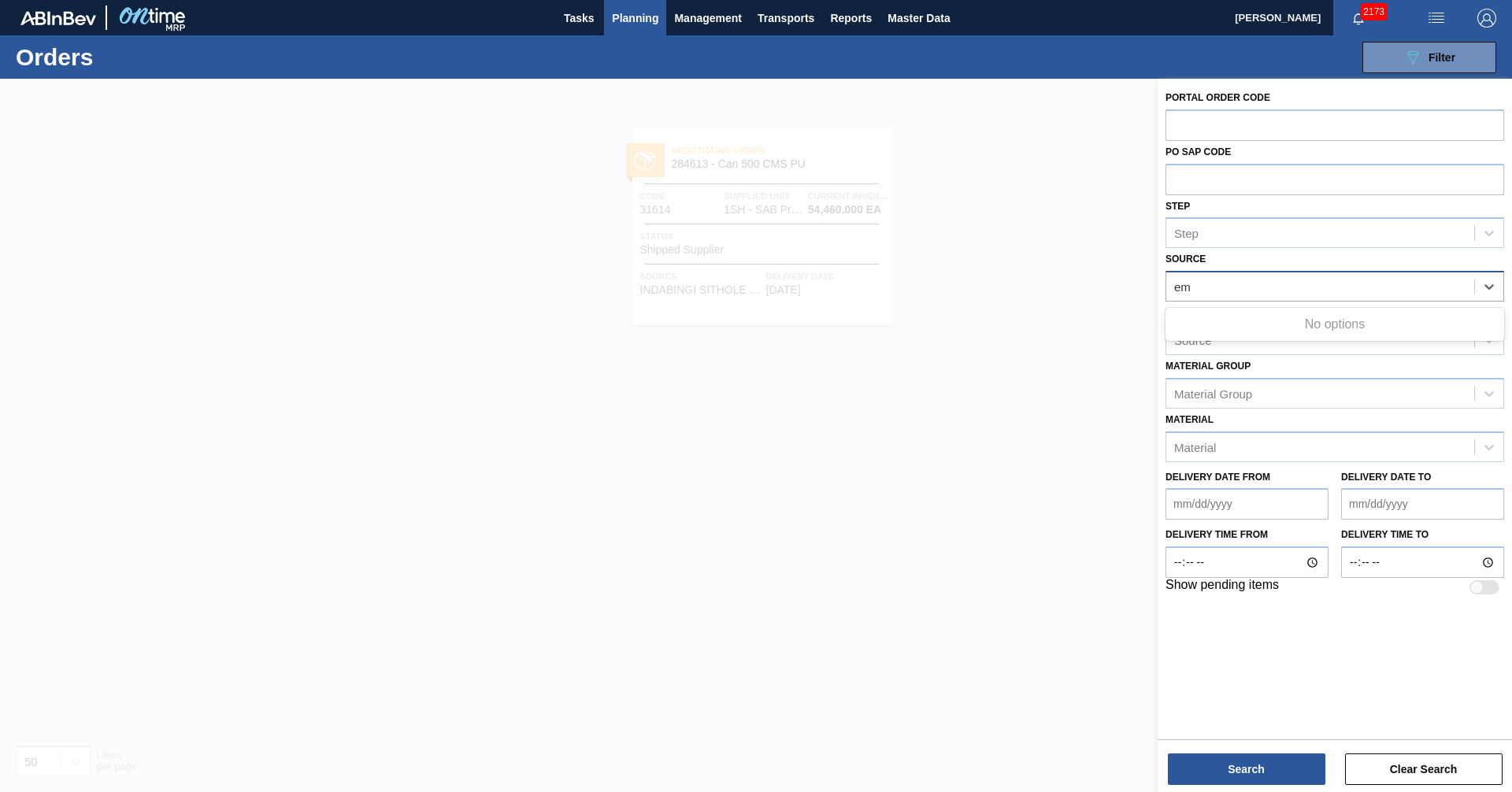
type input "e"
type input "mpac"
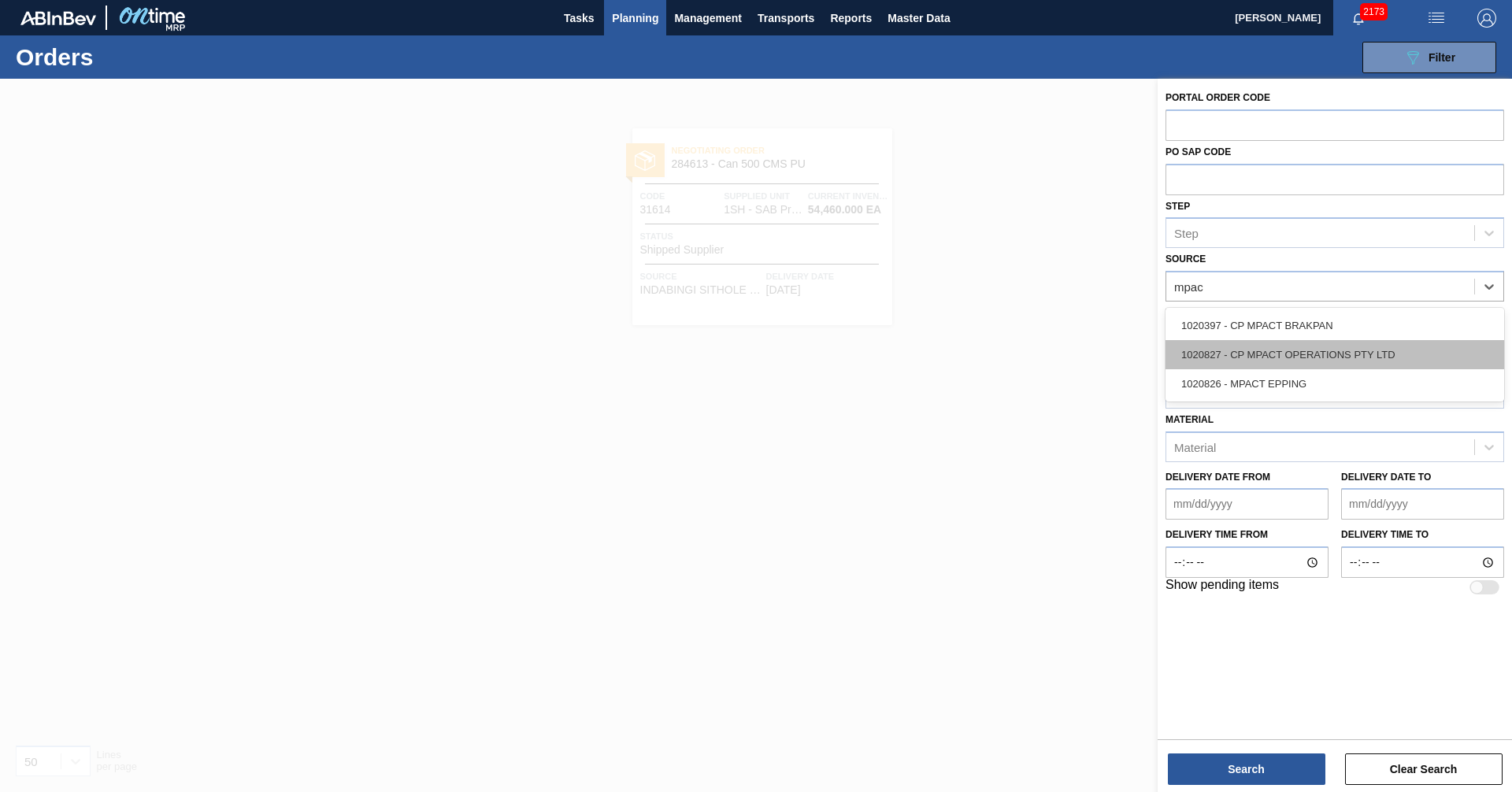
click at [1265, 357] on div "1020827 - CP MPACT OPERATIONS PTY LTD" at bounding box center [1334, 355] width 339 height 29
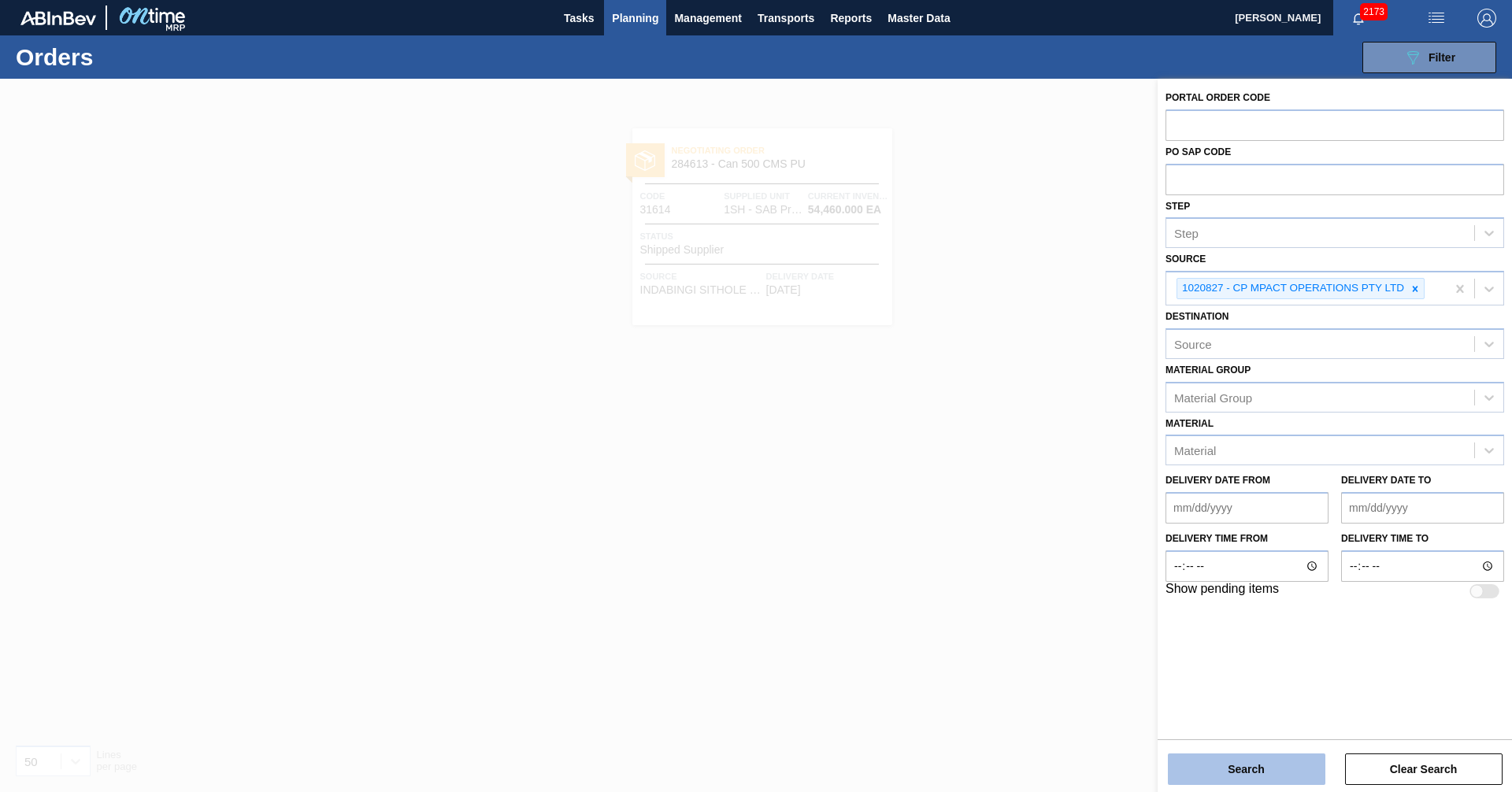
click at [1259, 765] on button "Search" at bounding box center [1247, 768] width 158 height 32
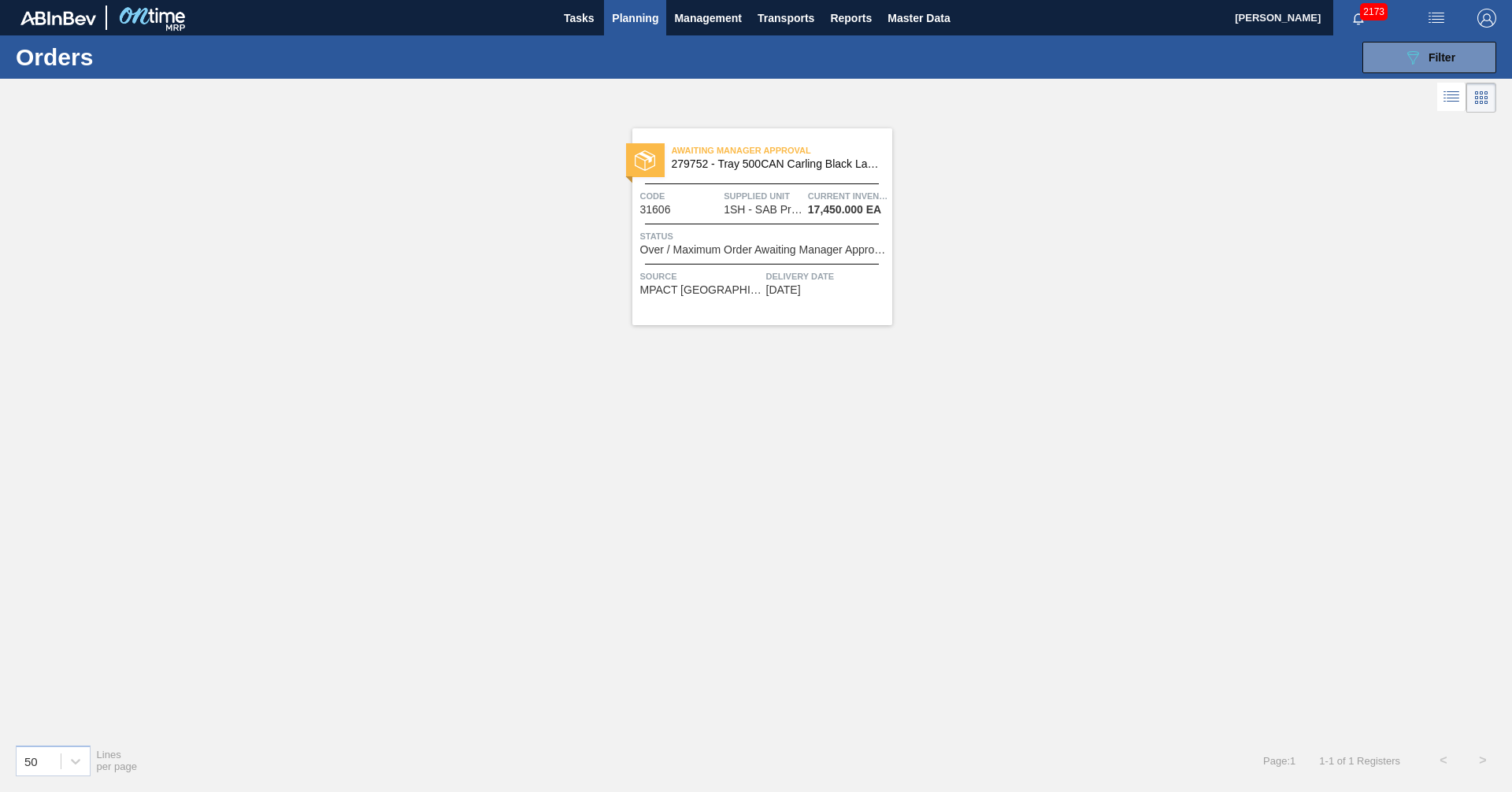
click at [725, 252] on span "Over / Maximum Order Awaiting Manager Approval" at bounding box center [763, 249] width 248 height 12
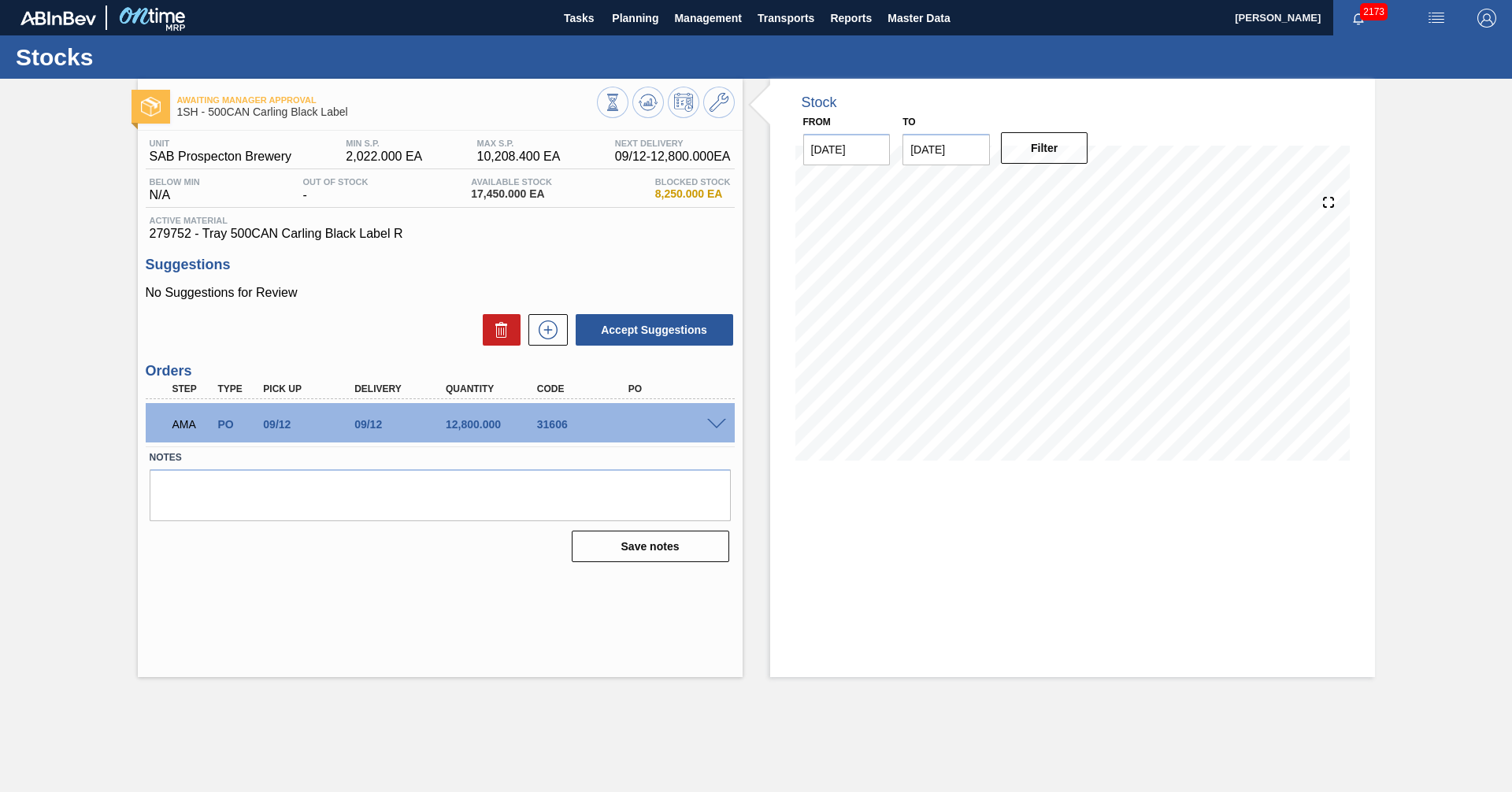
click at [714, 425] on span at bounding box center [716, 425] width 19 height 12
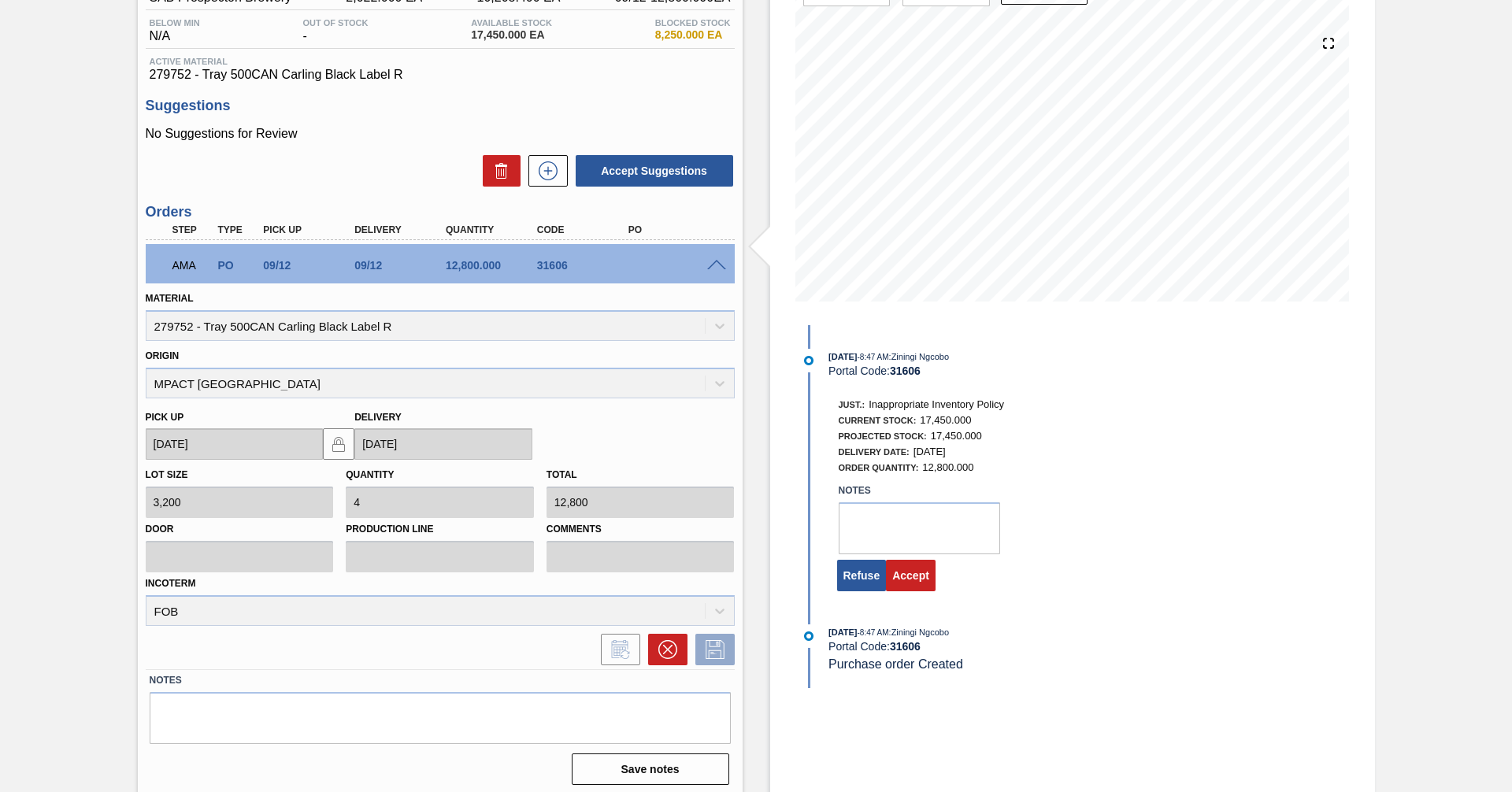
scroll to position [165, 0]
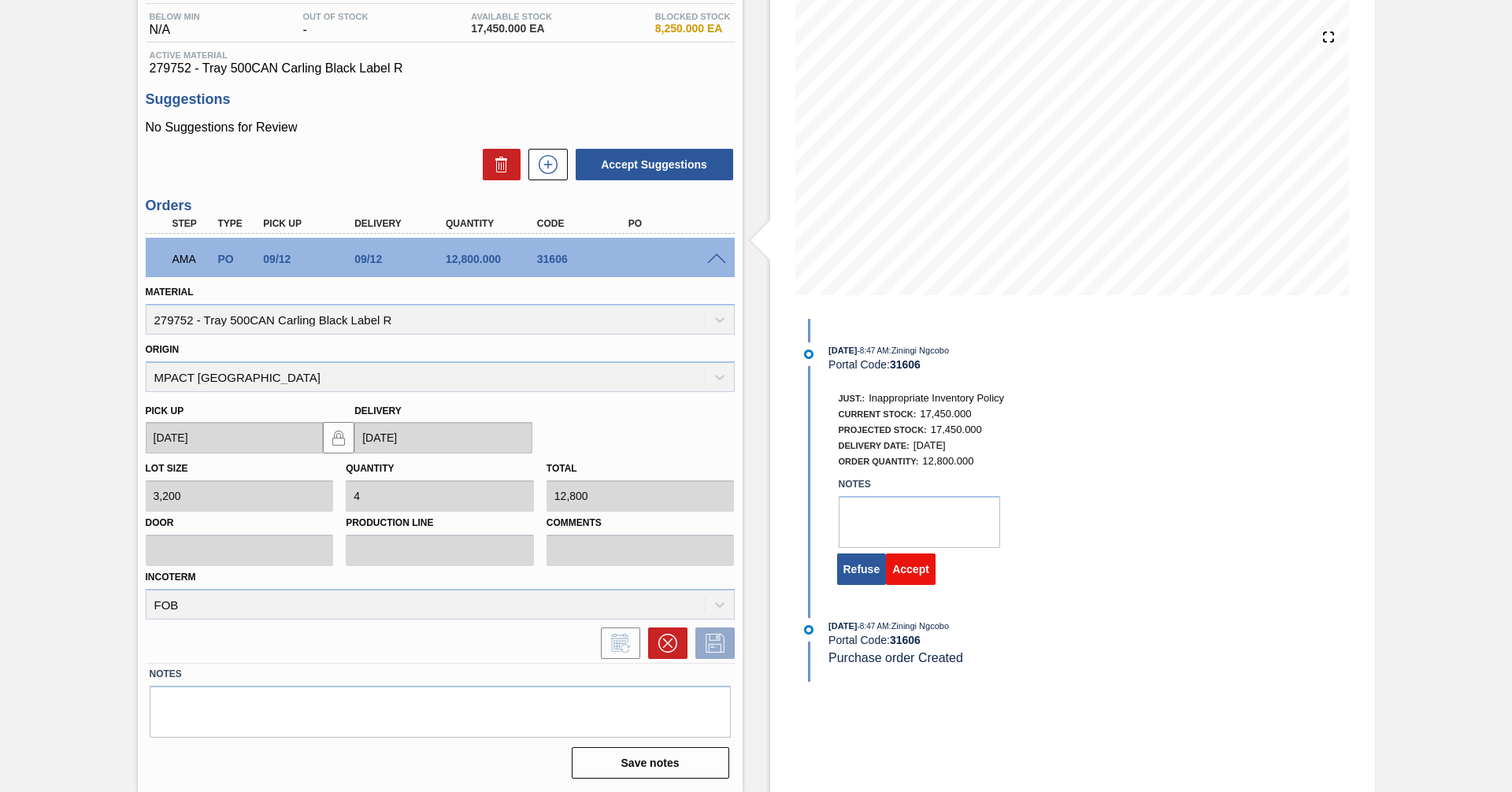
click at [908, 572] on button "Accept" at bounding box center [910, 569] width 50 height 32
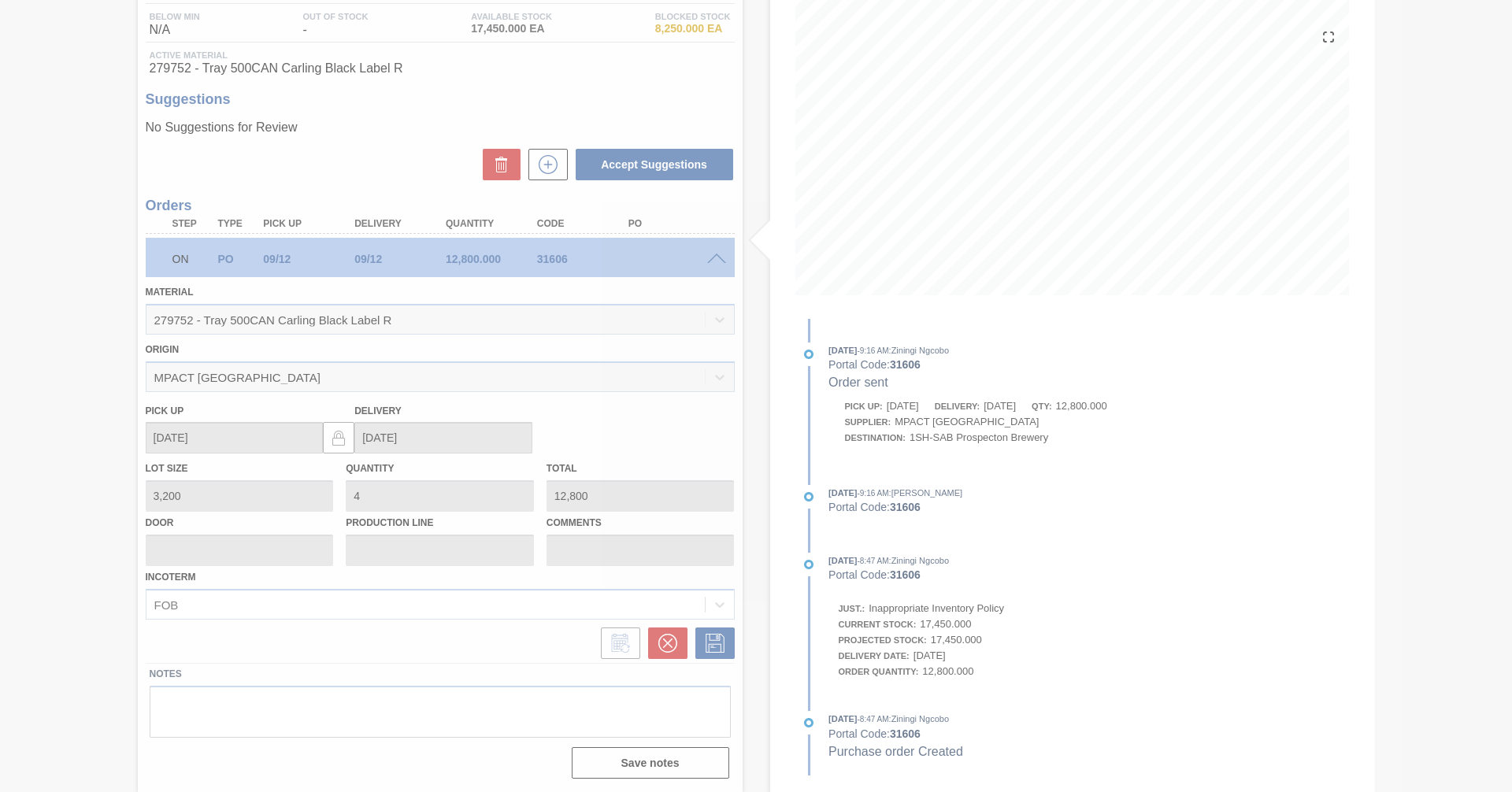
scroll to position [0, 0]
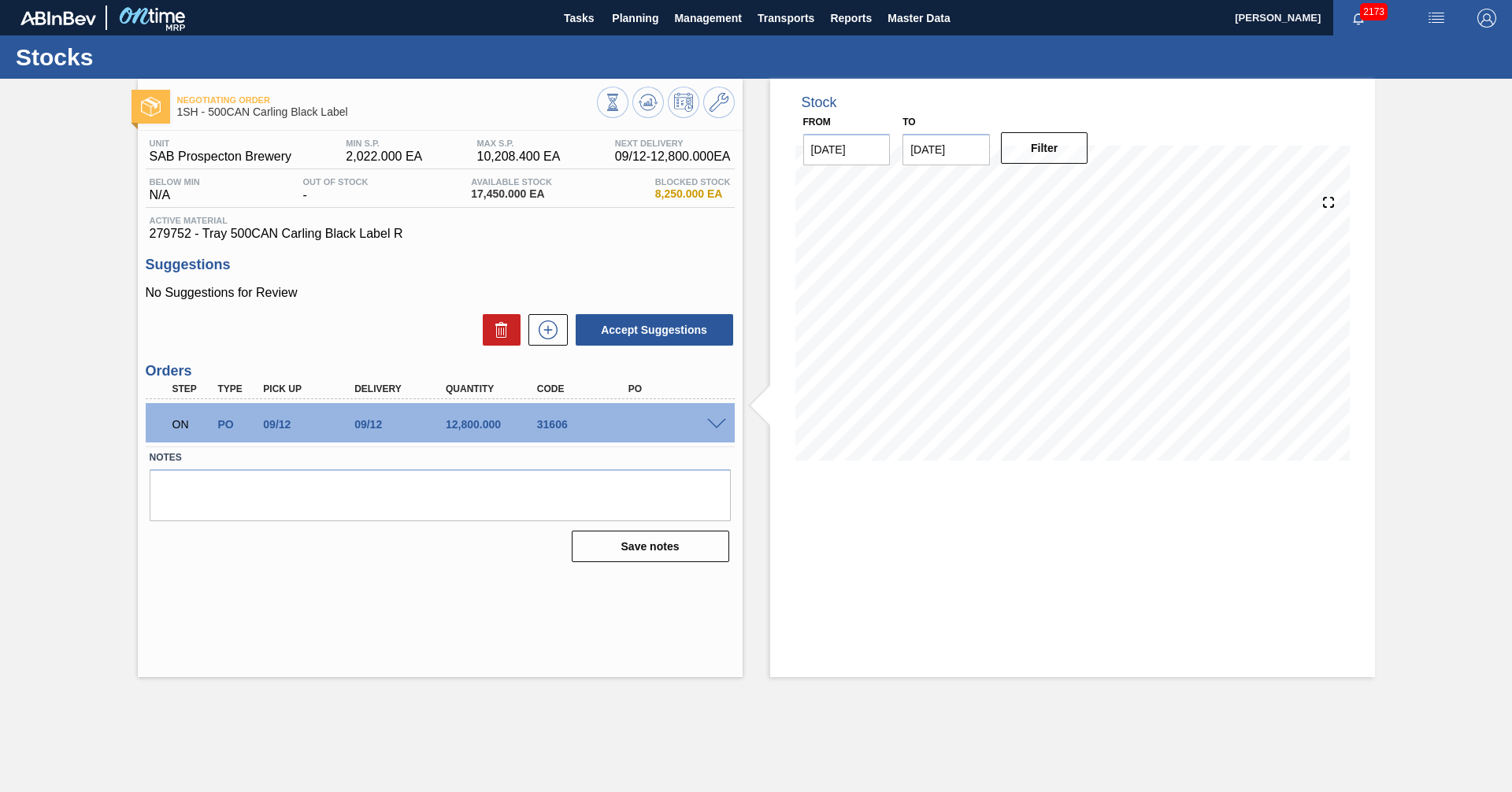
click at [715, 426] on span at bounding box center [716, 425] width 19 height 12
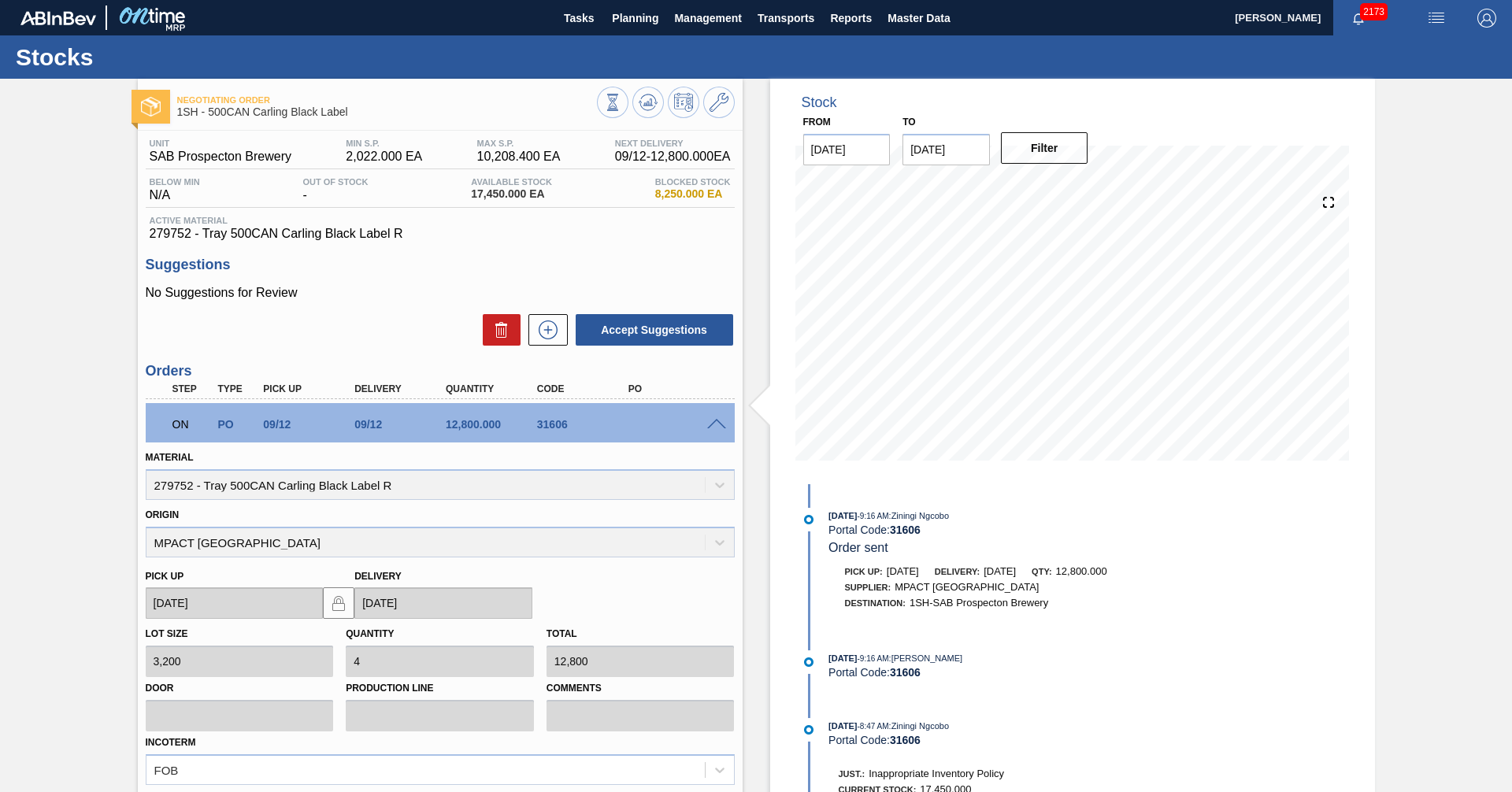
scroll to position [165, 0]
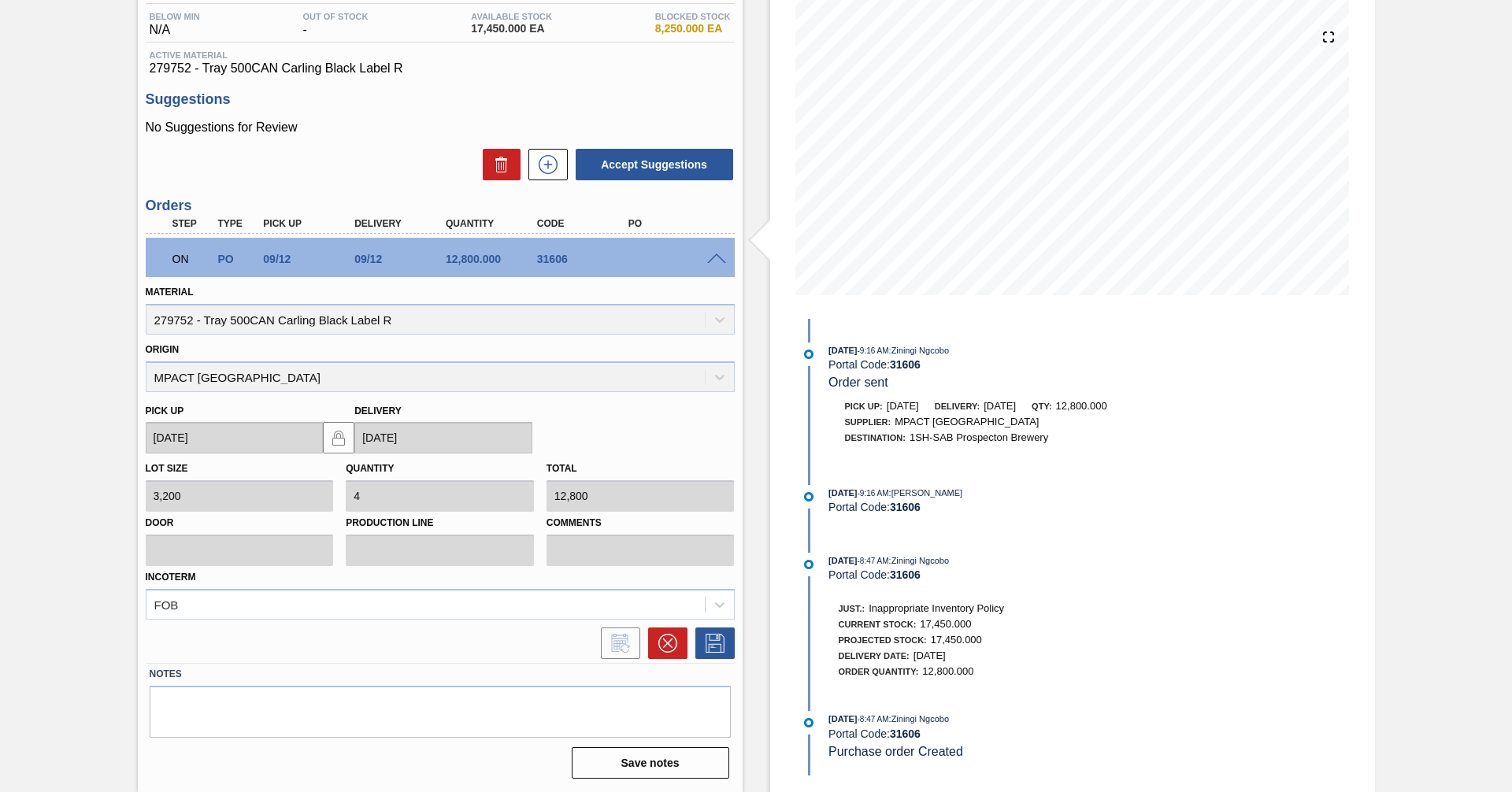
click at [712, 256] on span at bounding box center [716, 259] width 19 height 12
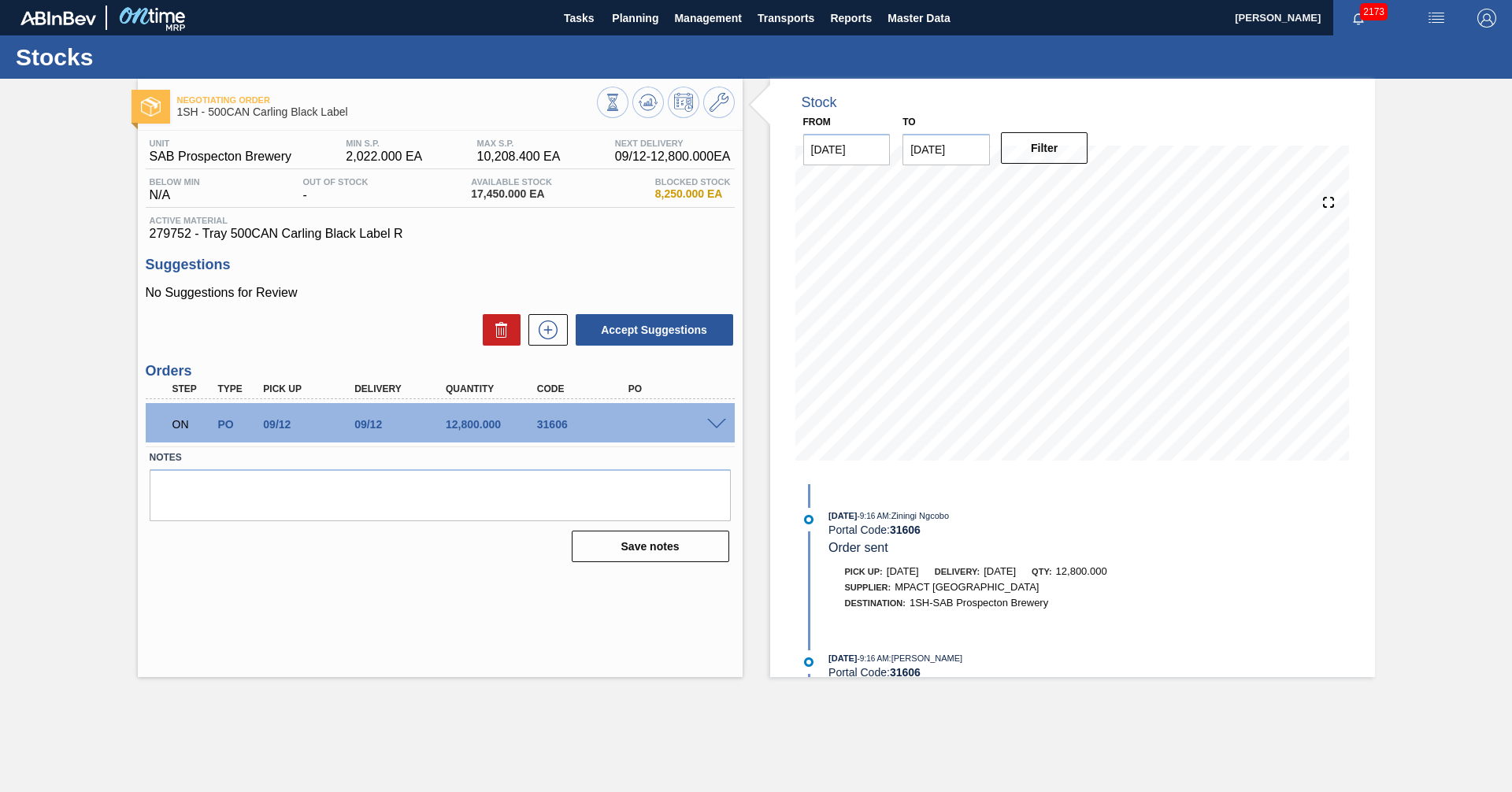
scroll to position [0, 0]
